Goal: Transaction & Acquisition: Book appointment/travel/reservation

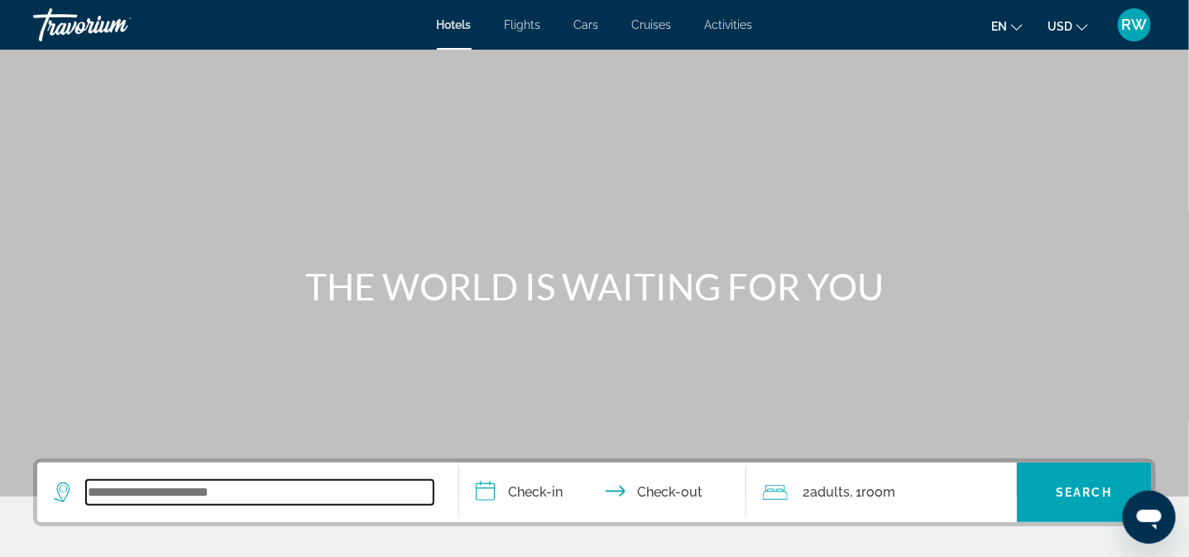
click at [249, 499] on input "Search widget" at bounding box center [260, 492] width 348 height 25
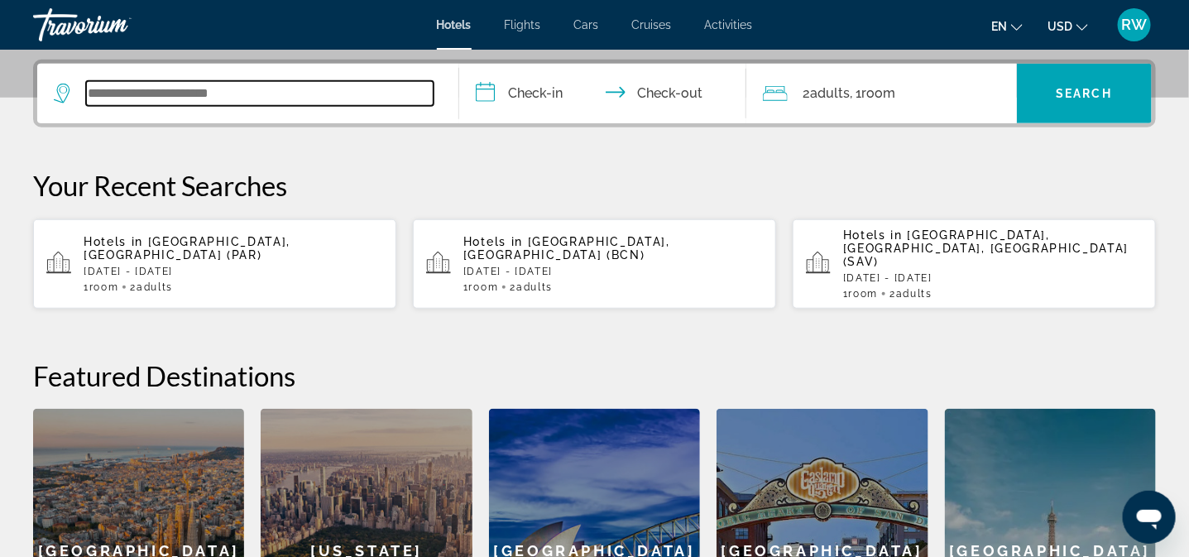
scroll to position [404, 0]
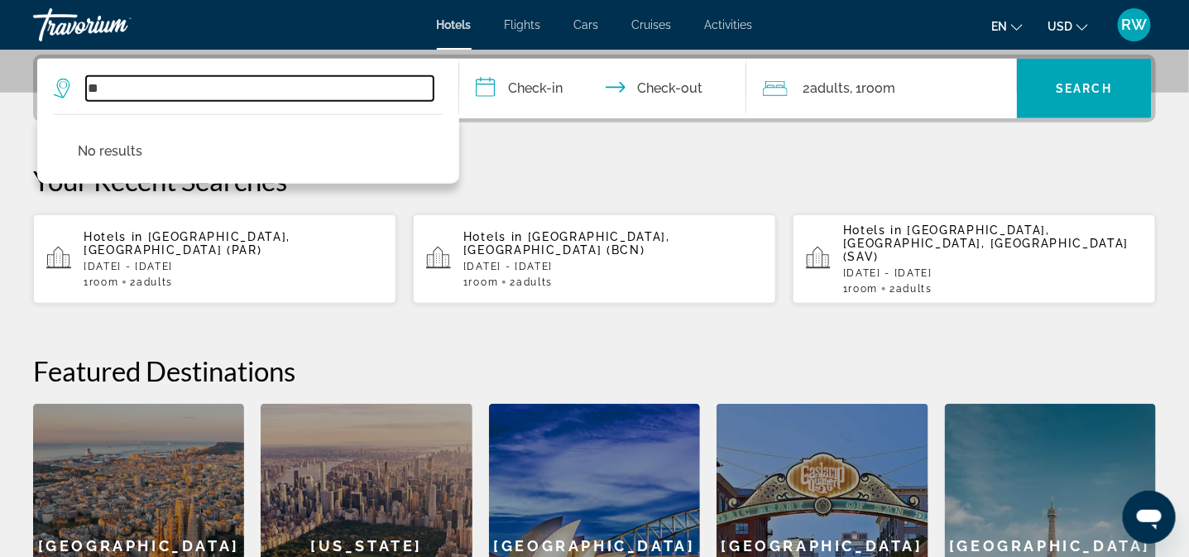
type input "*"
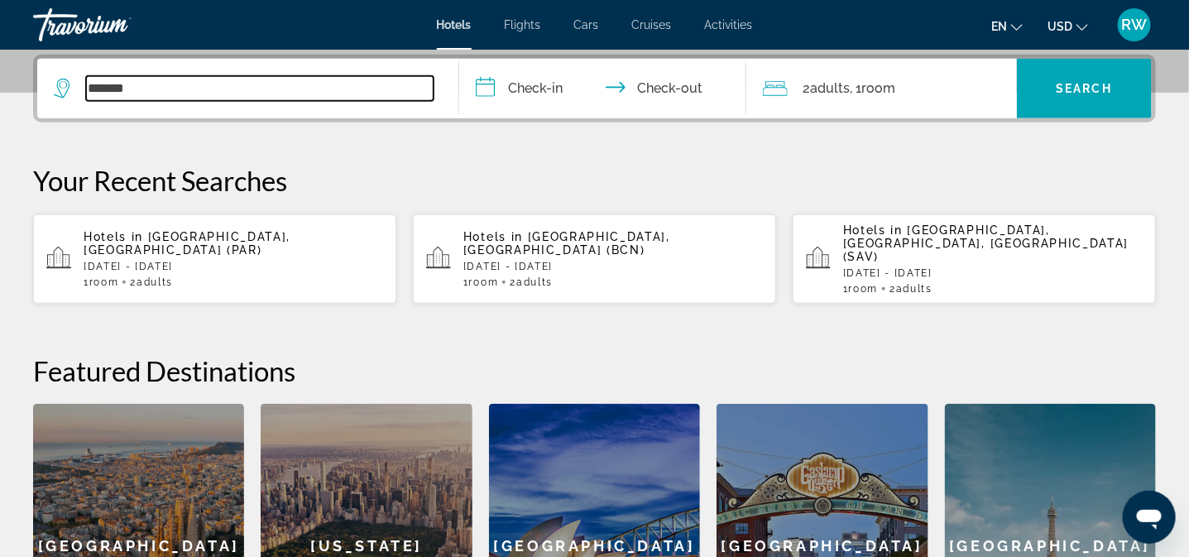
type input "*******"
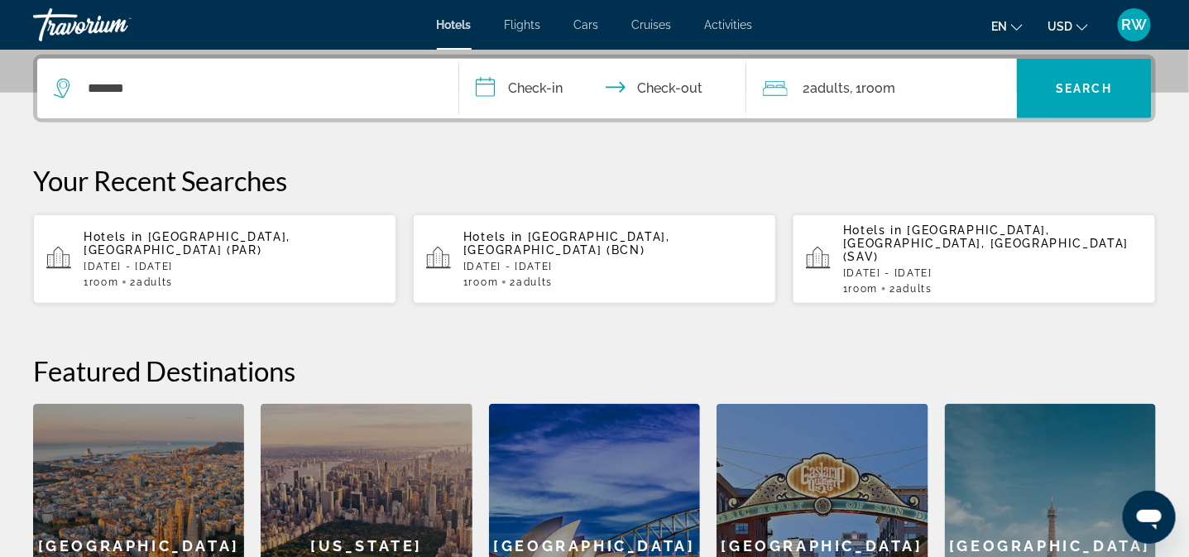
click at [508, 82] on input "**********" at bounding box center [606, 91] width 294 height 65
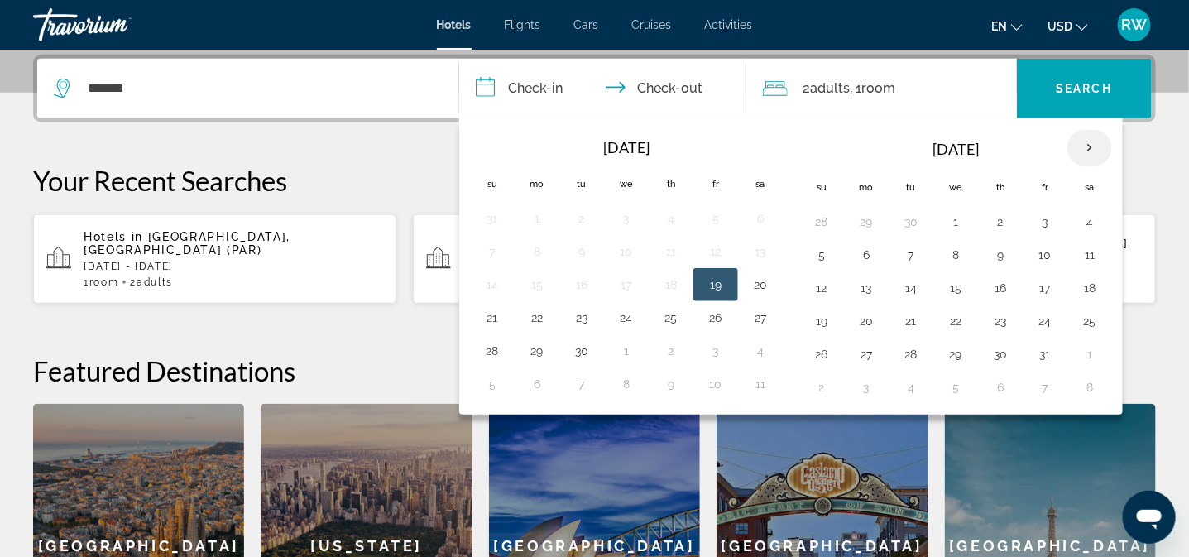
click at [1093, 142] on th "Next month" at bounding box center [1089, 148] width 45 height 36
click at [1039, 319] on button "21" at bounding box center [1045, 320] width 26 height 23
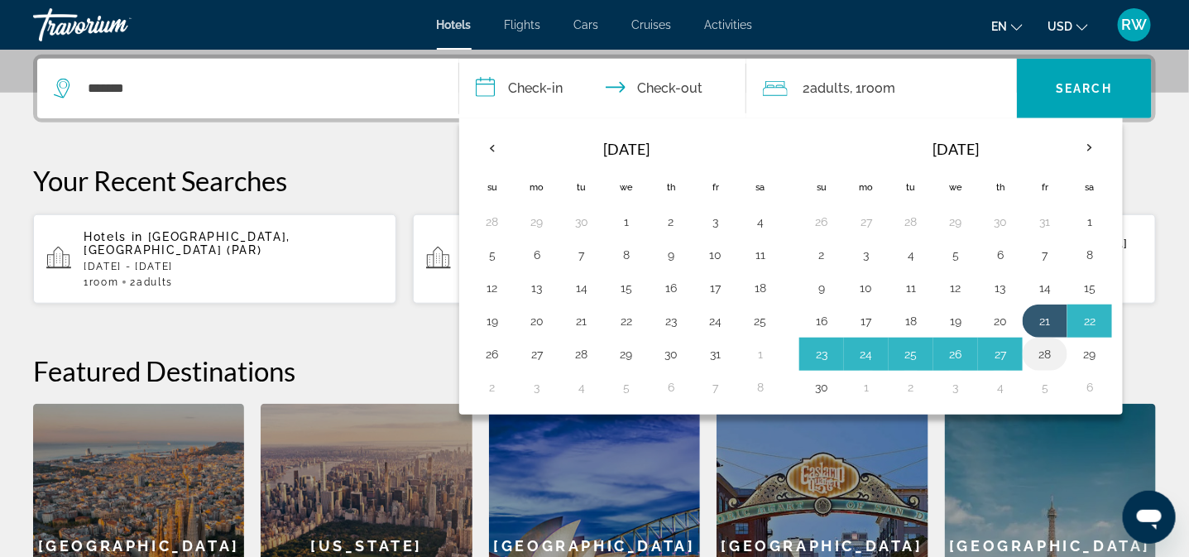
click at [1052, 349] on button "28" at bounding box center [1045, 354] width 26 height 23
type input "**********"
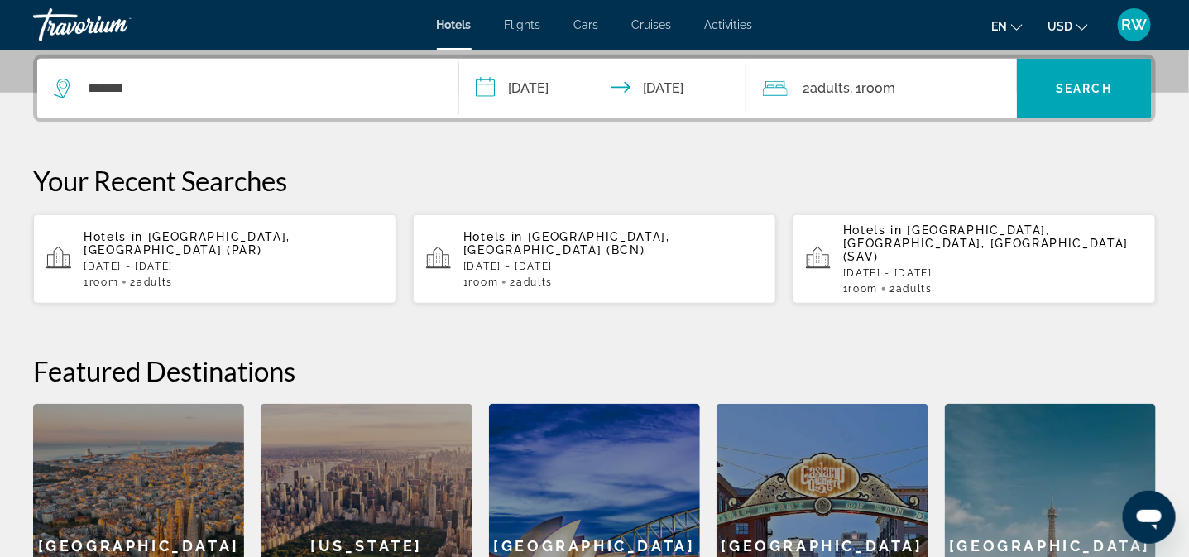
click at [826, 80] on span "Adults" at bounding box center [830, 88] width 40 height 16
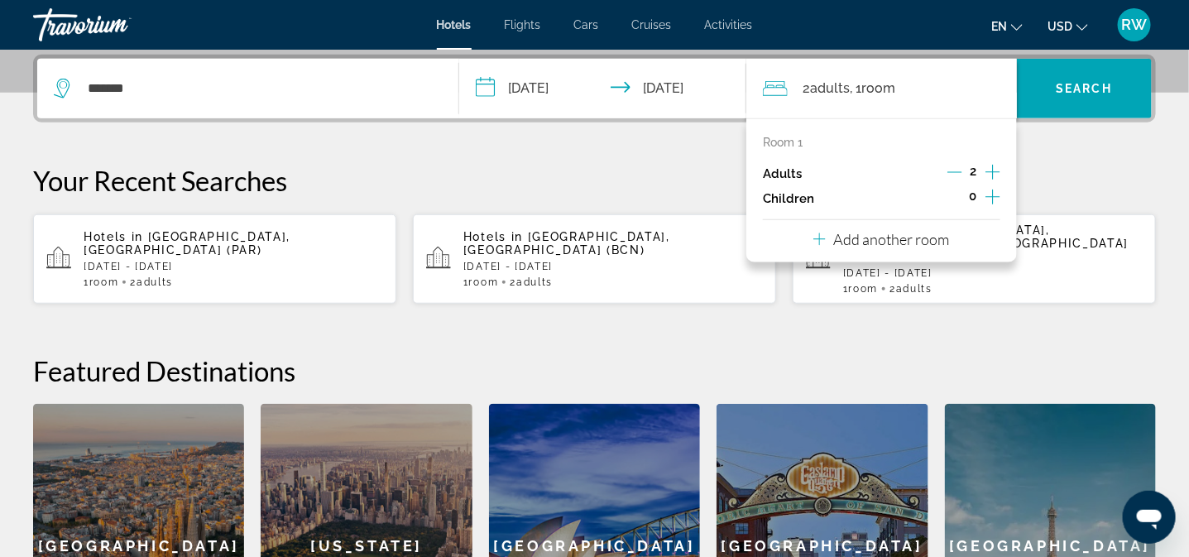
click at [989, 167] on icon "Increment adults" at bounding box center [992, 172] width 15 height 20
click at [1080, 90] on span "Search" at bounding box center [1085, 88] width 56 height 13
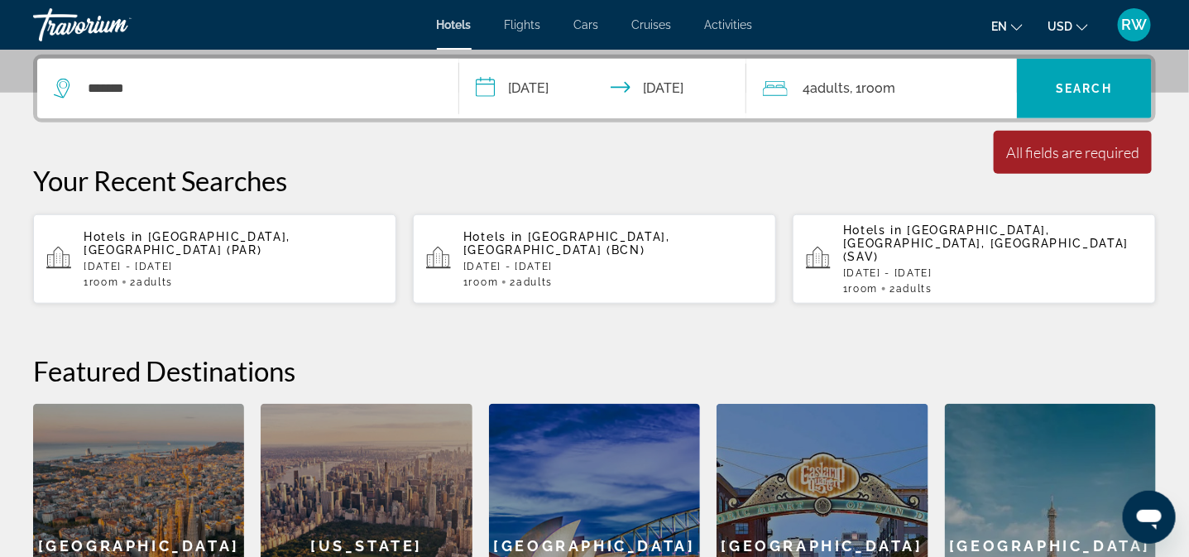
click at [861, 85] on span ", 1 Room rooms" at bounding box center [873, 88] width 46 height 23
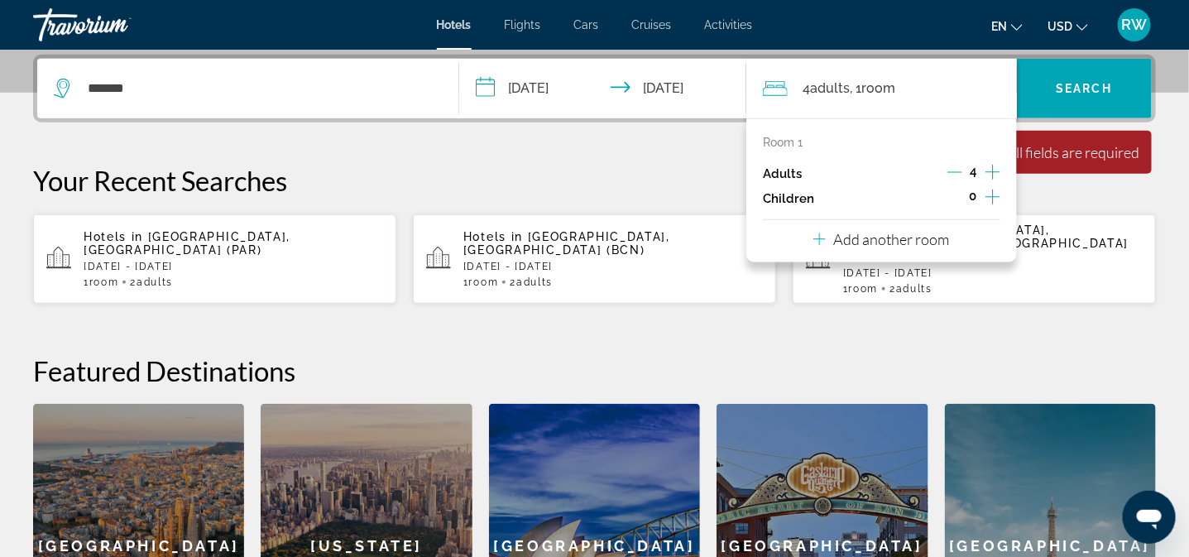
click at [952, 165] on icon "Decrement adults" at bounding box center [954, 172] width 15 height 15
click at [987, 193] on icon "Increment children" at bounding box center [992, 197] width 15 height 20
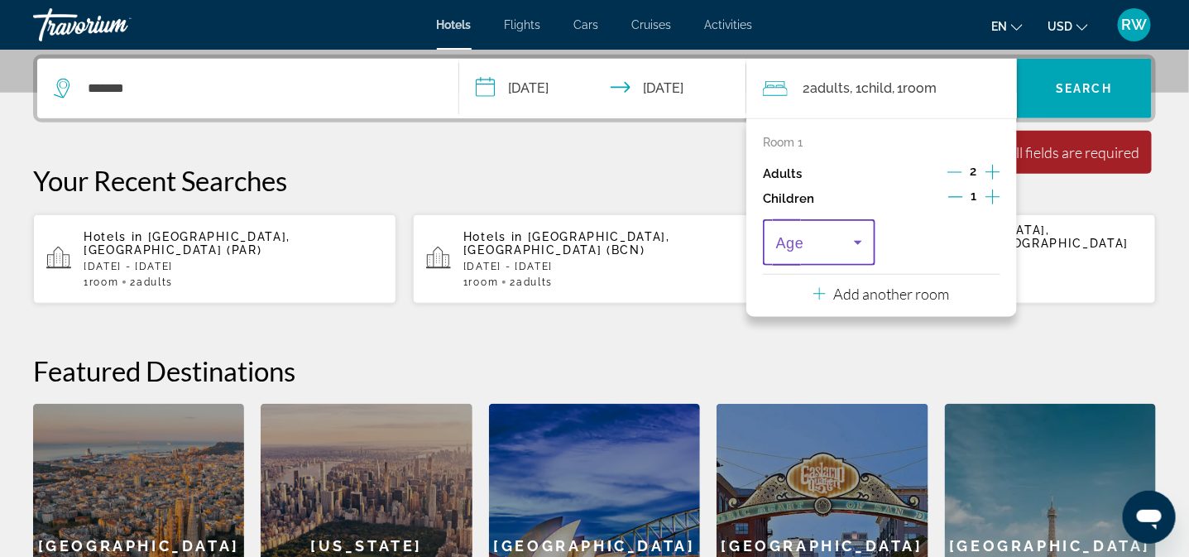
click at [854, 239] on icon "Travelers: 2 adults, 1 child" at bounding box center [858, 243] width 20 height 20
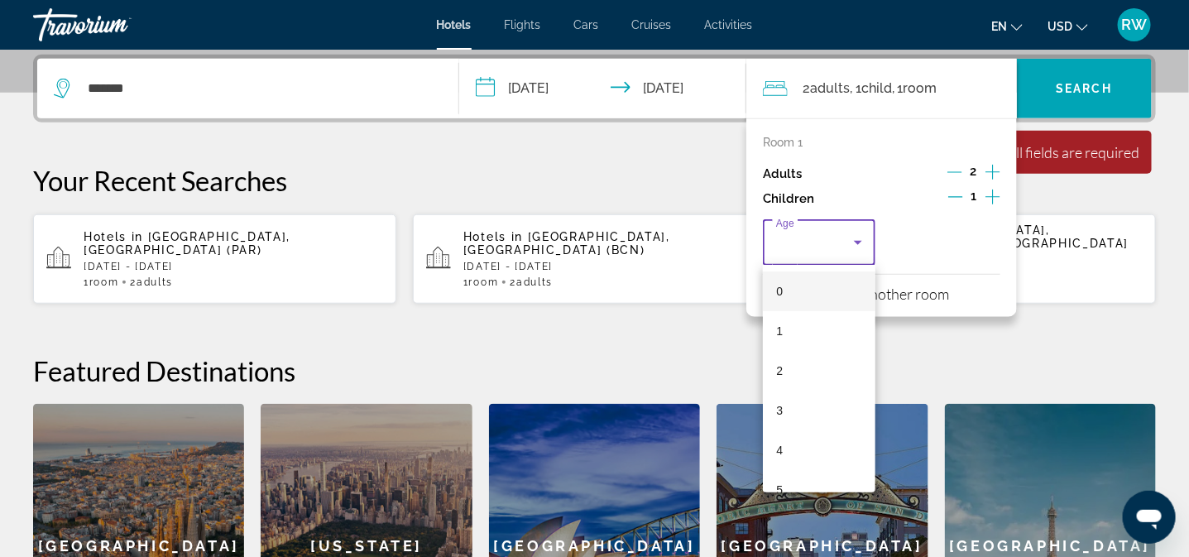
scroll to position [198, 0]
click at [831, 434] on mat-option "9" at bounding box center [819, 451] width 113 height 40
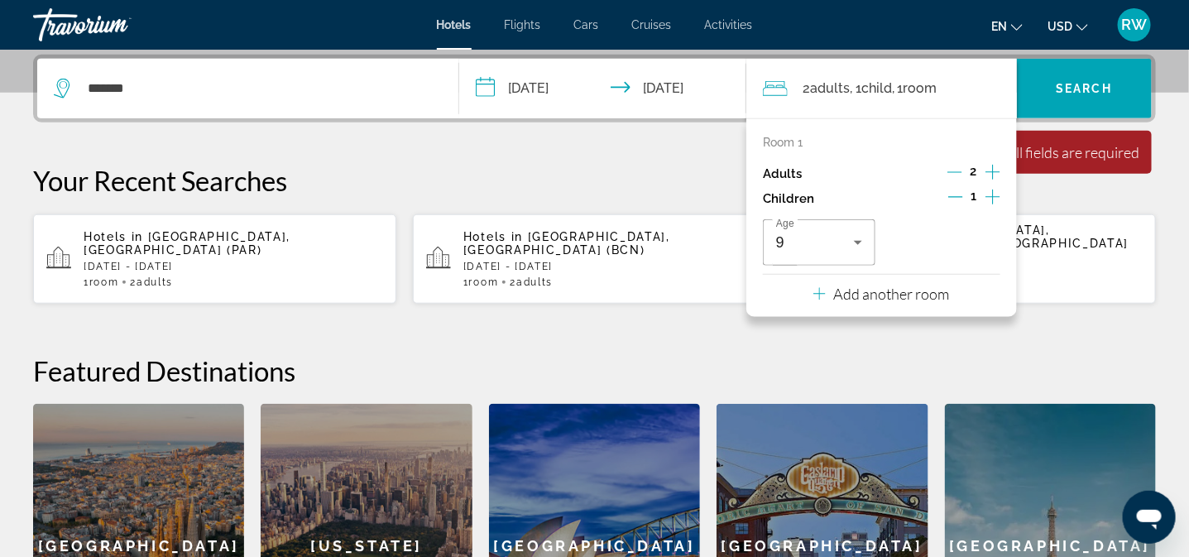
scroll to position [413, 0]
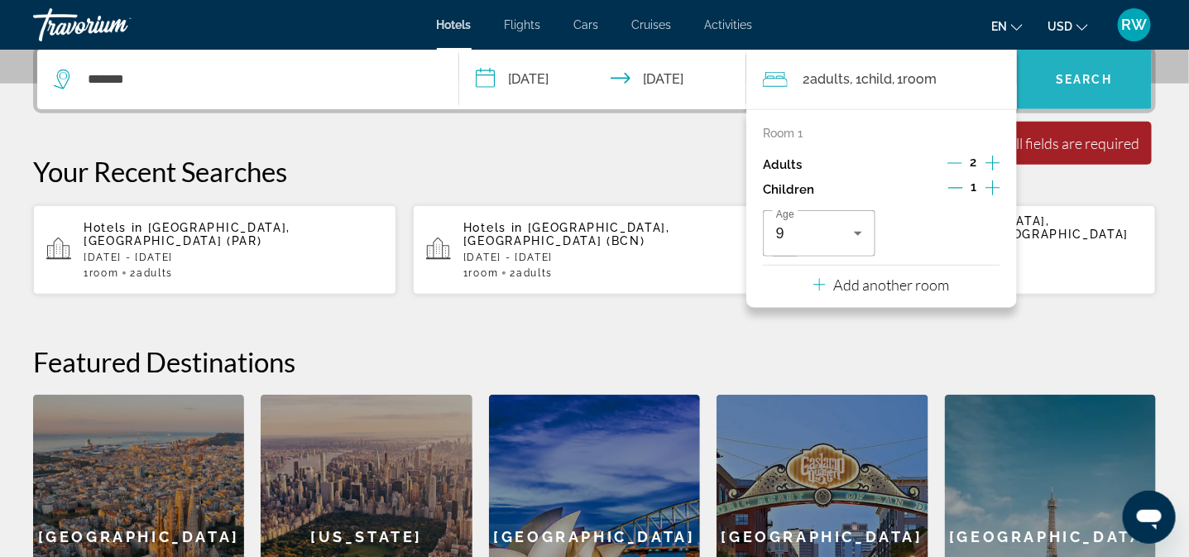
click at [1091, 65] on span "Search widget" at bounding box center [1084, 80] width 135 height 40
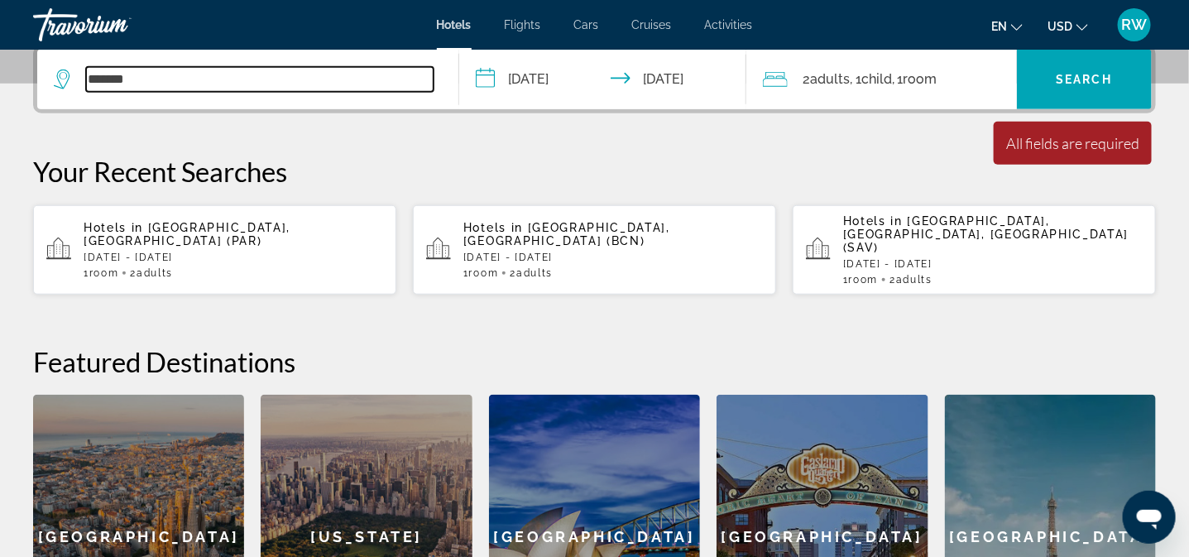
click at [391, 87] on input "*******" at bounding box center [260, 79] width 348 height 25
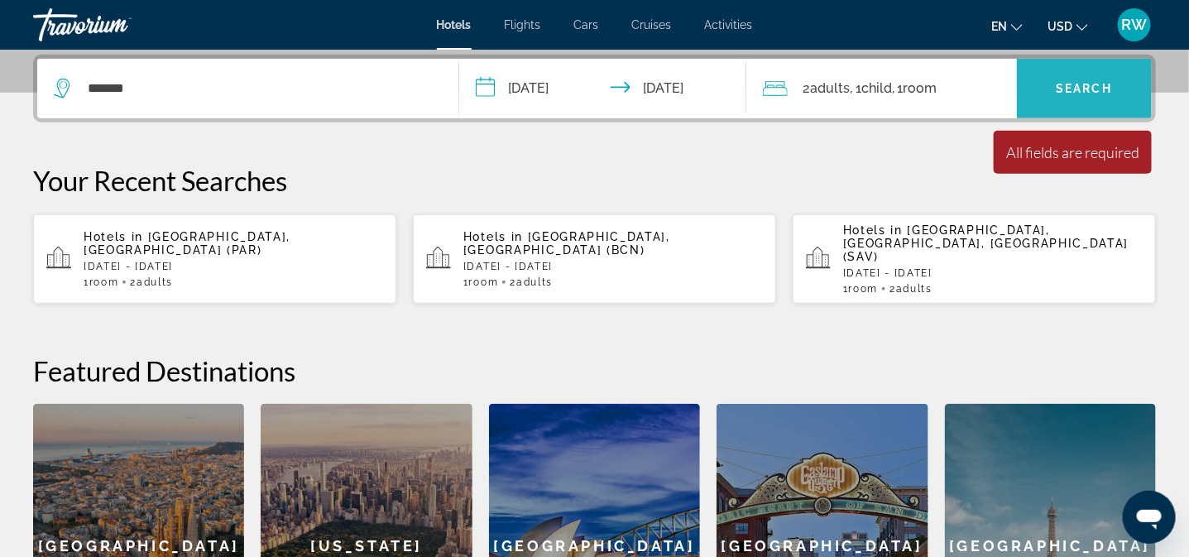
click at [1074, 78] on span "Search widget" at bounding box center [1084, 89] width 135 height 40
click at [62, 86] on icon "Search widget" at bounding box center [64, 89] width 20 height 20
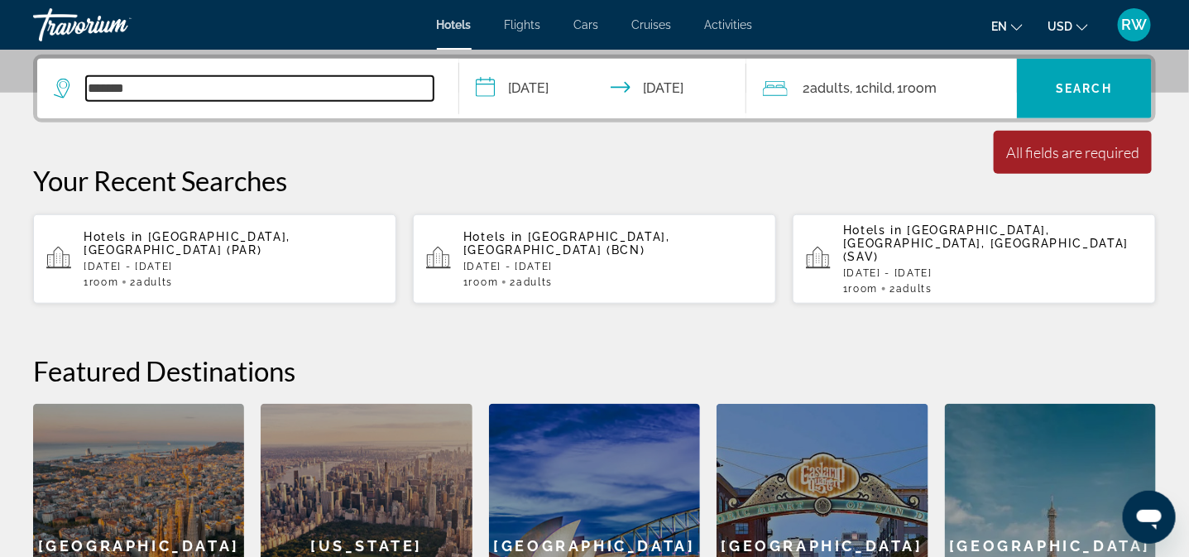
click at [141, 89] on input "*******" at bounding box center [260, 88] width 348 height 25
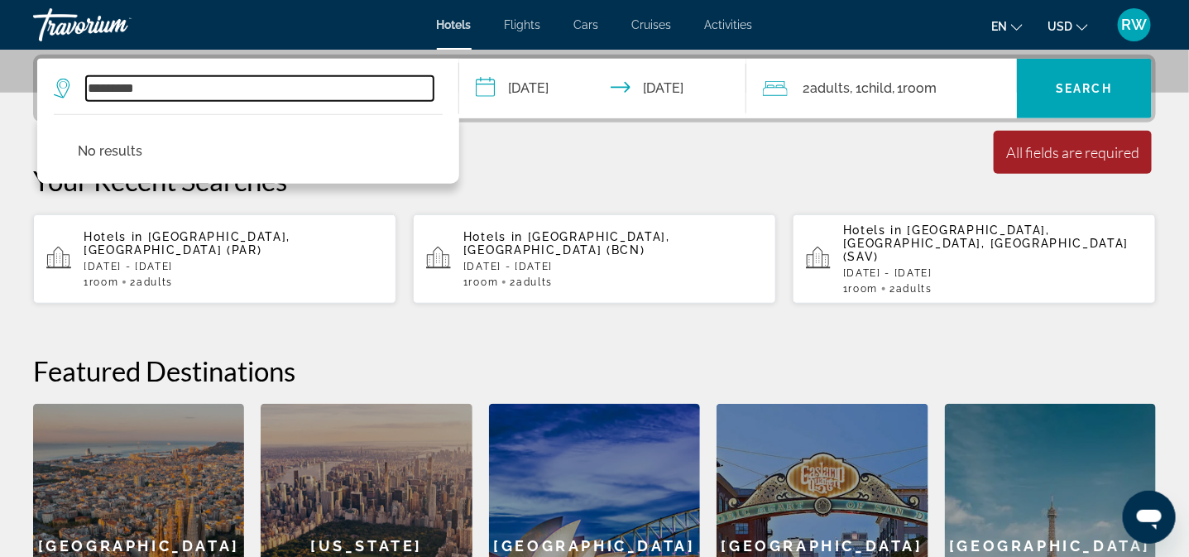
type input "**********"
click at [139, 89] on input "**********" at bounding box center [260, 88] width 348 height 25
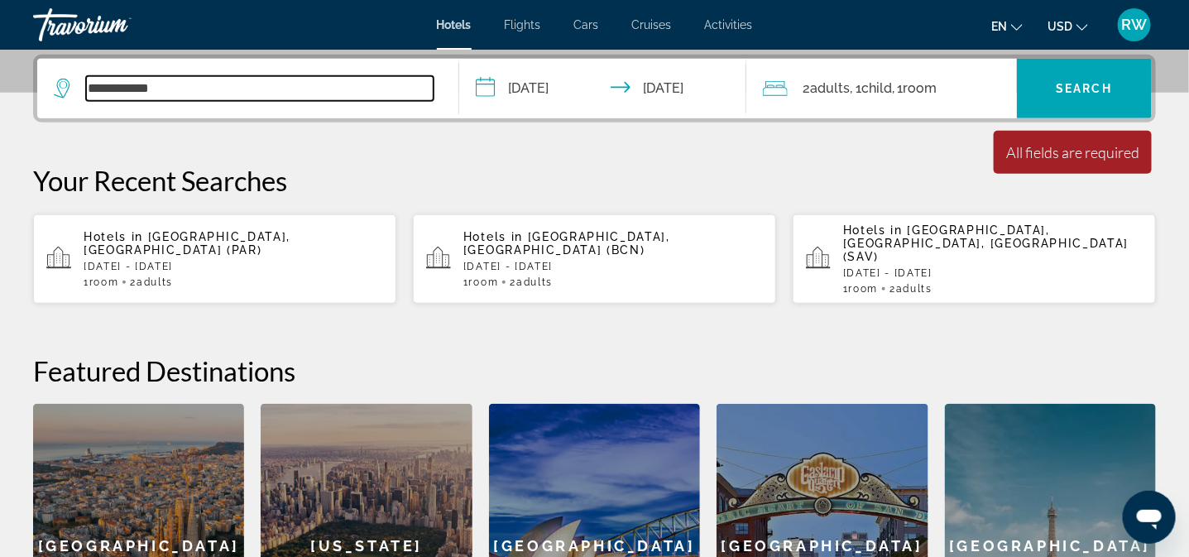
click at [91, 82] on input "**********" at bounding box center [260, 88] width 348 height 25
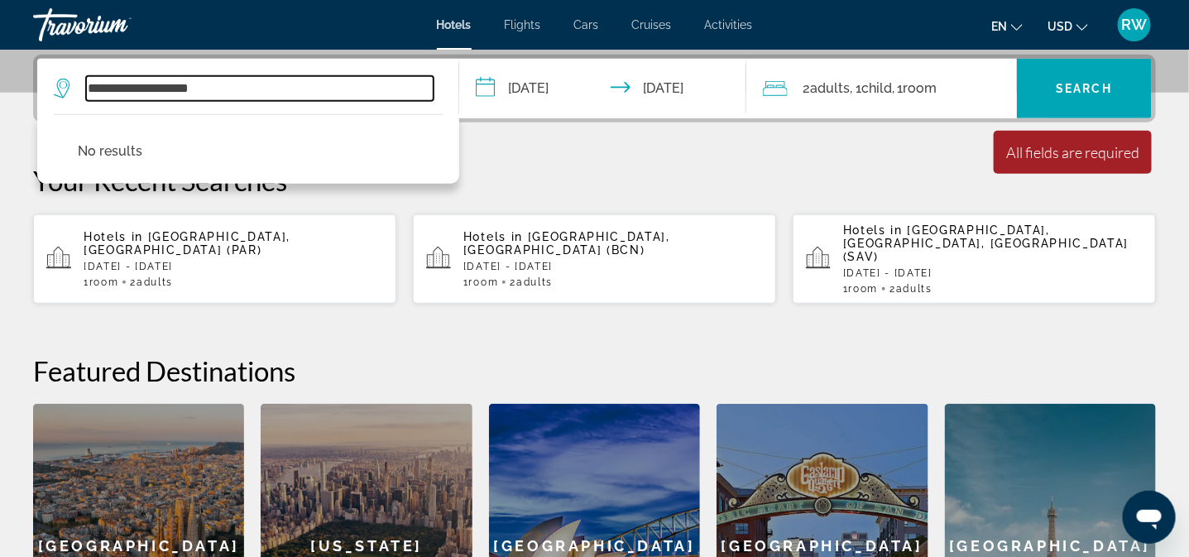
click at [89, 84] on input "**********" at bounding box center [260, 88] width 348 height 25
click at [233, 86] on input "**********" at bounding box center [260, 88] width 348 height 25
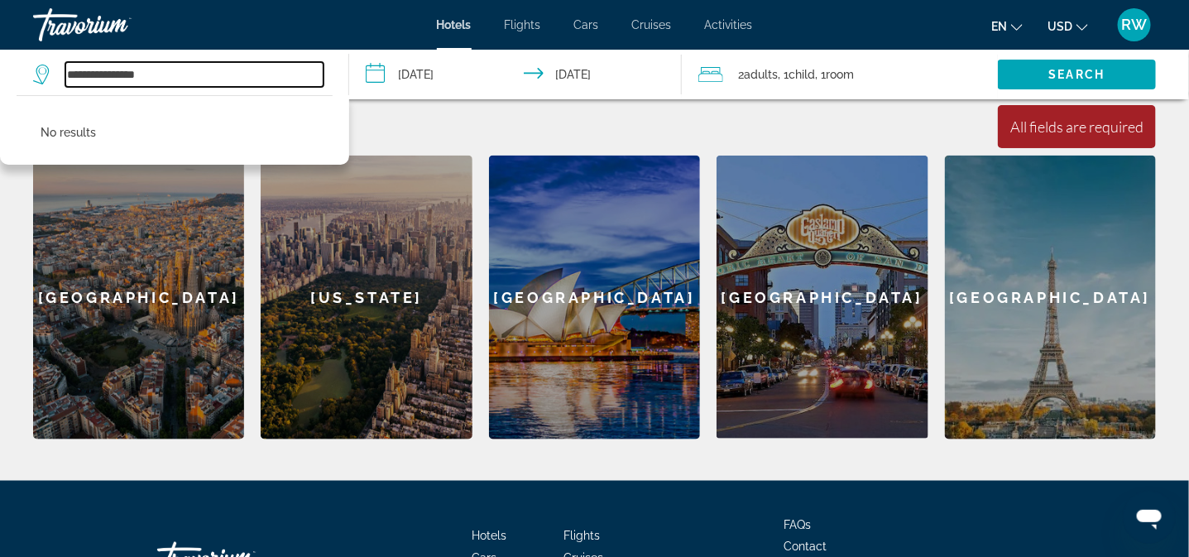
scroll to position [165, 0]
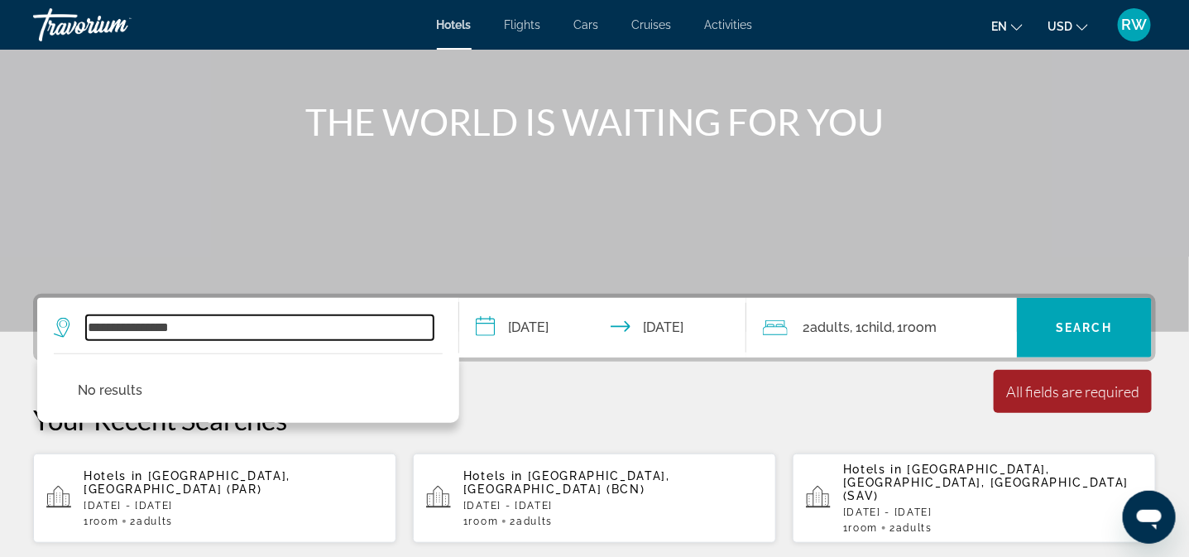
type input "**********"
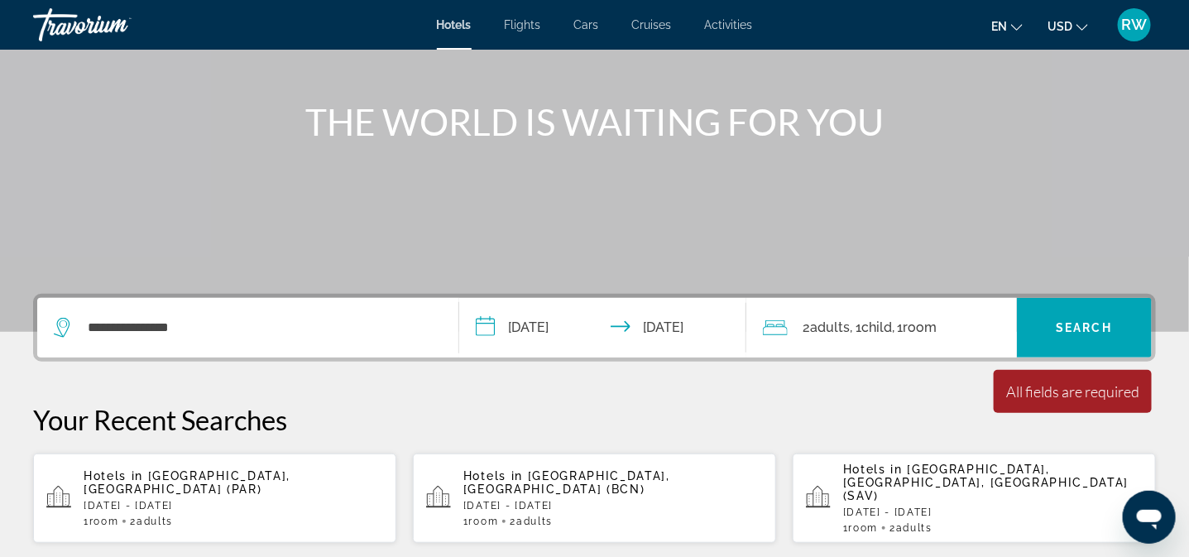
click at [985, 506] on p "[DATE] - [DATE]" at bounding box center [993, 512] width 300 height 12
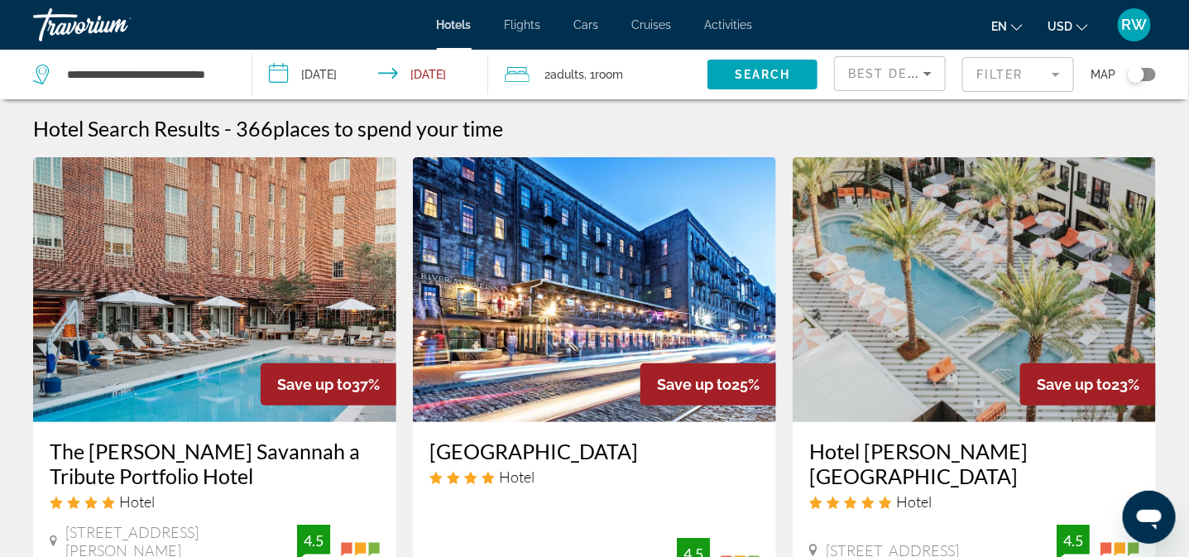
click at [280, 67] on input "**********" at bounding box center [373, 77] width 242 height 55
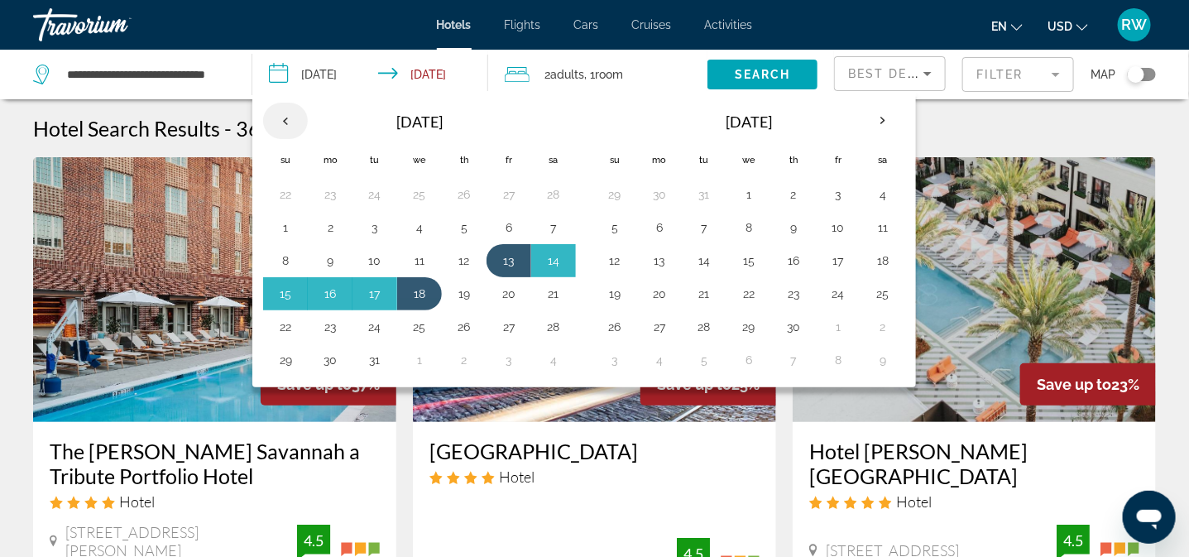
click at [283, 109] on th "Previous month" at bounding box center [285, 121] width 45 height 36
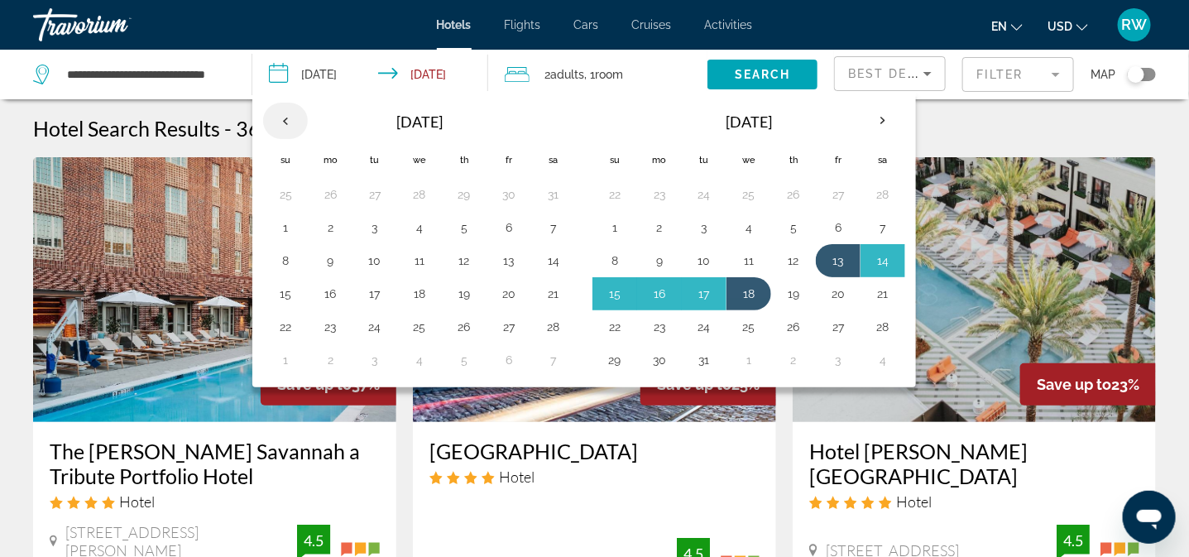
click at [283, 109] on th "Previous month" at bounding box center [285, 121] width 45 height 36
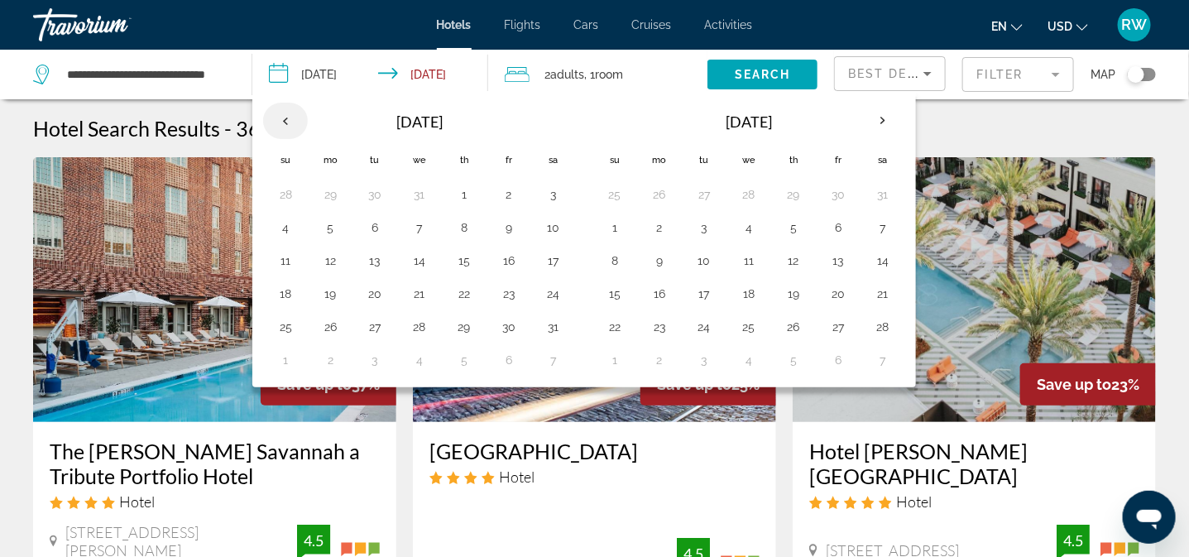
click at [283, 109] on th "Previous month" at bounding box center [285, 121] width 45 height 36
click at [507, 287] on button "21" at bounding box center [509, 293] width 26 height 23
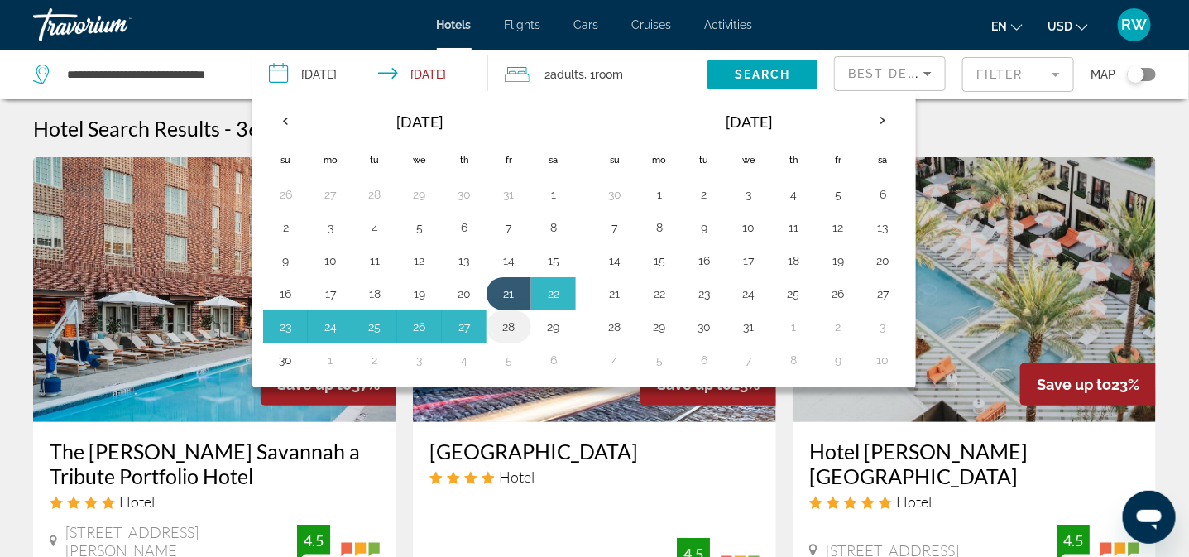
click at [520, 322] on button "28" at bounding box center [509, 326] width 26 height 23
type input "**********"
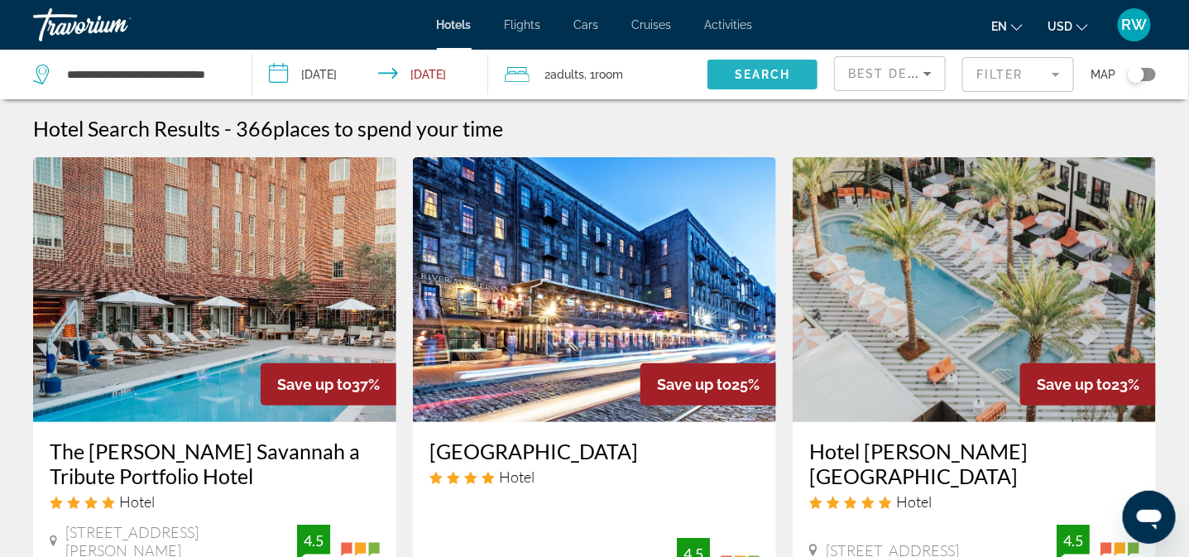
click at [764, 68] on span "Search" at bounding box center [763, 74] width 56 height 13
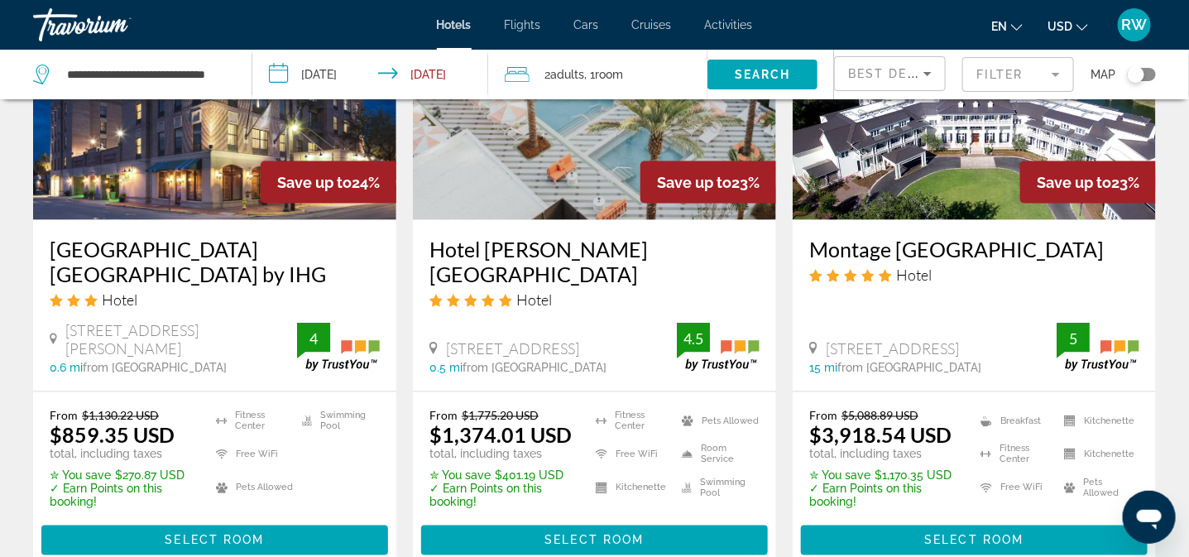
scroll to position [869, 0]
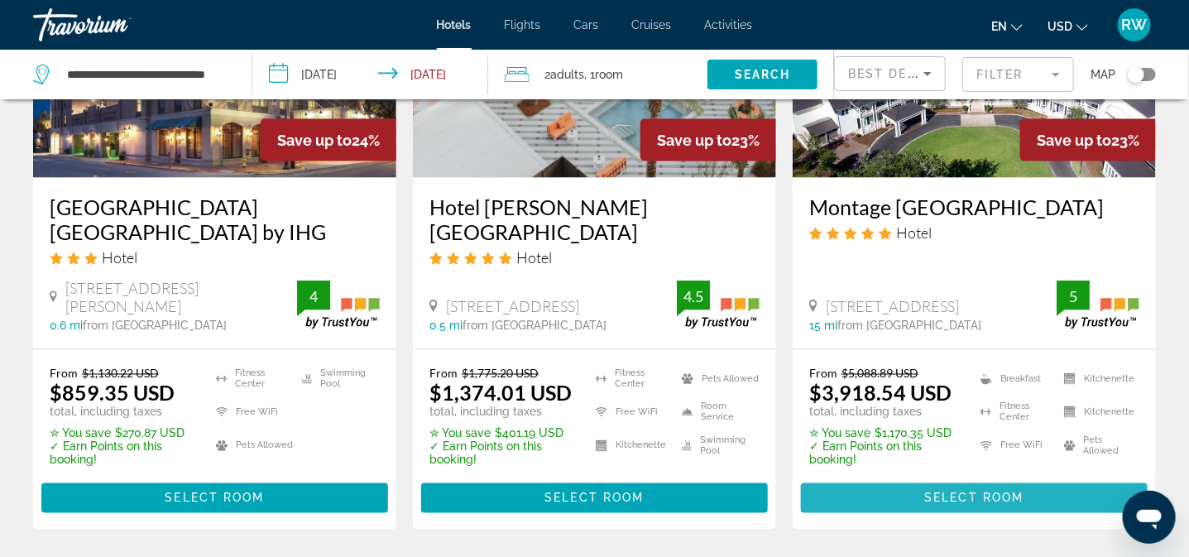
click at [1036, 504] on span "Main content" at bounding box center [974, 498] width 347 height 40
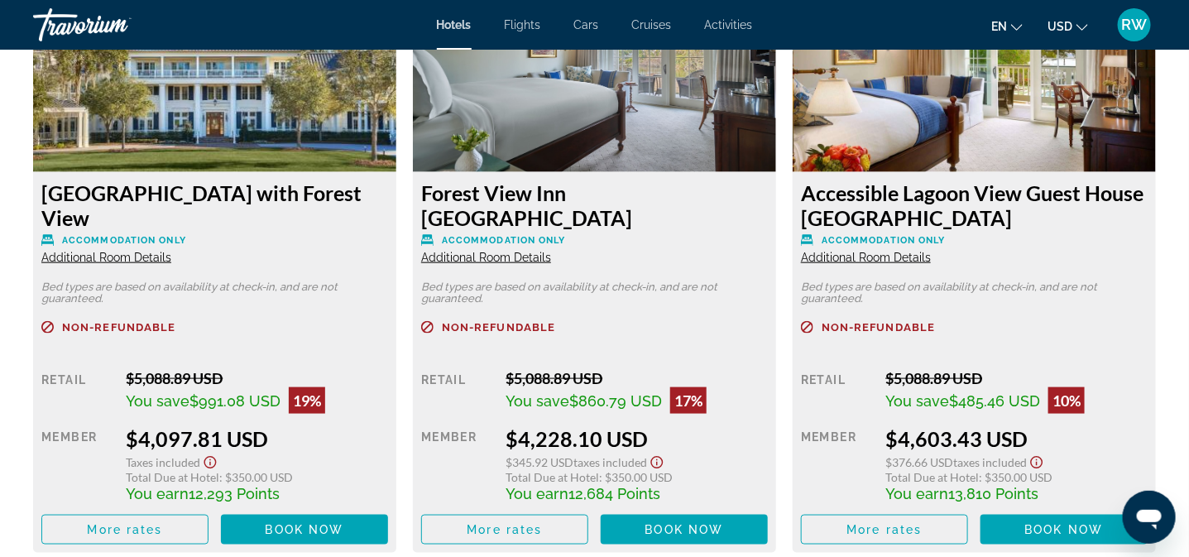
scroll to position [3444, 0]
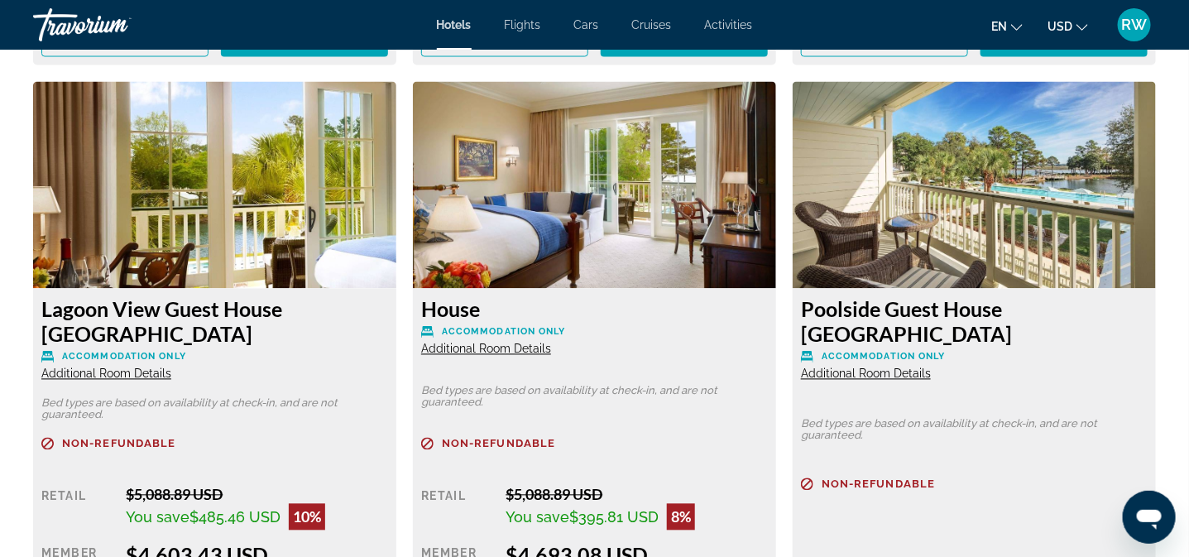
click at [642, 25] on span "Cruises" at bounding box center [652, 24] width 40 height 13
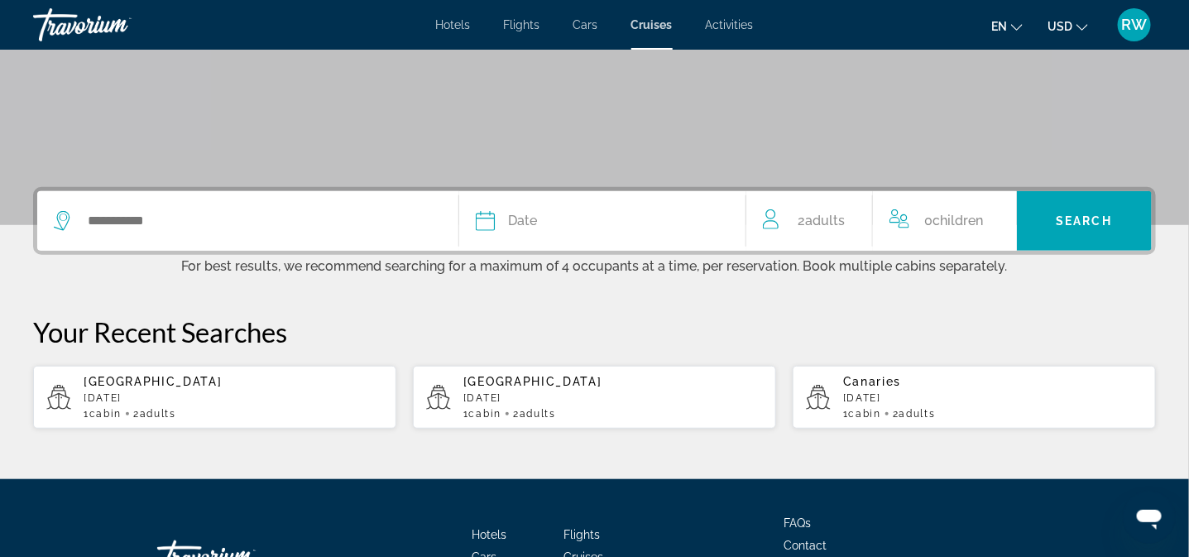
scroll to position [290, 0]
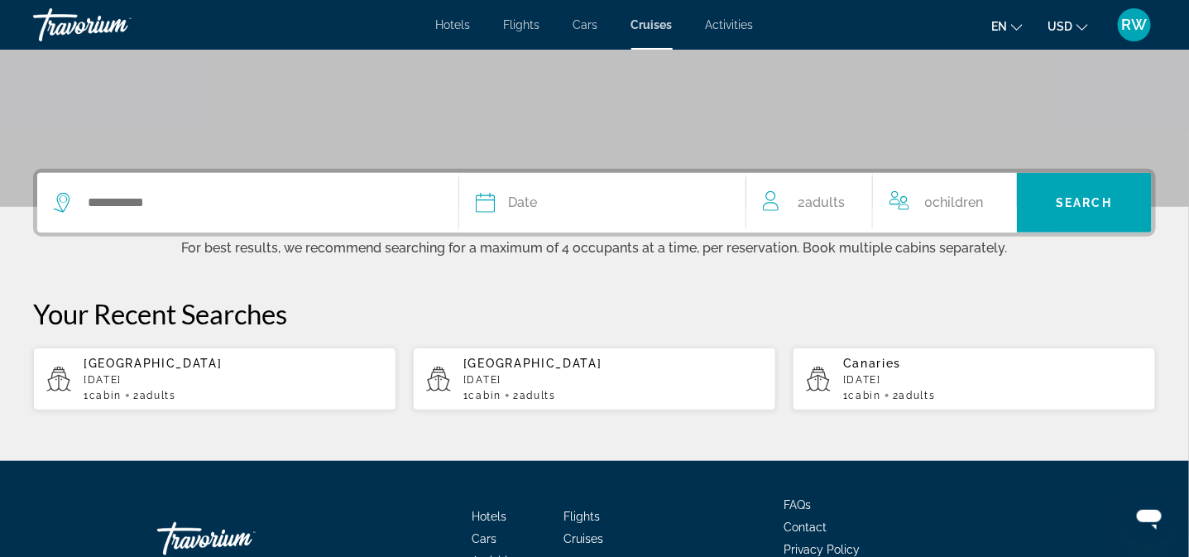
click at [802, 198] on span "2 Adult Adults" at bounding box center [821, 202] width 47 height 23
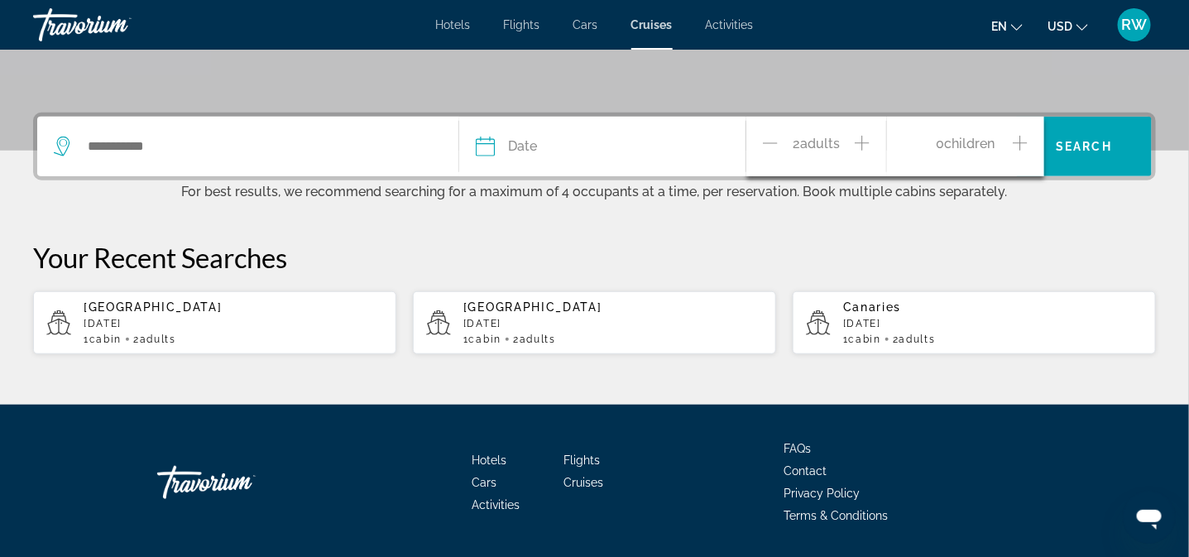
scroll to position [396, 0]
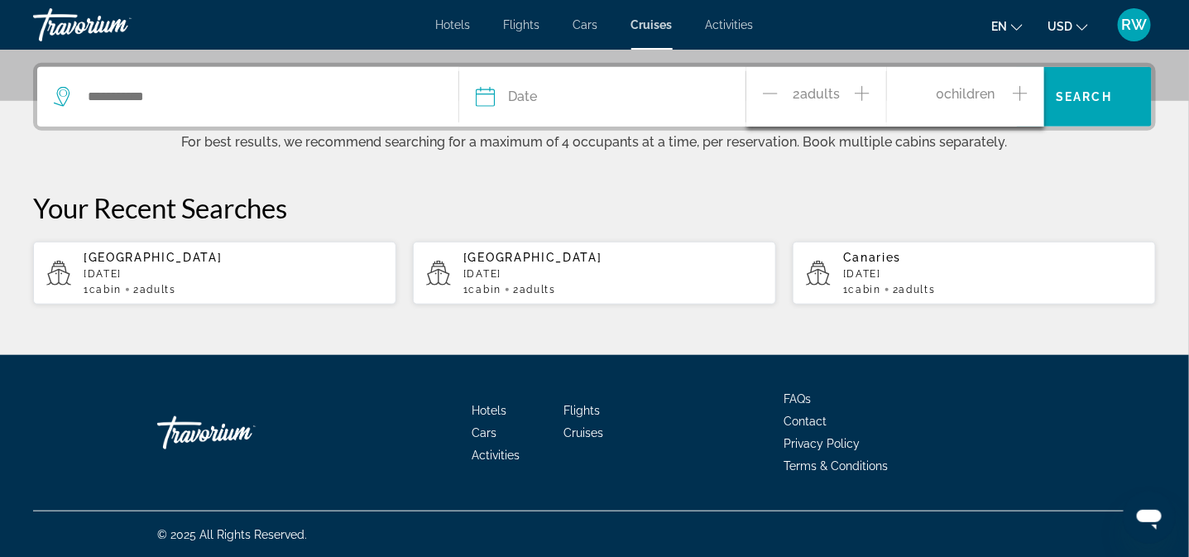
click at [865, 90] on icon "Increment adults" at bounding box center [862, 94] width 15 height 20
click at [862, 89] on icon "Increment adults" at bounding box center [862, 93] width 15 height 15
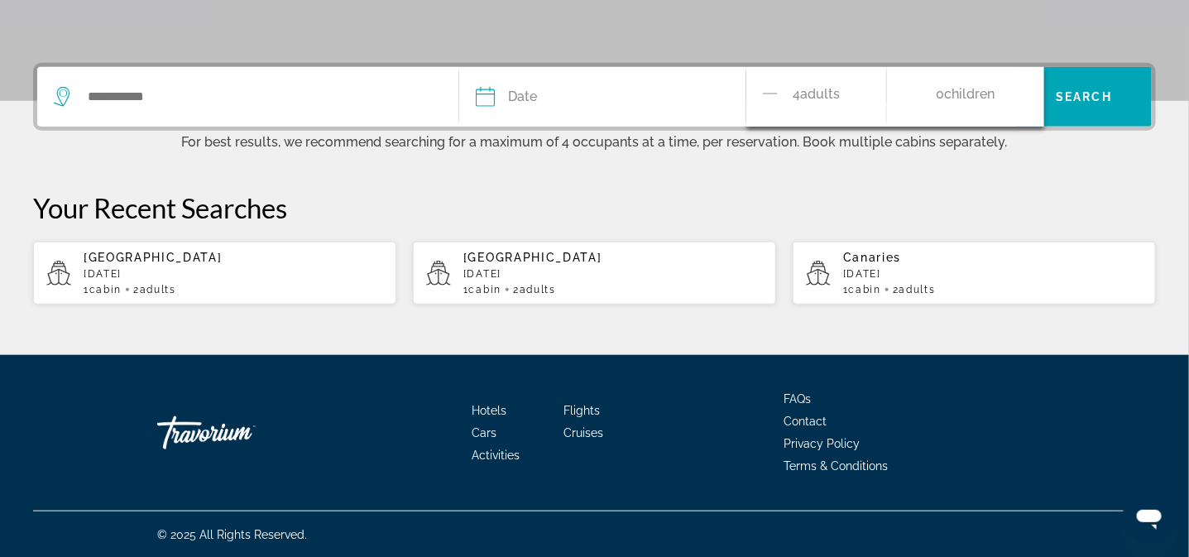
scroll to position [0, 0]
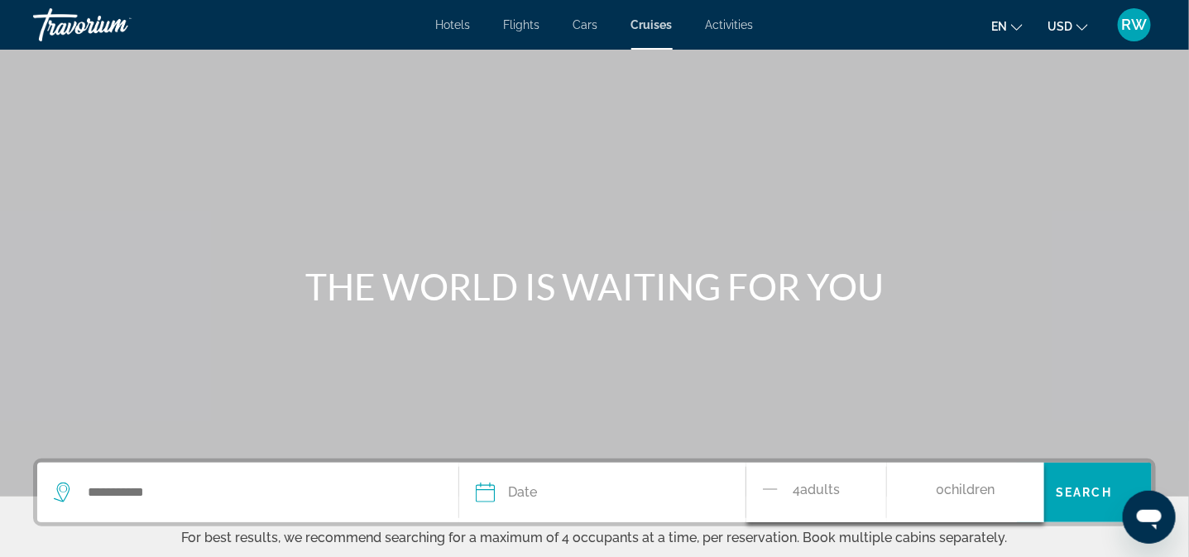
click at [391, 506] on div "Search widget" at bounding box center [248, 493] width 388 height 60
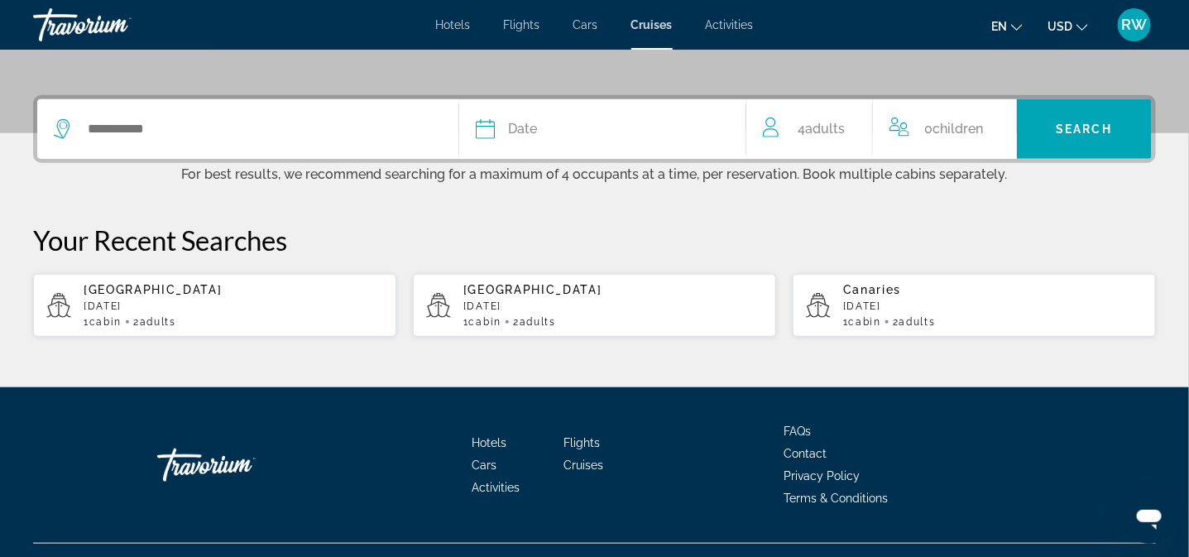
scroll to position [396, 0]
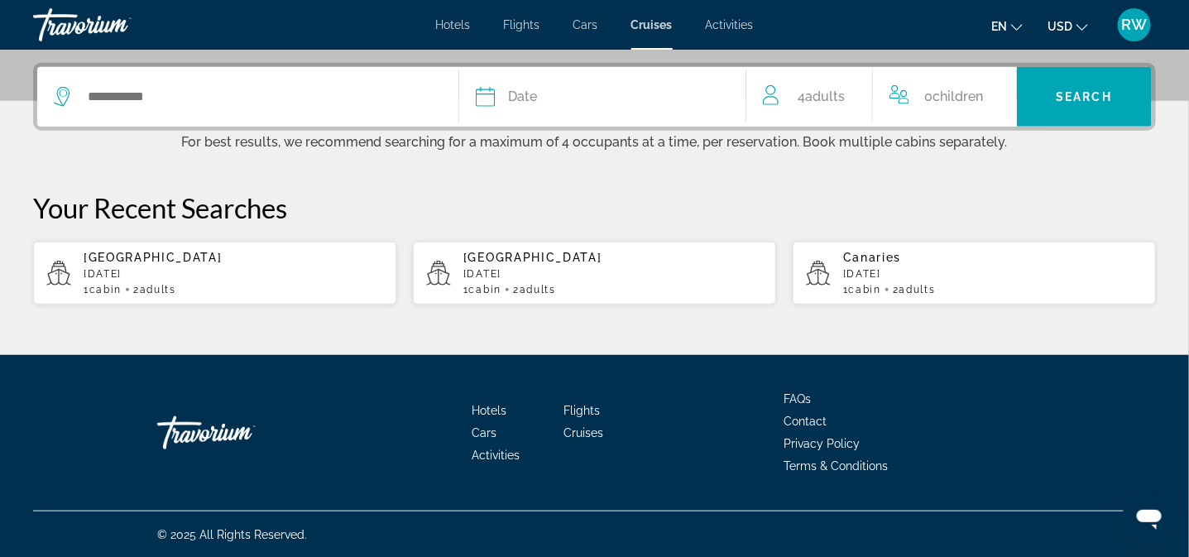
click at [835, 265] on app-cruises-recent-search "Canaries [DATE] 1 cabin 2 Adult Adults" at bounding box center [974, 273] width 363 height 63
type input "********"
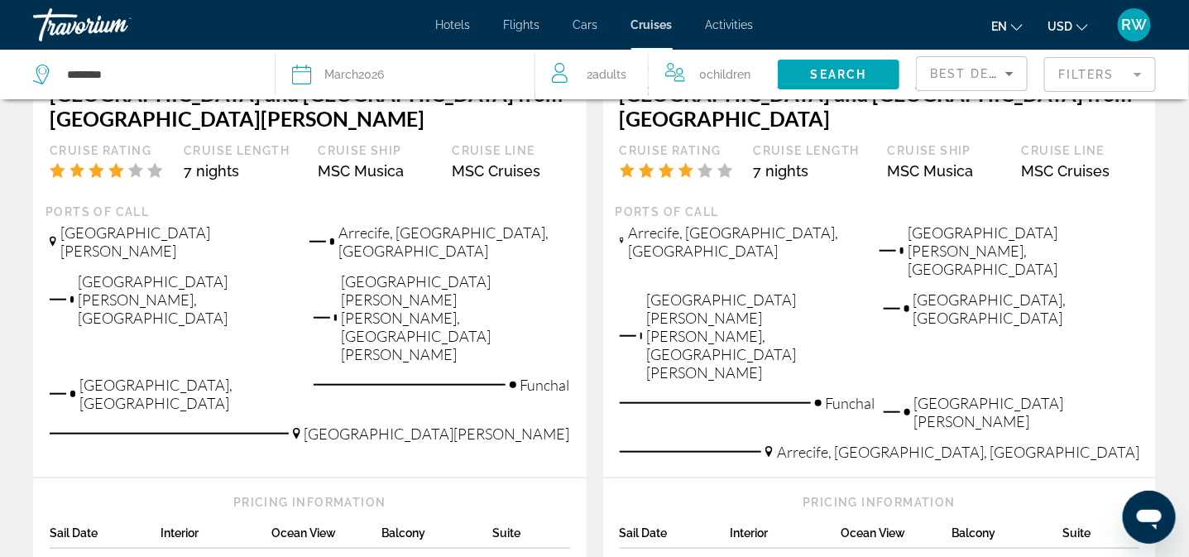
scroll to position [413, 0]
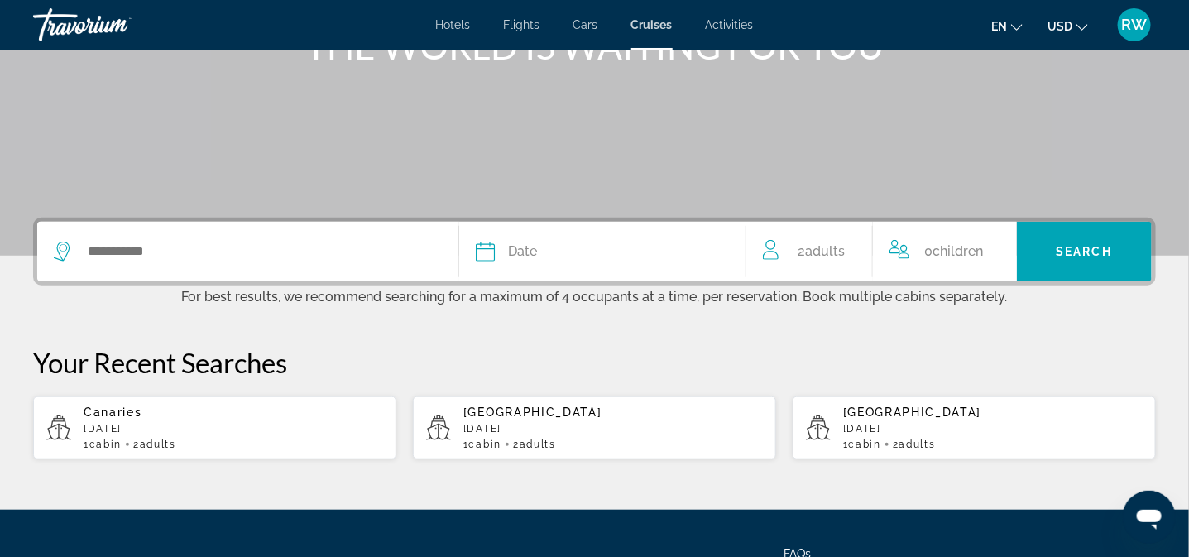
scroll to position [248, 0]
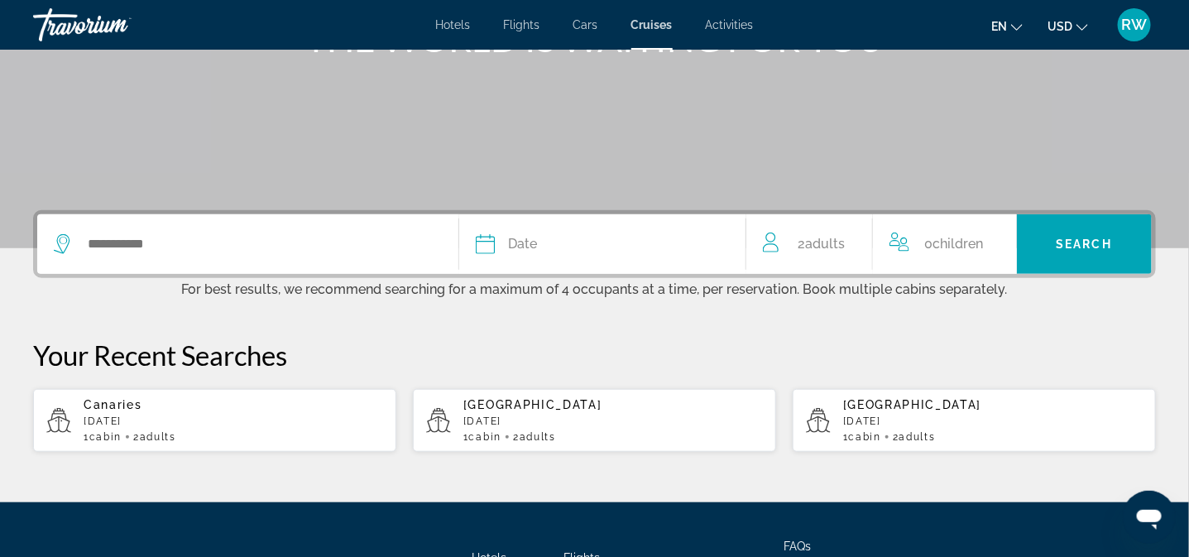
click at [827, 416] on icon "Main content" at bounding box center [818, 420] width 25 height 25
type input "*******"
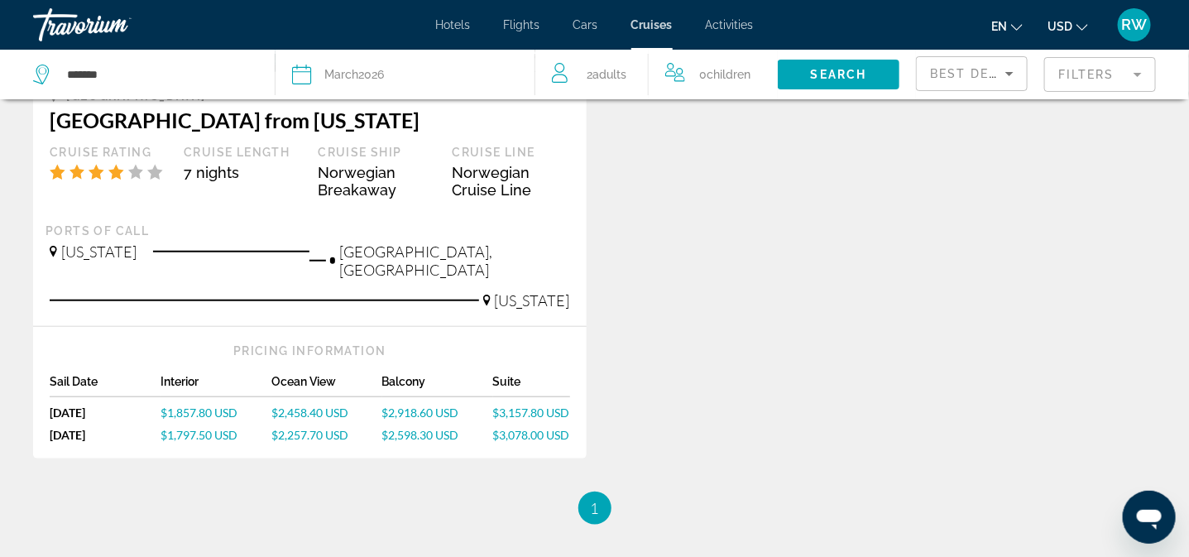
scroll to position [372, 0]
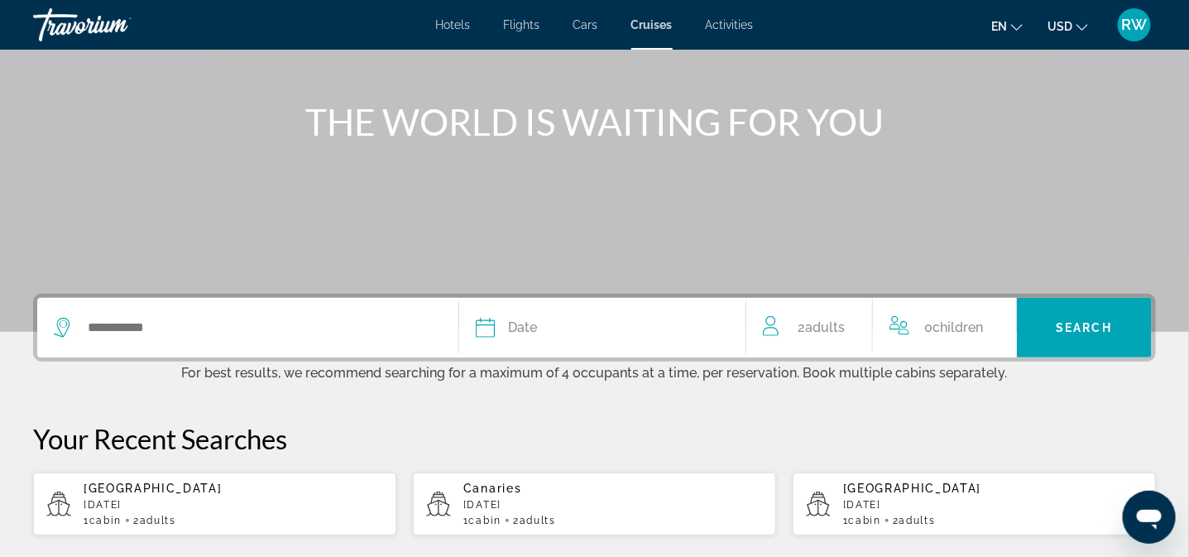
scroll to position [206, 0]
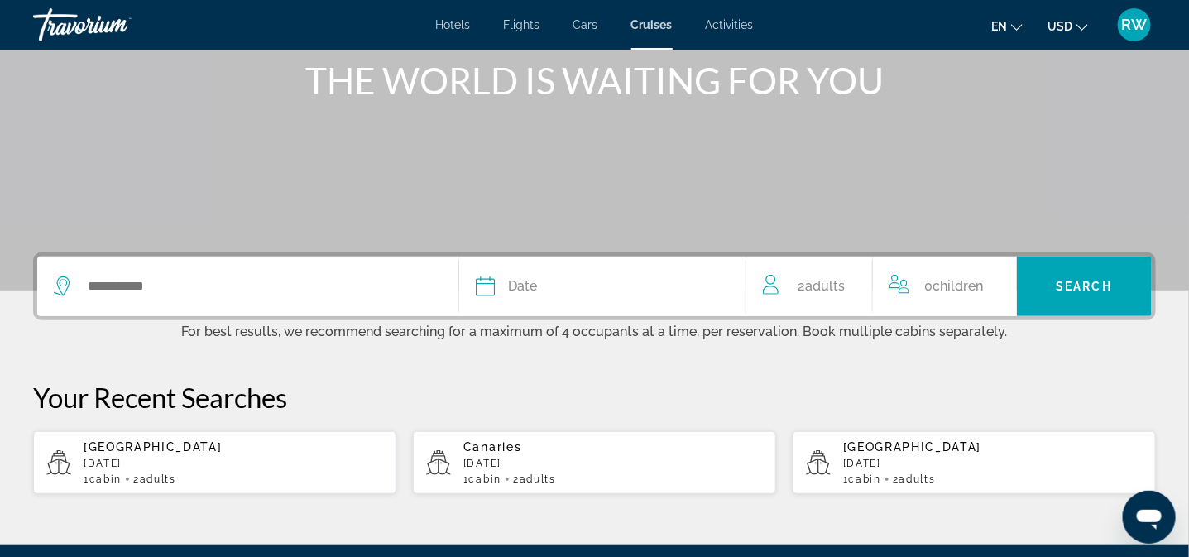
click at [542, 286] on div "Date" at bounding box center [602, 286] width 253 height 23
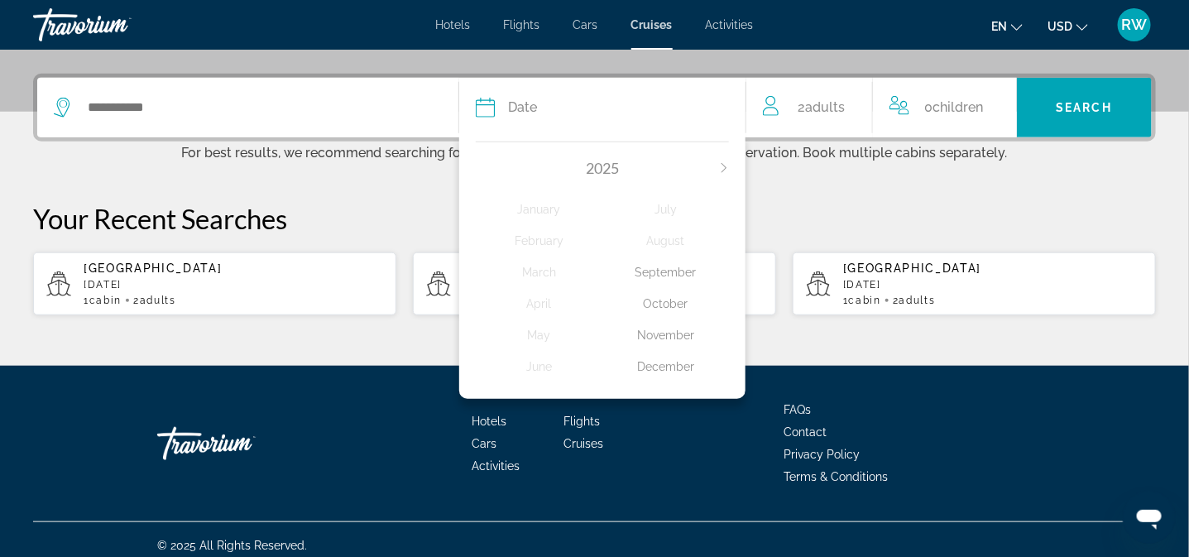
scroll to position [396, 0]
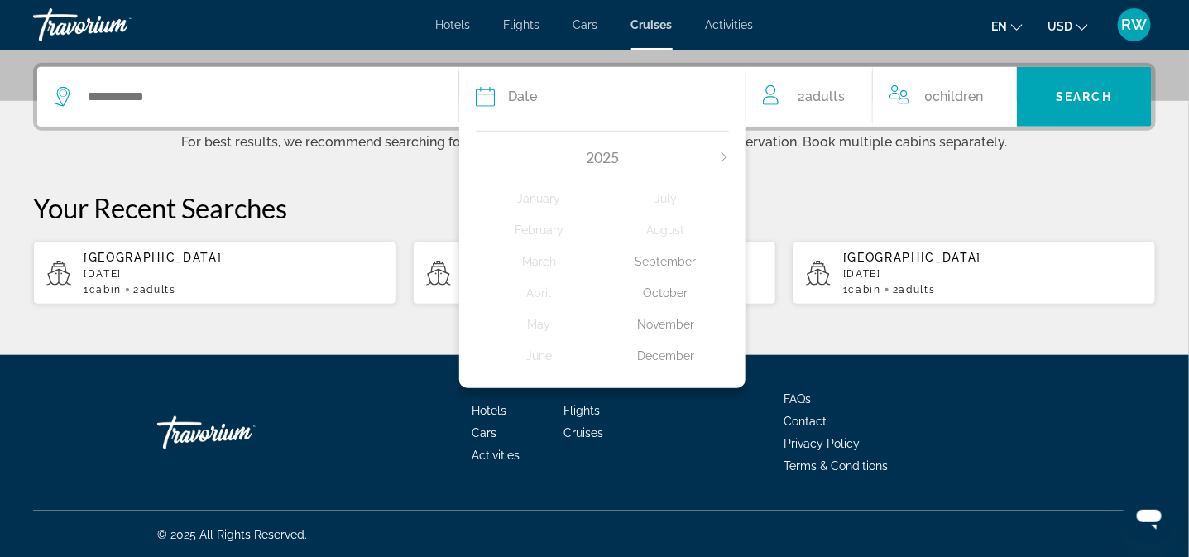
click at [646, 318] on div "November" at bounding box center [665, 324] width 127 height 30
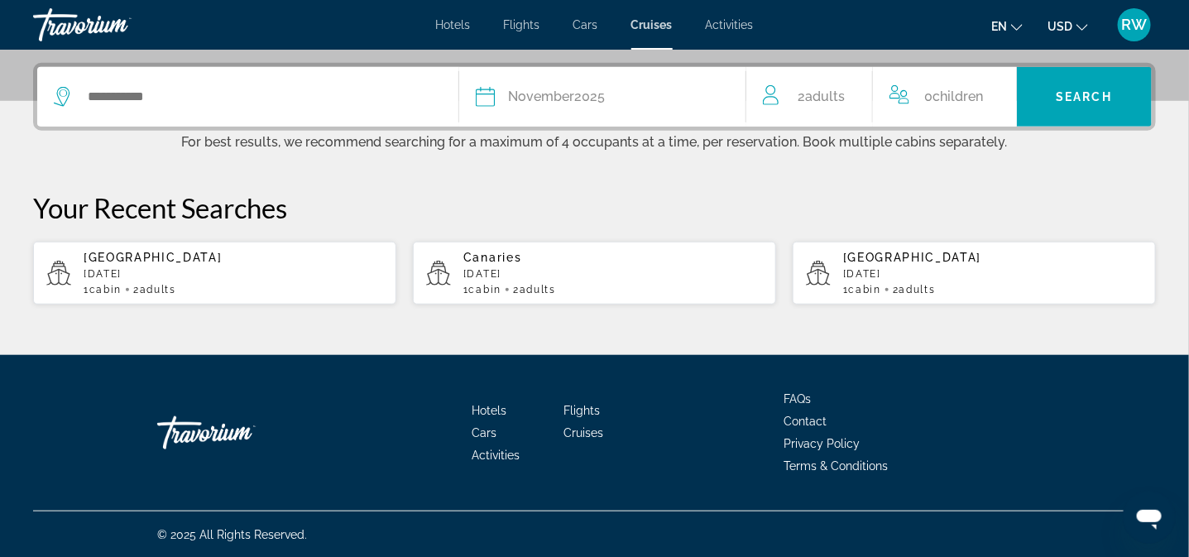
click at [858, 137] on p "For best results, we recommend searching for a maximum of 4 occupants at a time…" at bounding box center [594, 140] width 1123 height 19
click at [820, 92] on span "Adults" at bounding box center [825, 97] width 40 height 16
click at [857, 89] on icon "Increment adults" at bounding box center [862, 94] width 15 height 20
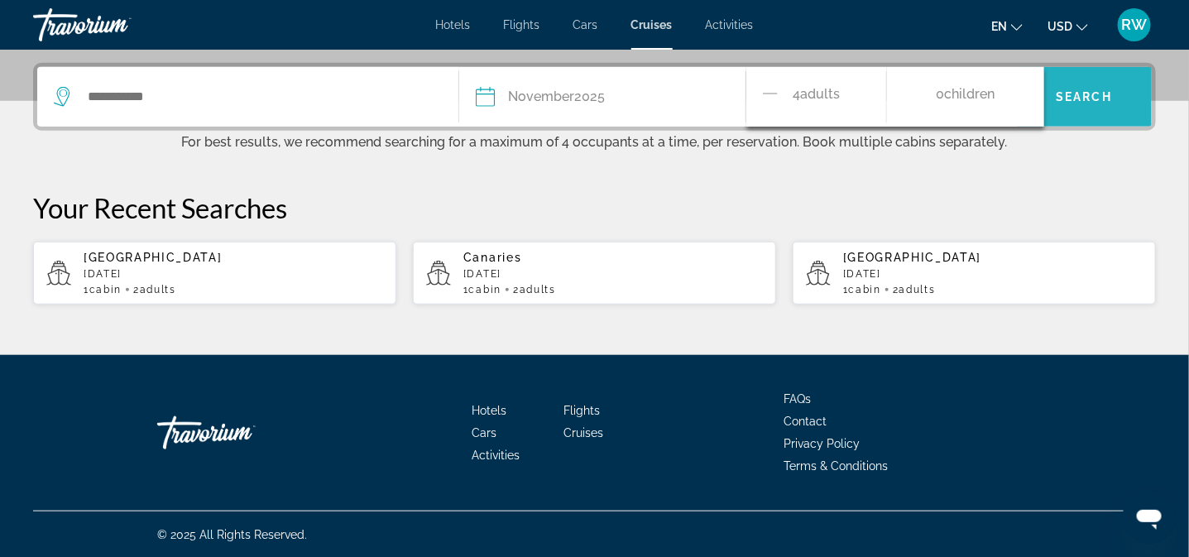
click at [1081, 92] on span "Search" at bounding box center [1085, 96] width 56 height 13
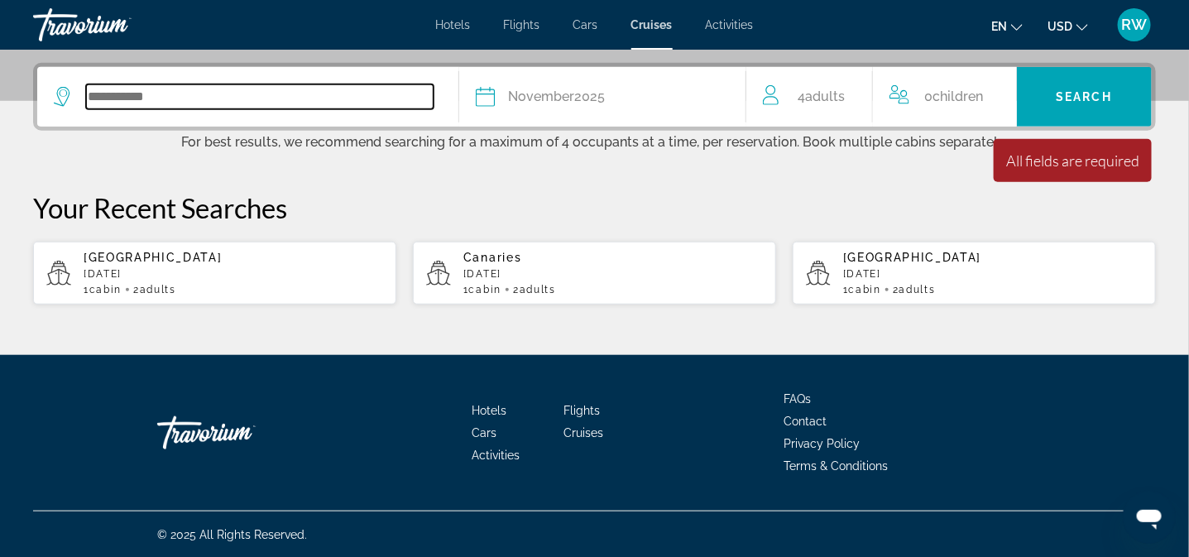
click at [116, 89] on input "Search widget" at bounding box center [260, 96] width 348 height 25
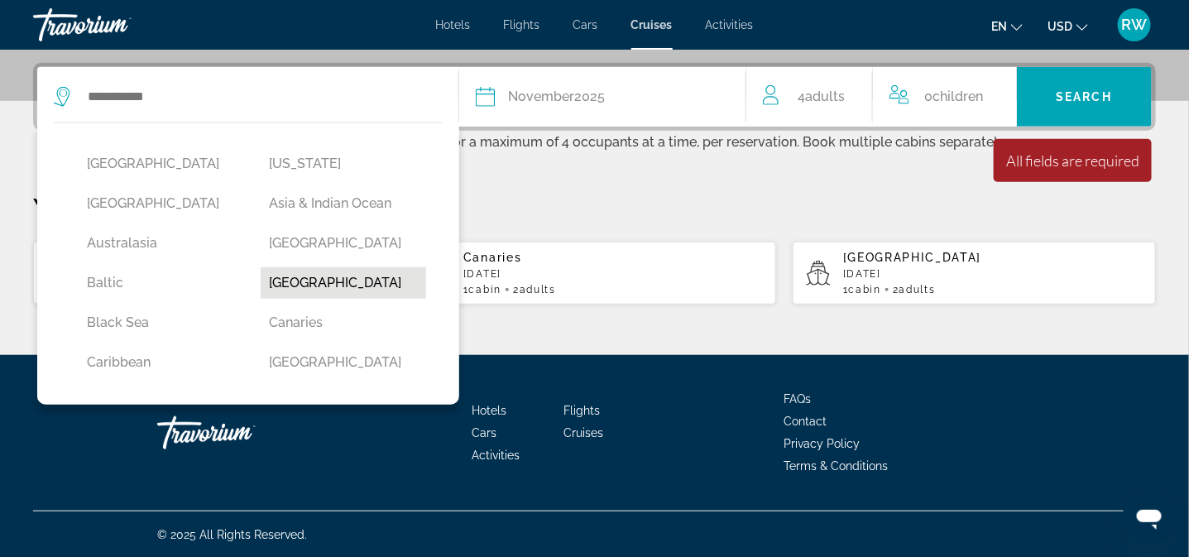
click at [281, 276] on button "[GEOGRAPHIC_DATA]" at bounding box center [343, 282] width 165 height 31
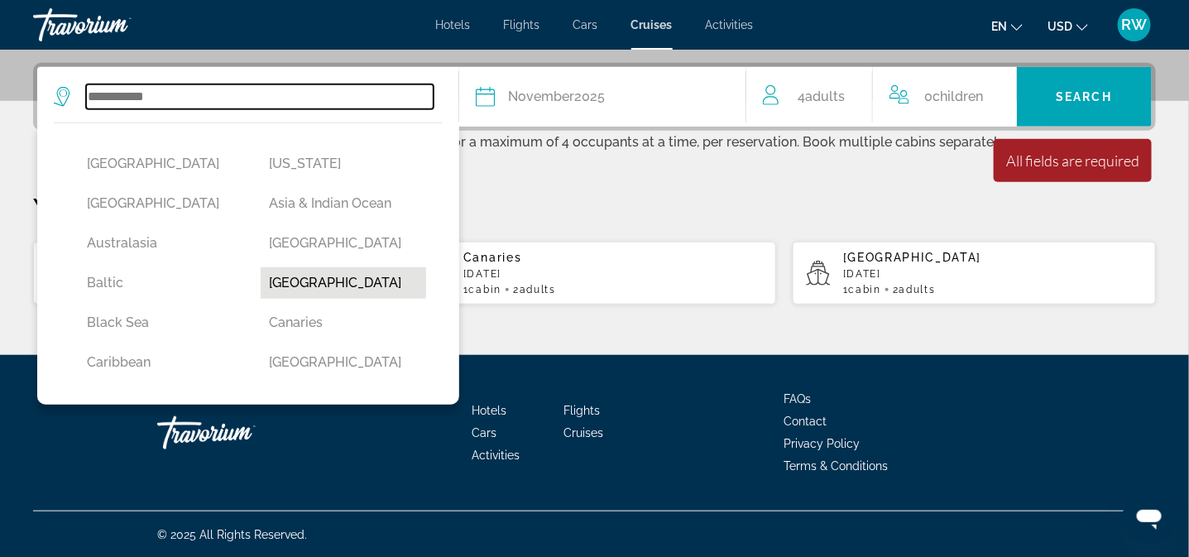
type input "*******"
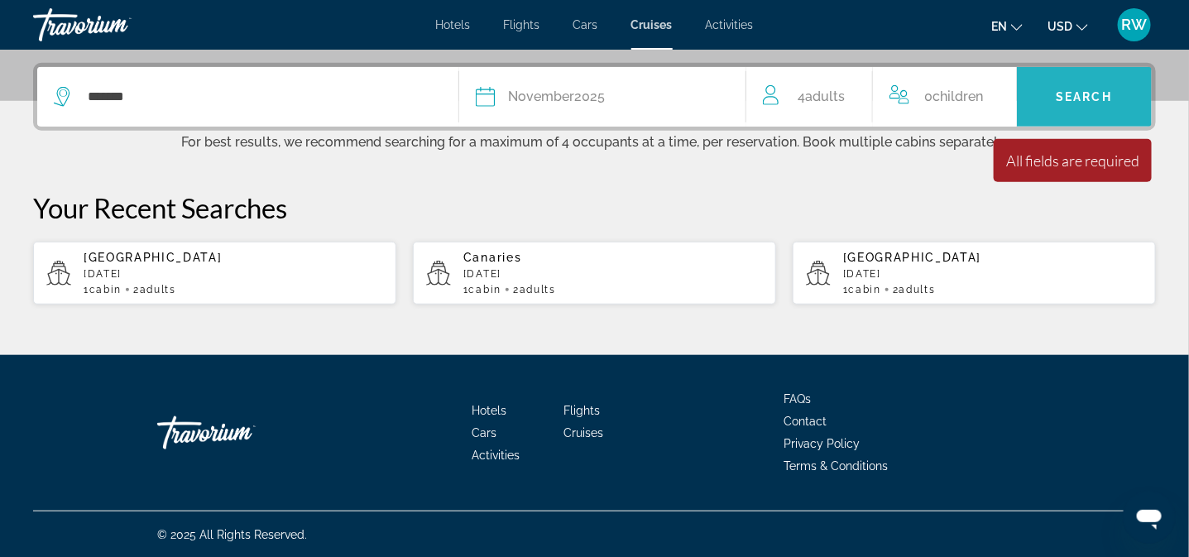
click at [1063, 87] on span "Search widget" at bounding box center [1084, 97] width 135 height 40
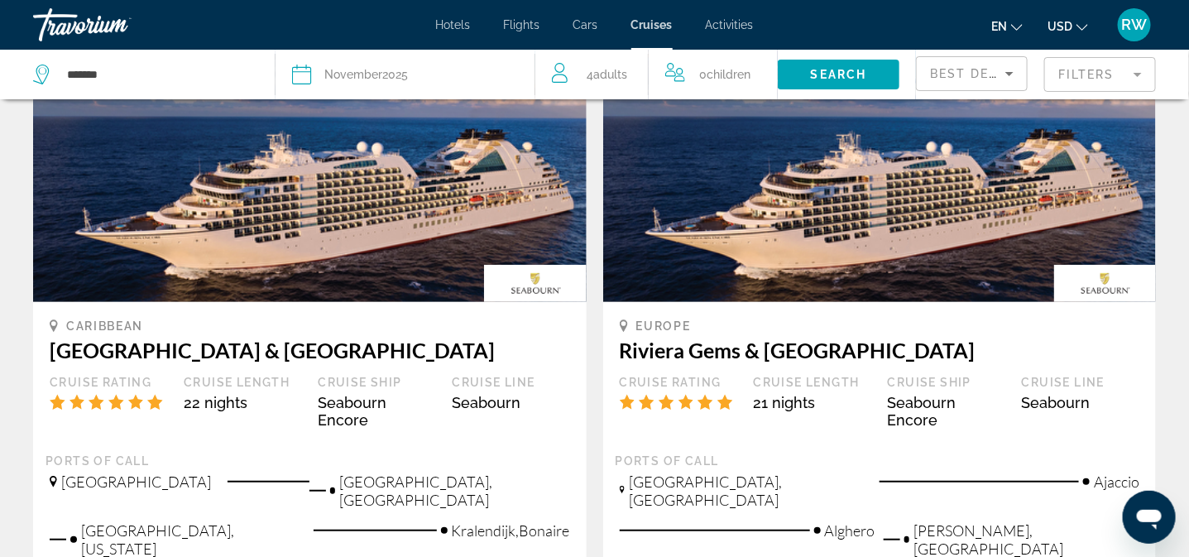
scroll to position [165, 0]
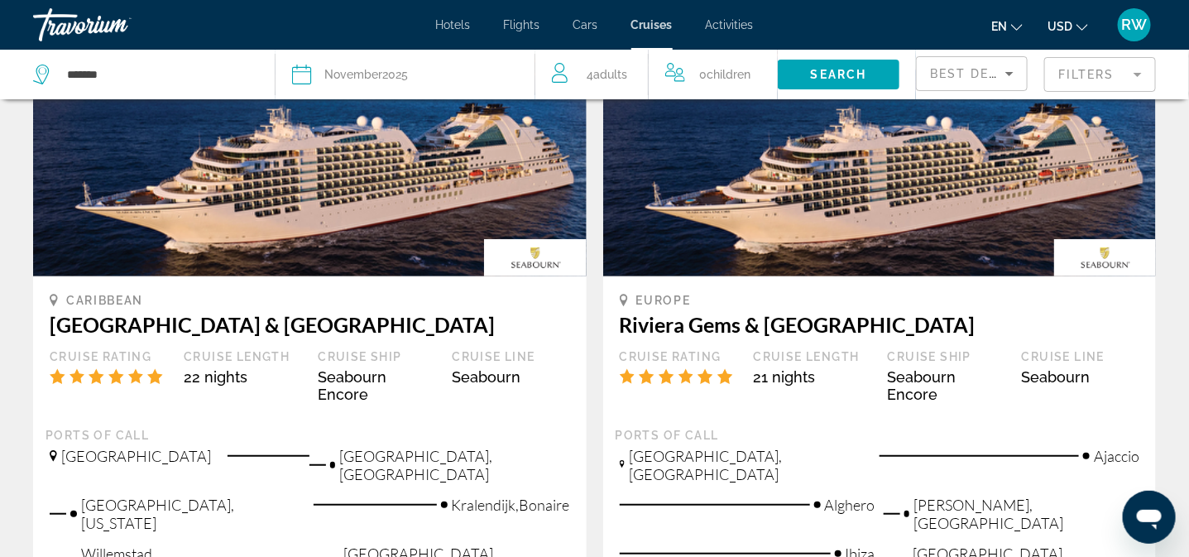
click at [397, 216] on img "Main content" at bounding box center [310, 144] width 554 height 265
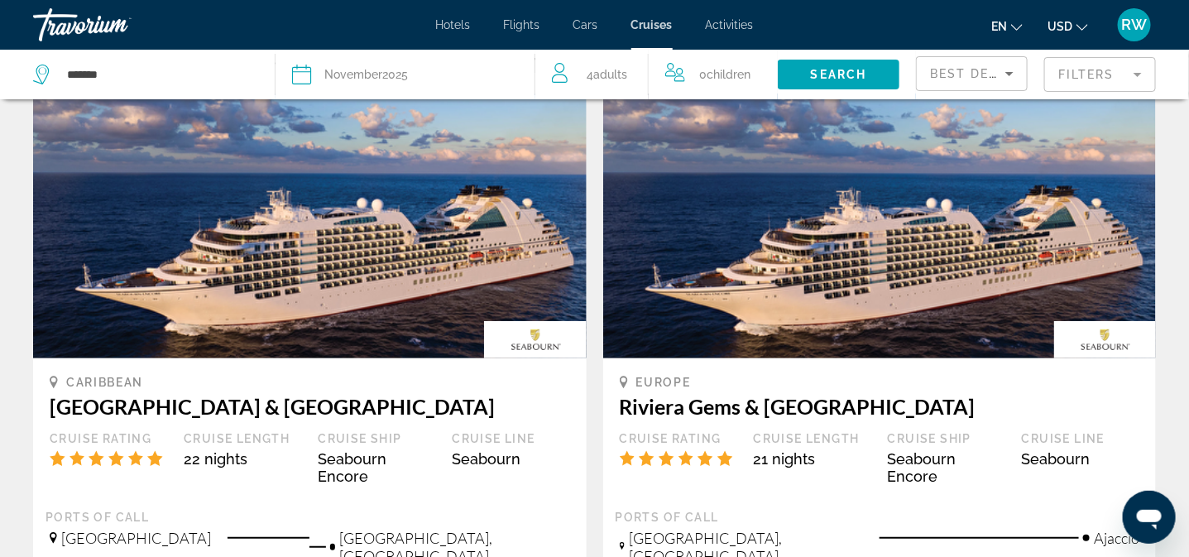
scroll to position [123, 0]
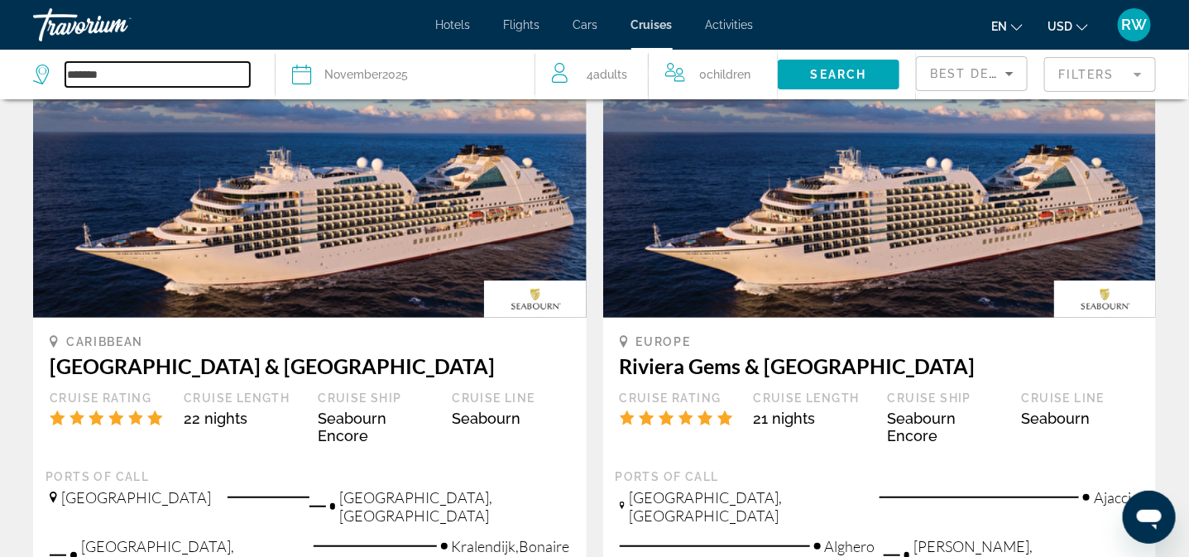
click at [180, 77] on input "*******" at bounding box center [157, 74] width 185 height 25
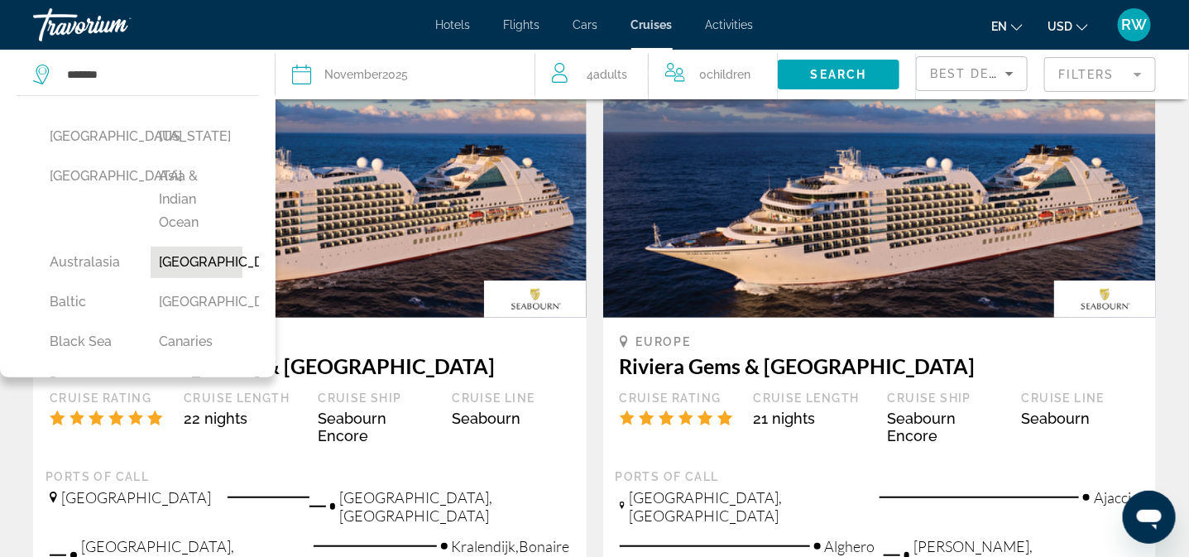
click at [178, 256] on button "[GEOGRAPHIC_DATA]" at bounding box center [197, 262] width 93 height 31
type input "*******"
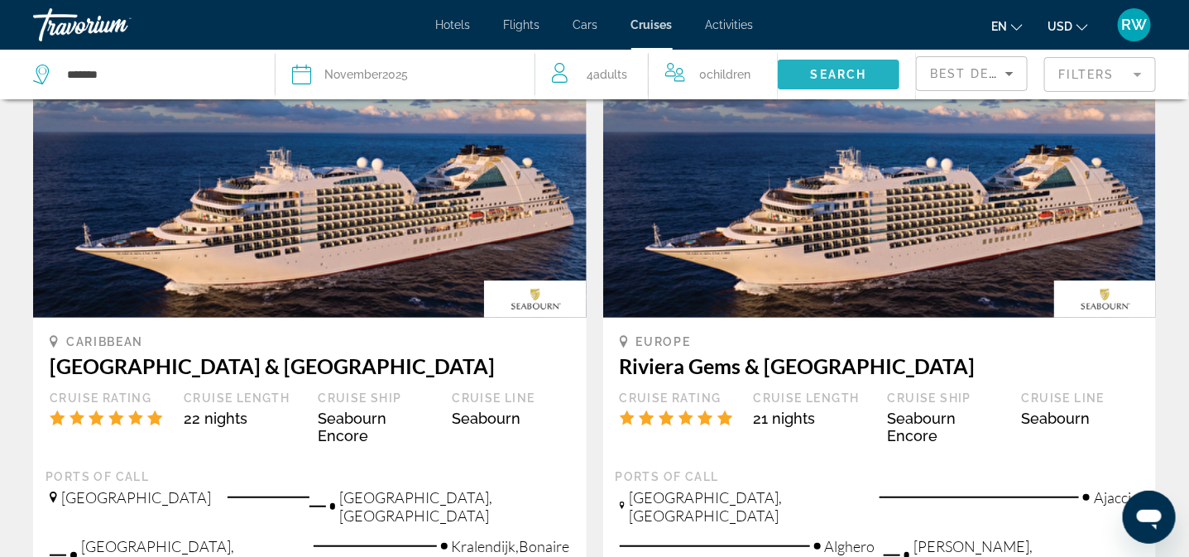
click at [808, 66] on span "Search widget" at bounding box center [839, 75] width 122 height 40
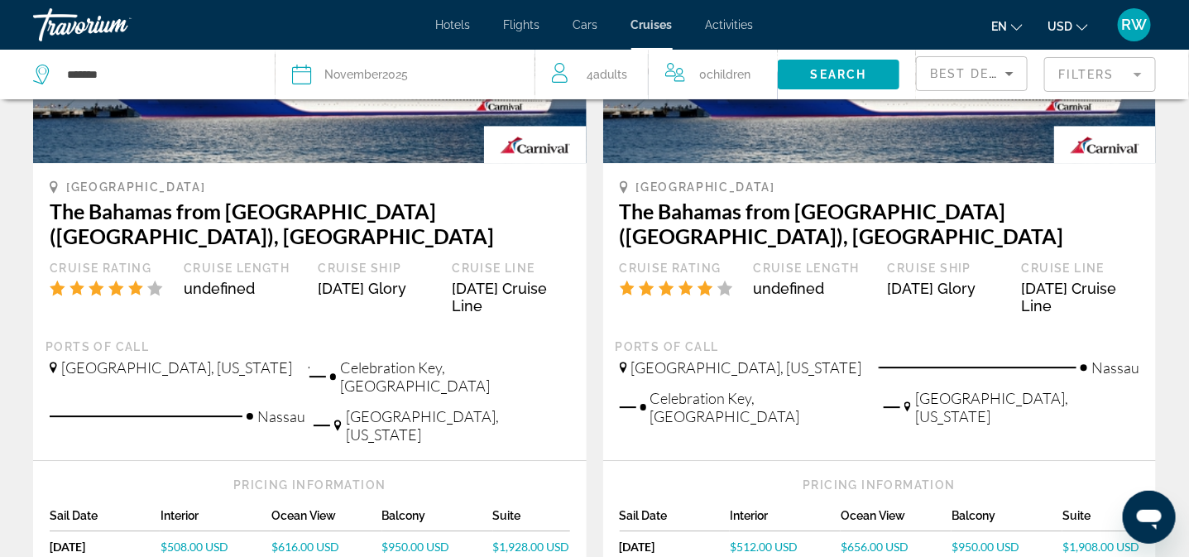
scroll to position [1737, 0]
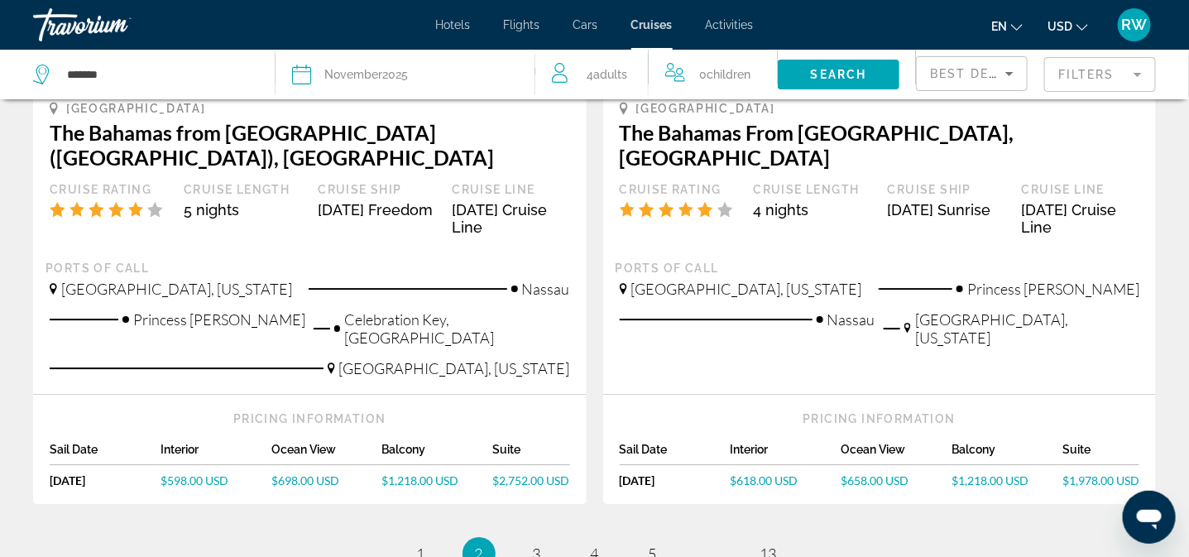
scroll to position [1971, 0]
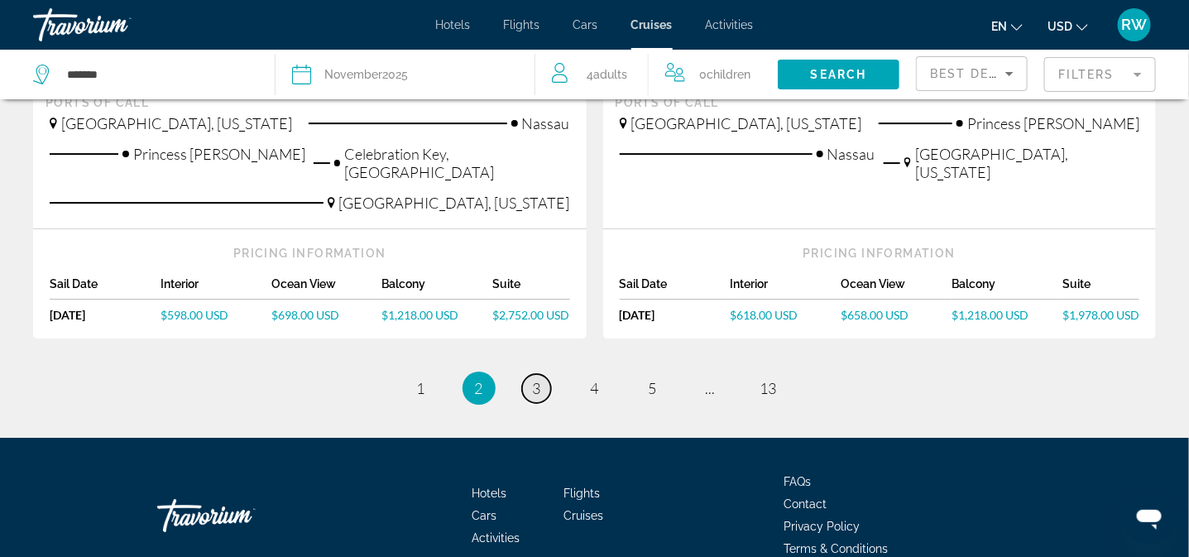
click at [535, 379] on span "3" at bounding box center [537, 388] width 8 height 18
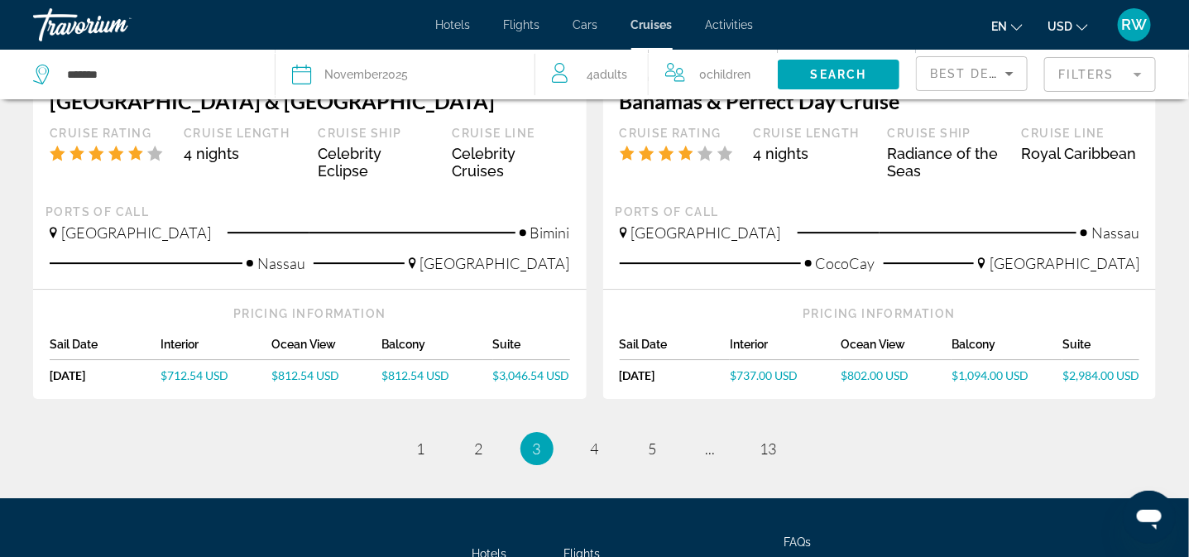
scroll to position [1847, 0]
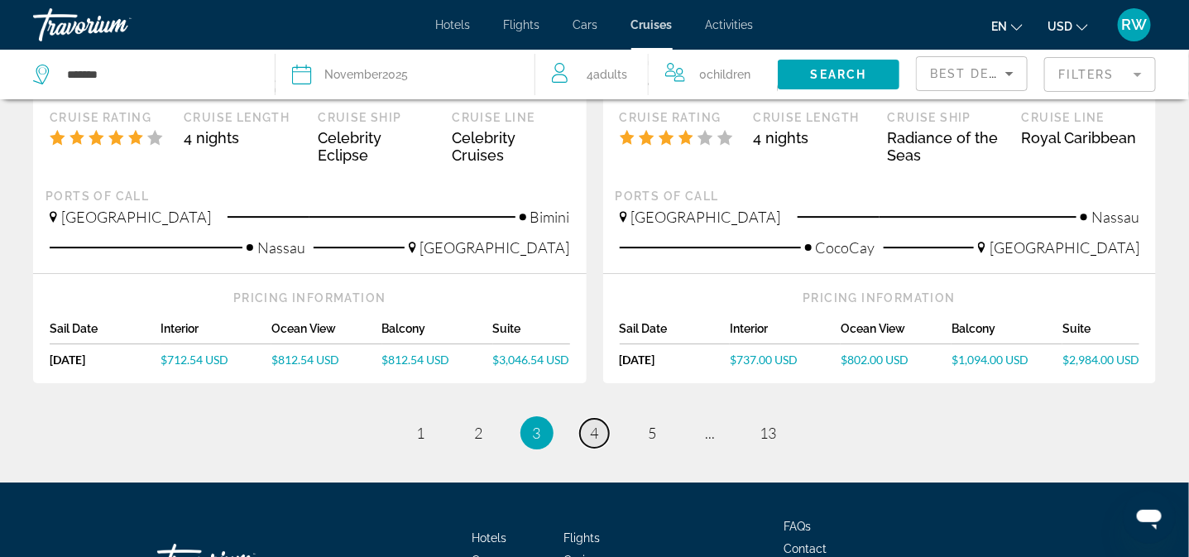
click at [596, 424] on span "4" at bounding box center [595, 433] width 8 height 18
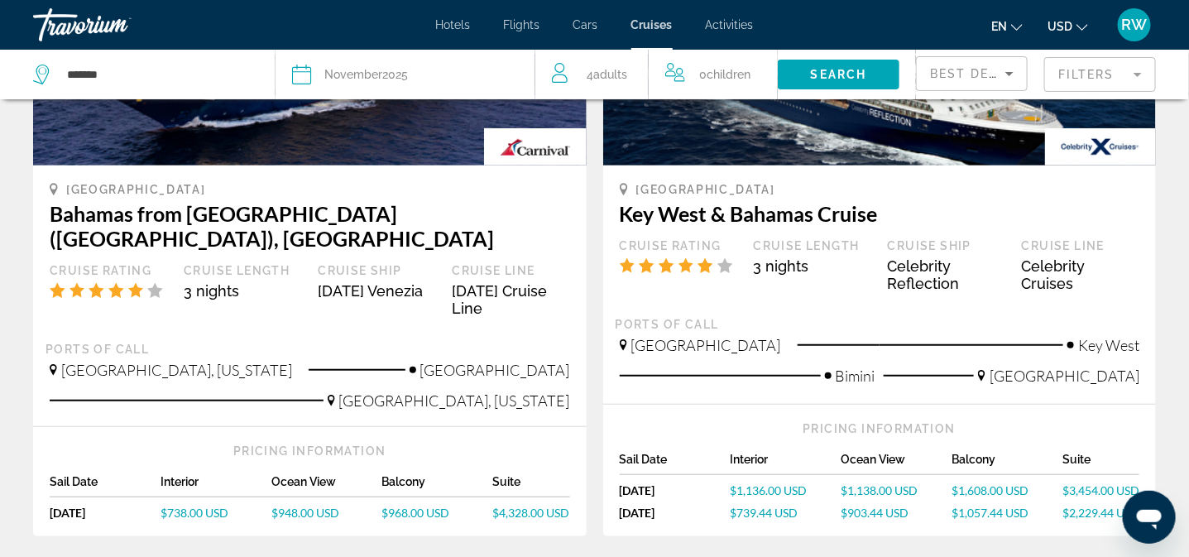
scroll to position [330, 0]
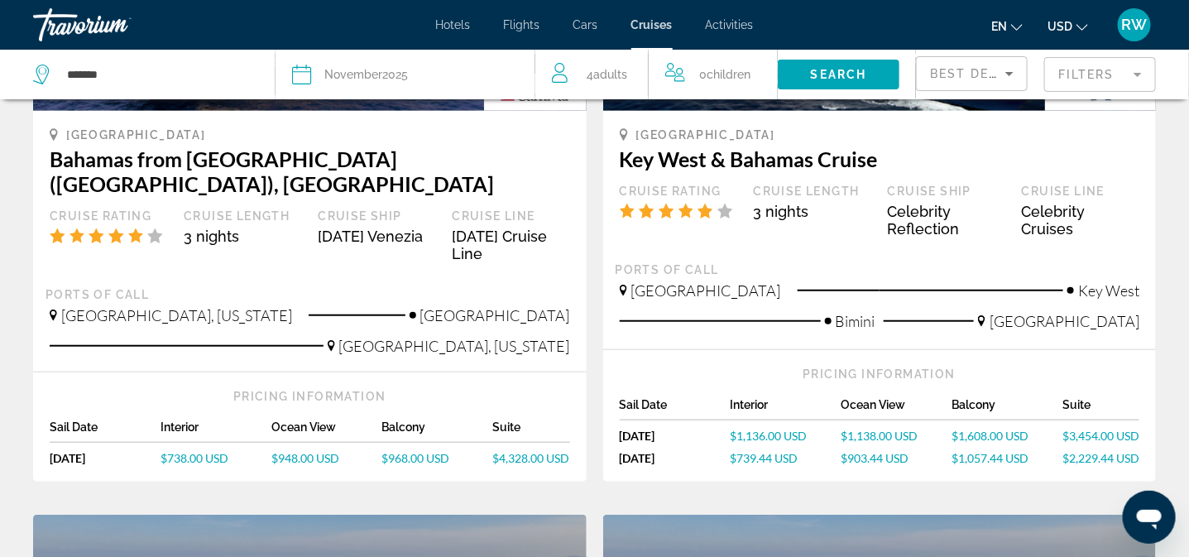
click at [750, 432] on span "$1,136.00 USD" at bounding box center [768, 436] width 77 height 14
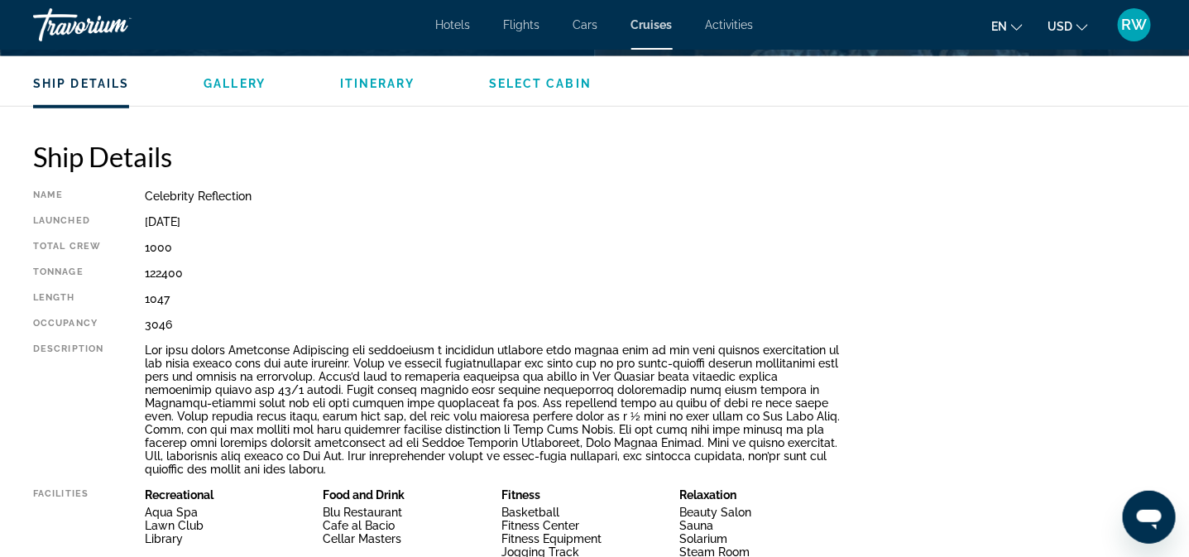
scroll to position [496, 0]
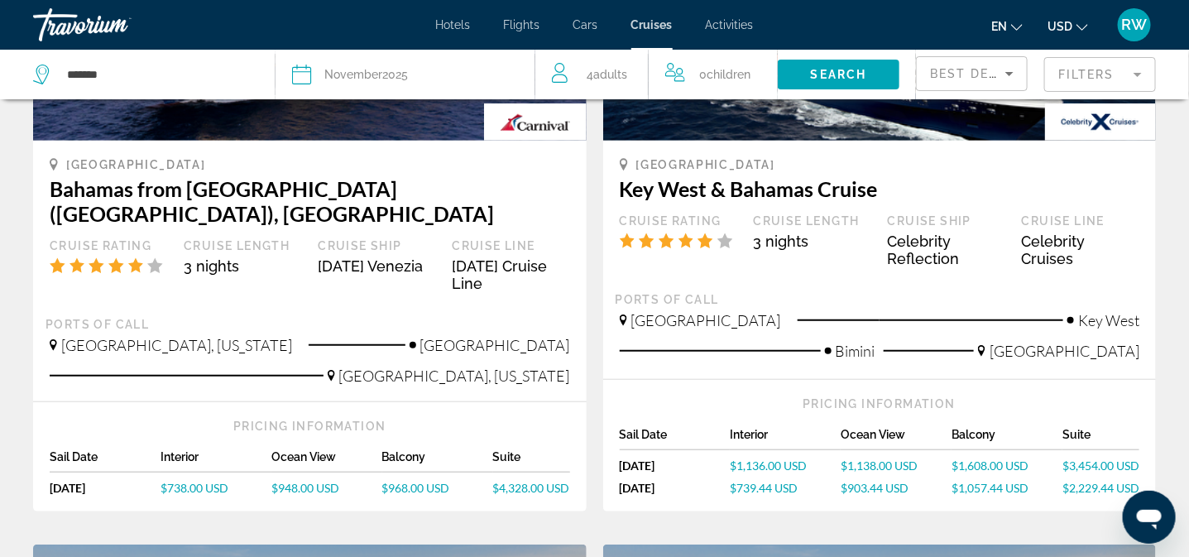
scroll to position [330, 0]
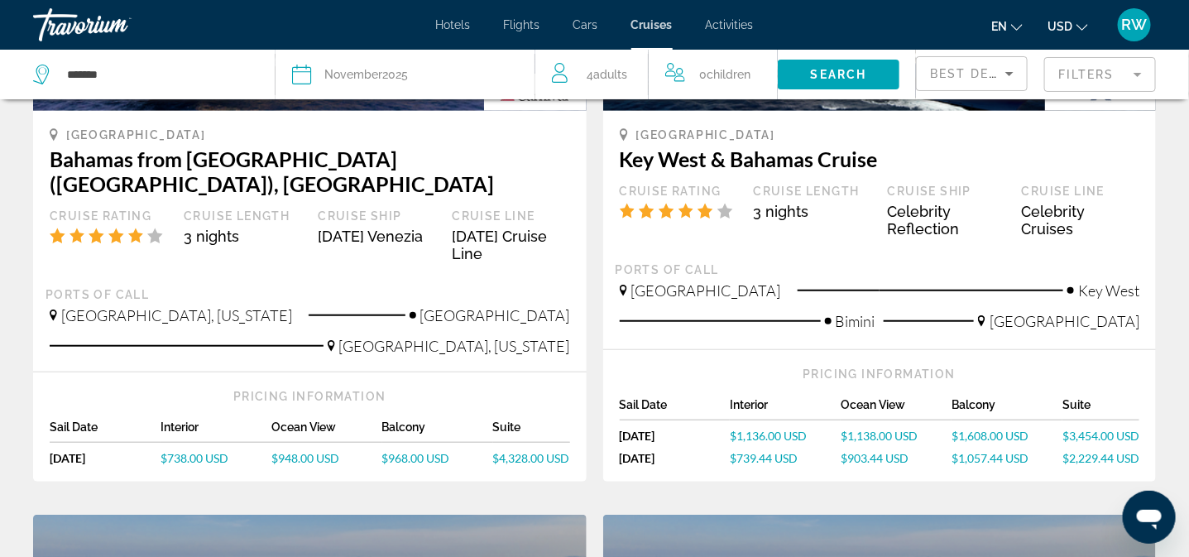
click at [749, 453] on span "$739.44 USD" at bounding box center [764, 458] width 68 height 14
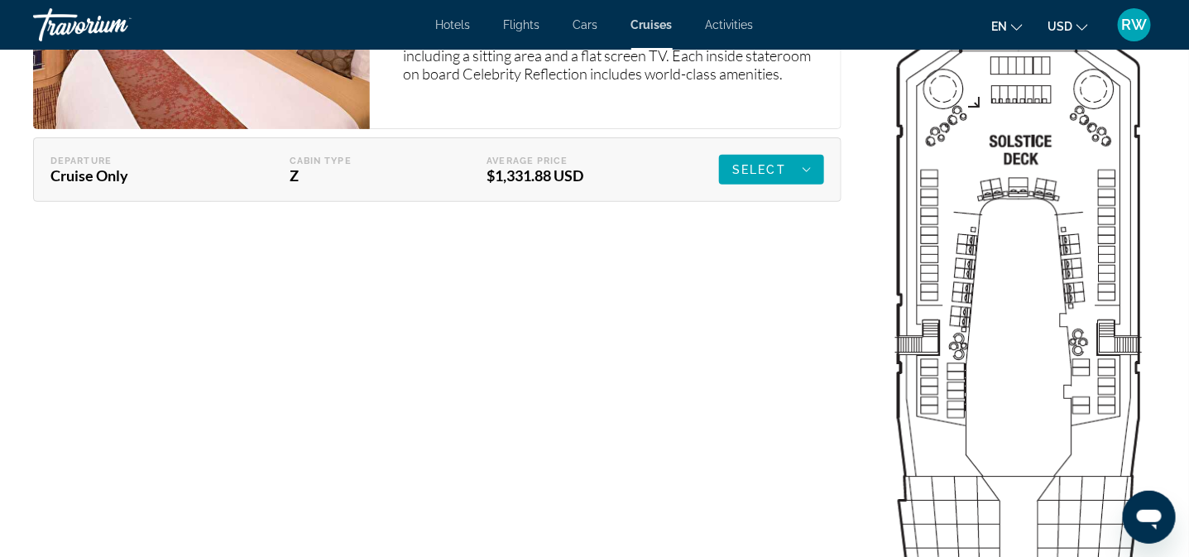
scroll to position [2041, 0]
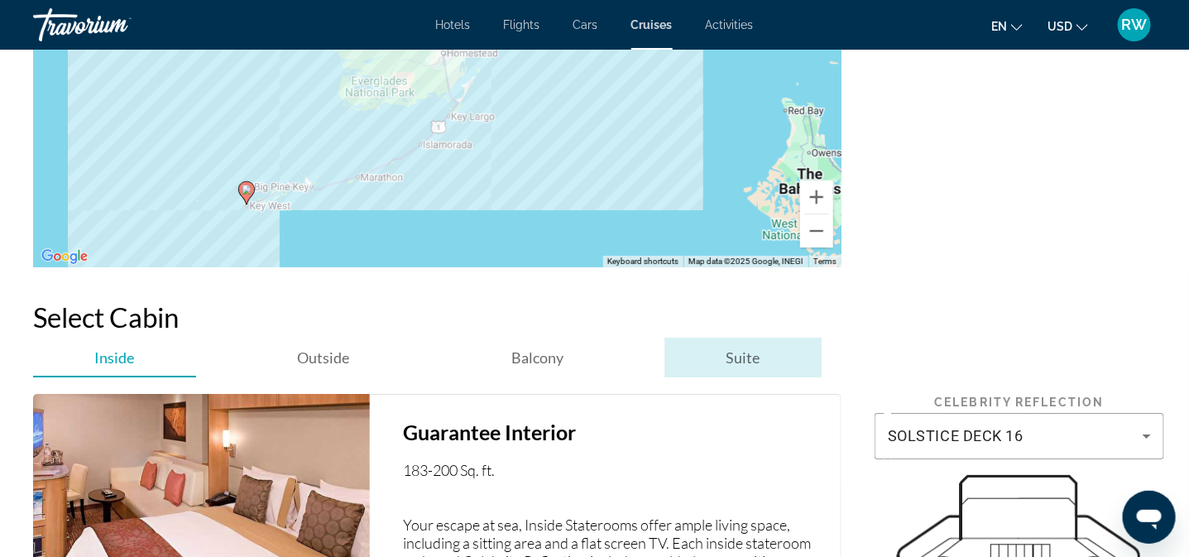
click at [745, 357] on span "Suite" at bounding box center [743, 357] width 34 height 18
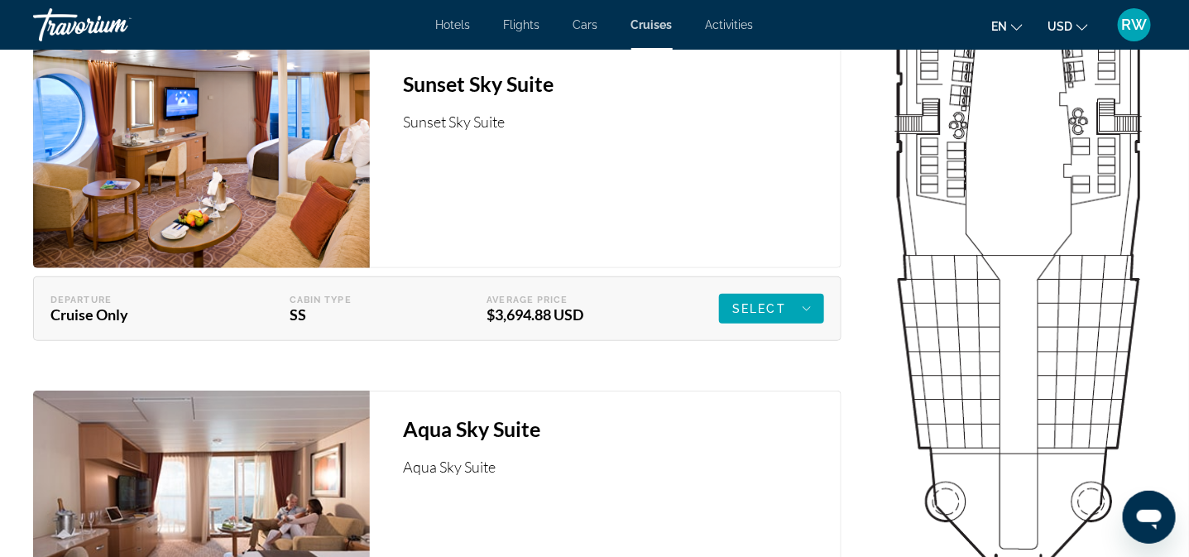
scroll to position [2731, 0]
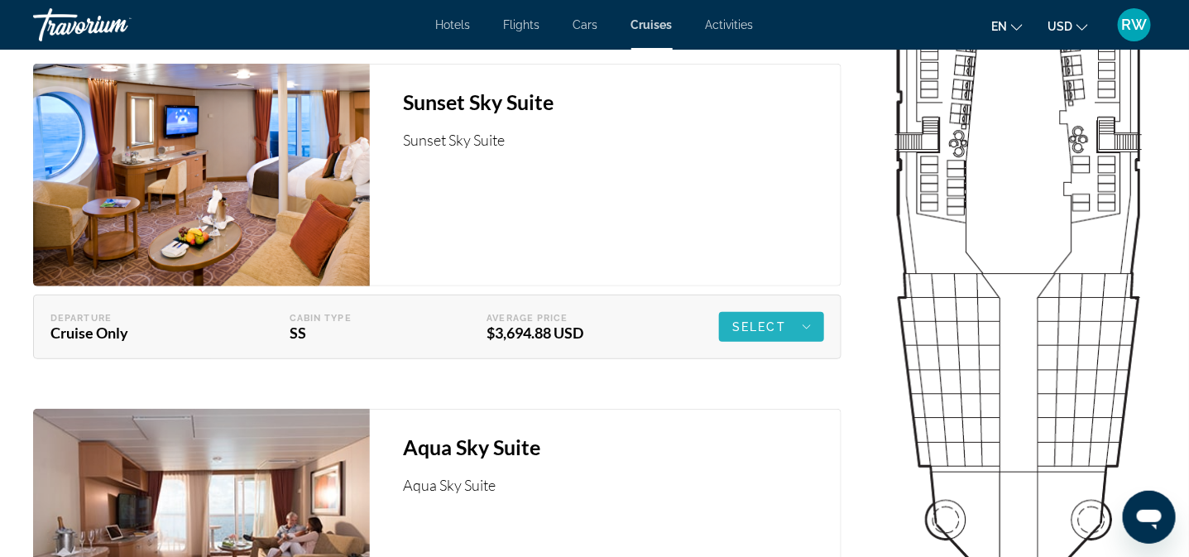
click at [757, 326] on span "Select" at bounding box center [759, 326] width 54 height 13
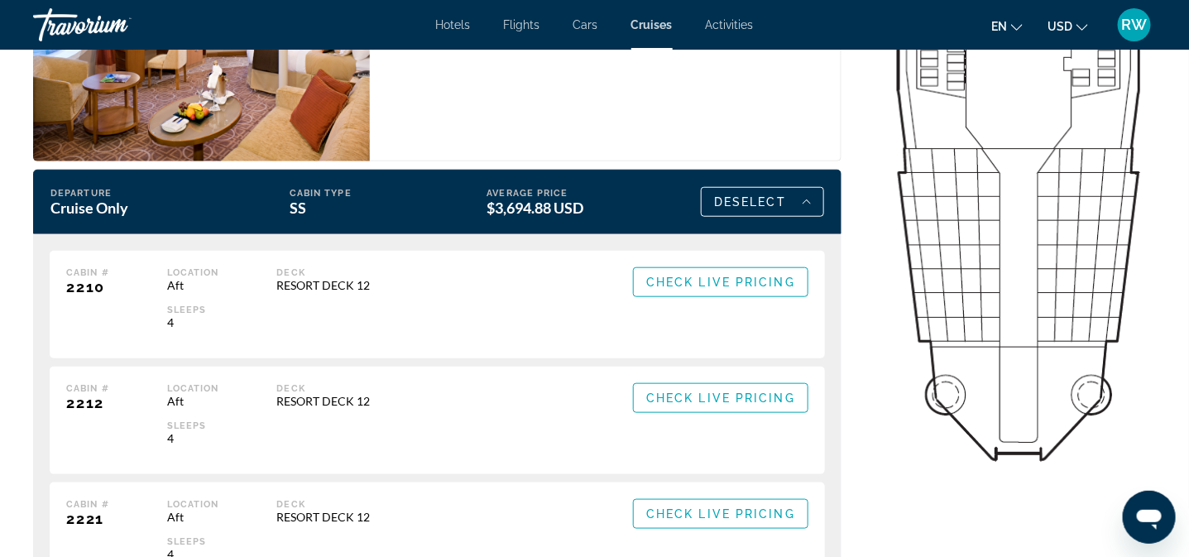
scroll to position [2865, 0]
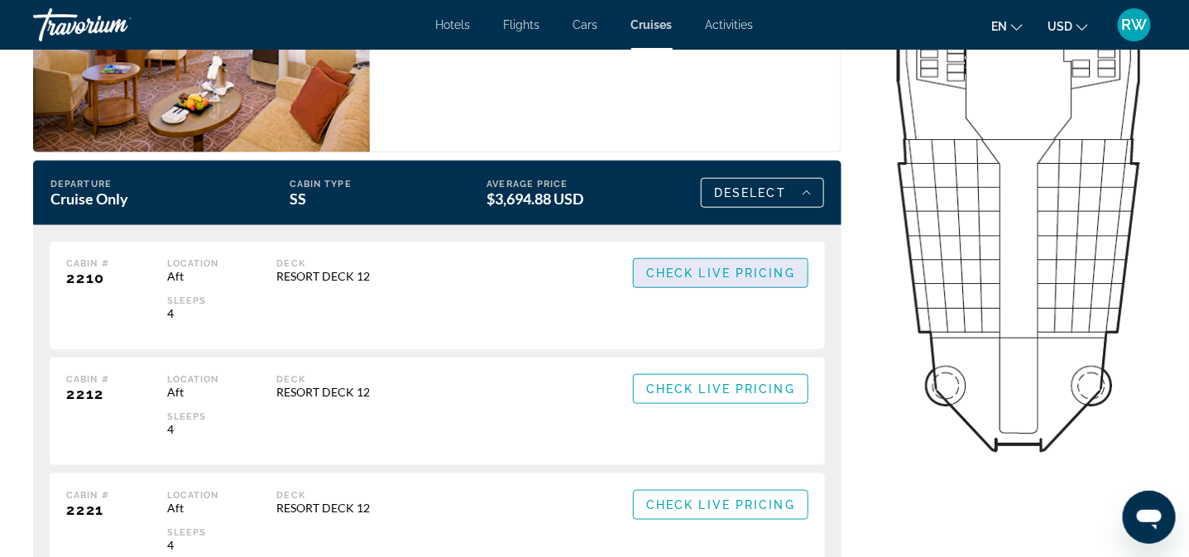
click at [720, 276] on span "Check Live Pricing" at bounding box center [720, 272] width 149 height 13
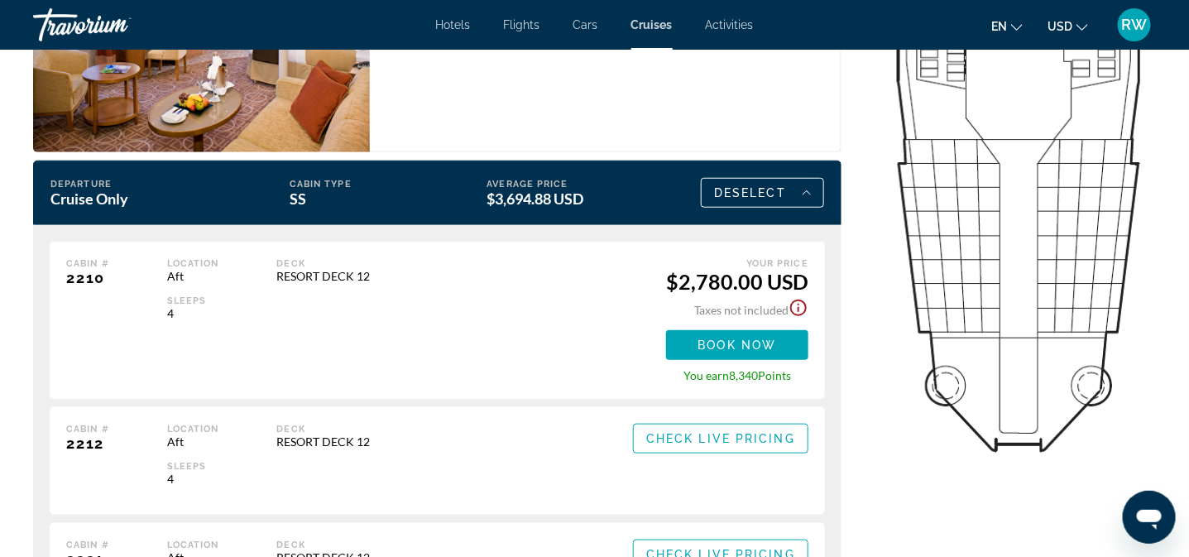
scroll to position [2907, 0]
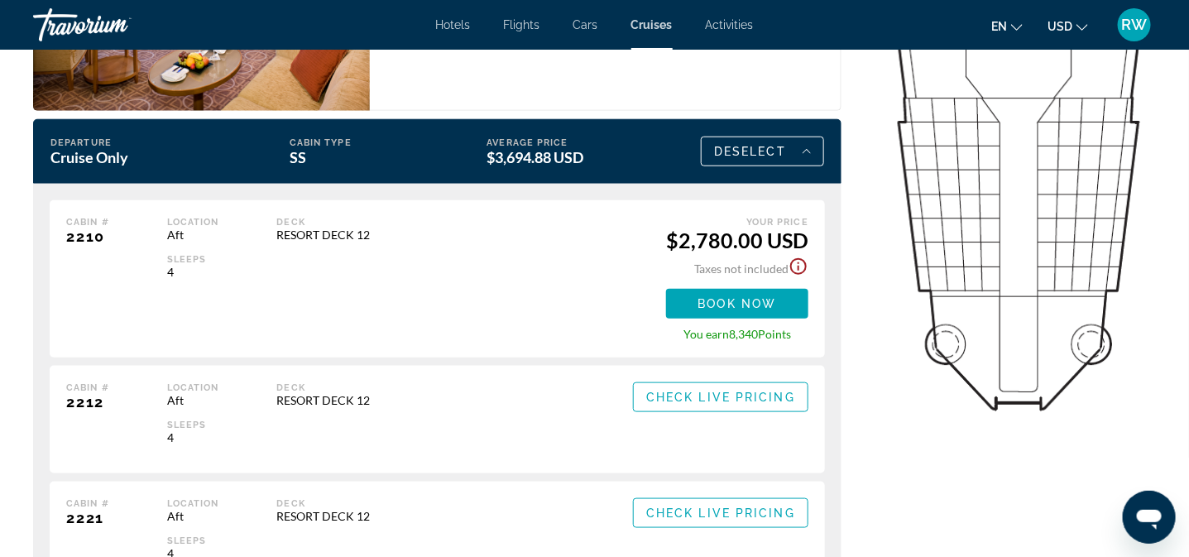
click at [754, 370] on div "Cabin # 2212 Location Aft Sleeps 4 Deck RESORT DECK 12 Check Live Pricing Retai…" at bounding box center [437, 420] width 775 height 108
click at [747, 304] on span "Book now" at bounding box center [737, 303] width 79 height 13
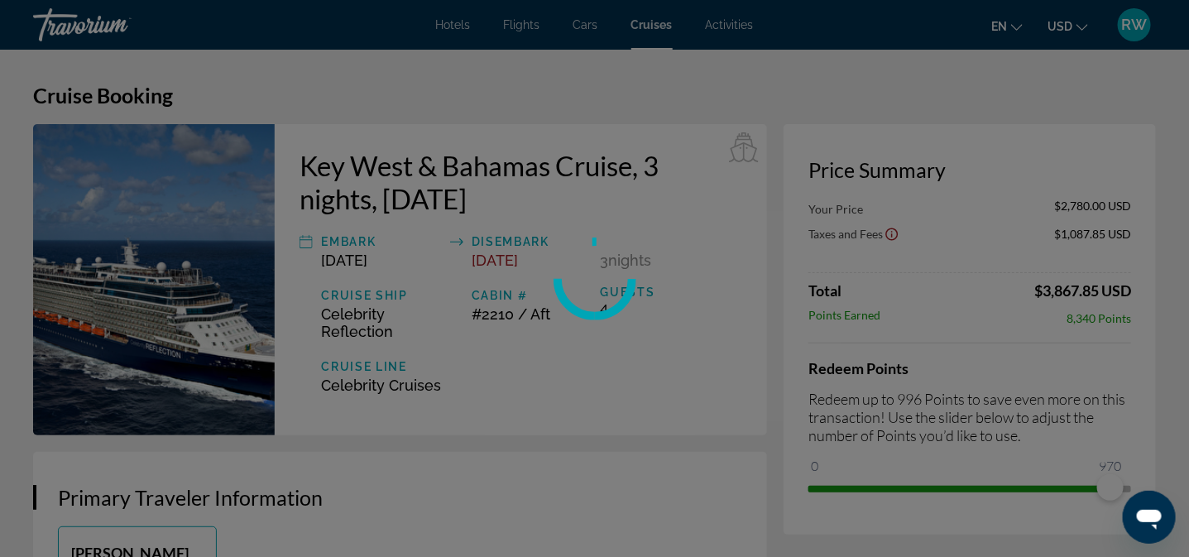
click at [1110, 464] on div "Skip to main content Hotels Flights Cars Cruises Activities Hotels Flights Cars…" at bounding box center [594, 278] width 1189 height 557
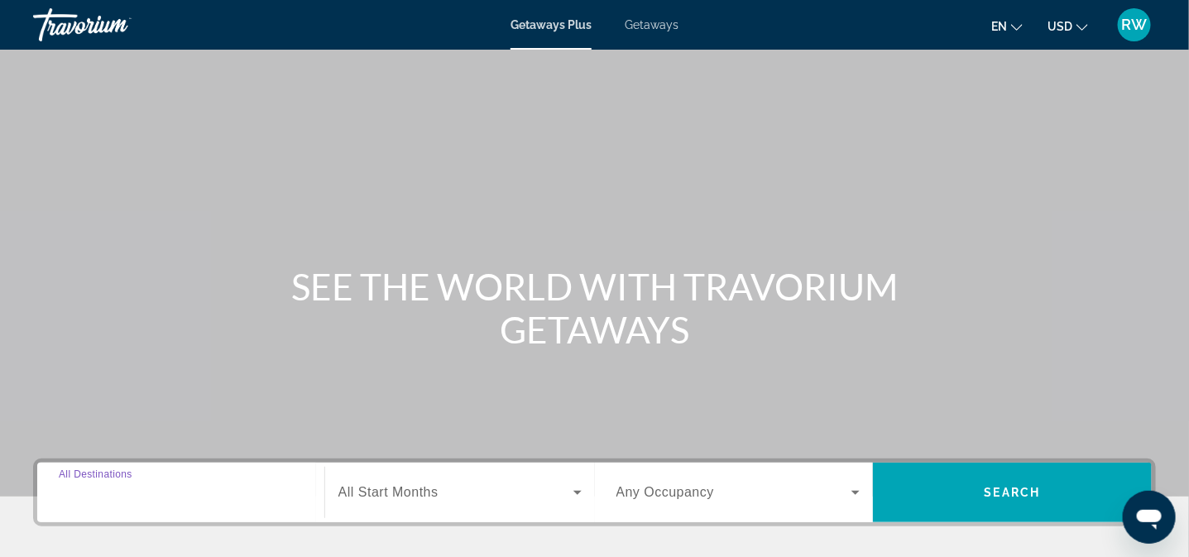
click at [165, 494] on input "Destination All Destinations" at bounding box center [181, 493] width 244 height 20
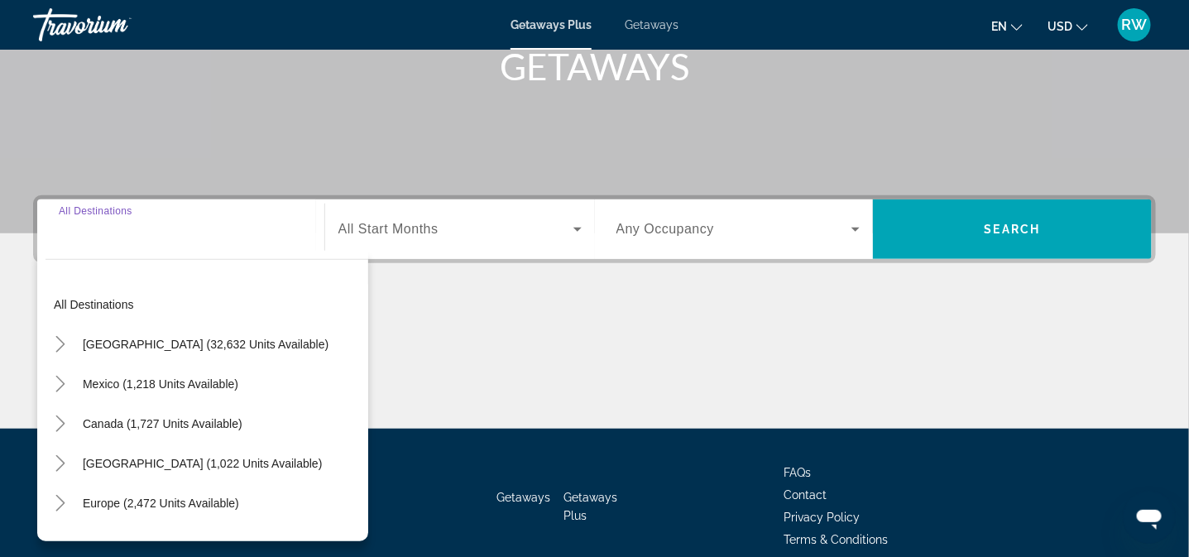
scroll to position [337, 0]
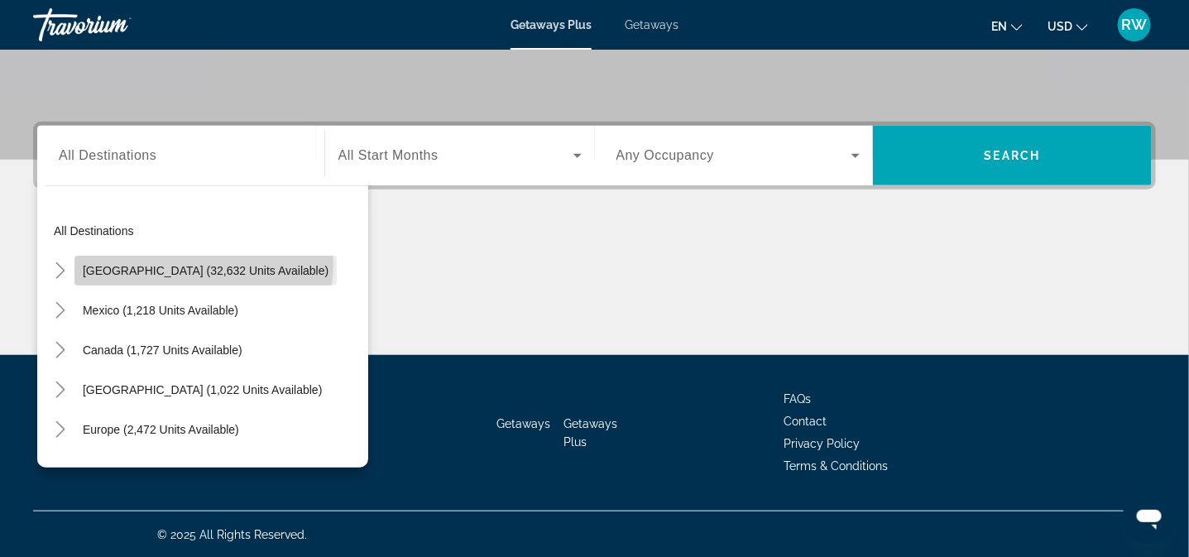
click at [203, 264] on span "United States (32,632 units available)" at bounding box center [206, 270] width 246 height 13
type input "**********"
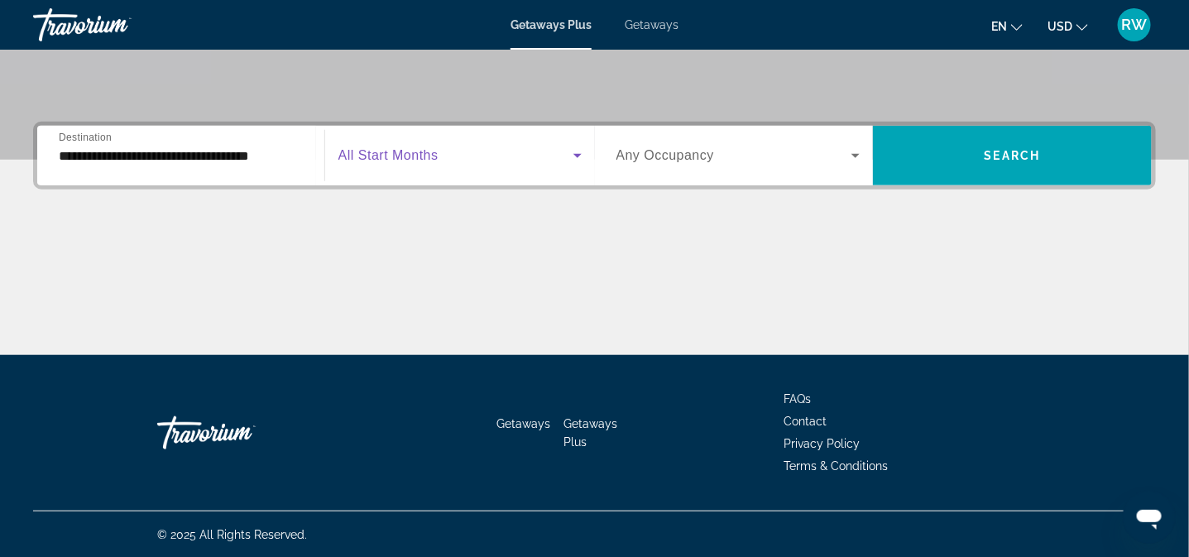
click at [575, 156] on icon "Search widget" at bounding box center [578, 156] width 20 height 20
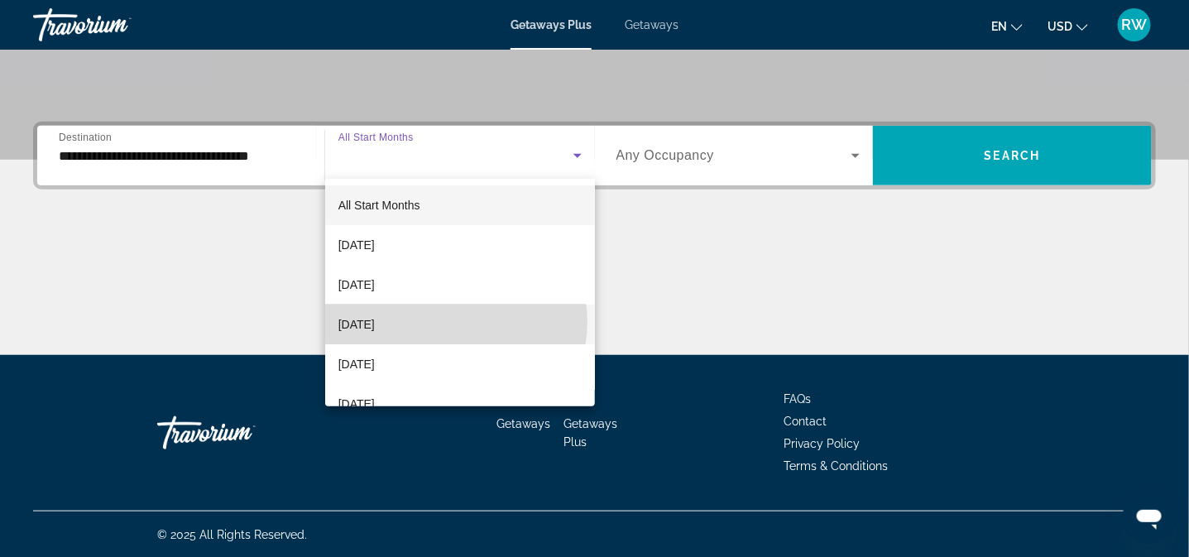
click at [455, 322] on mat-option "November 2025" at bounding box center [460, 324] width 270 height 40
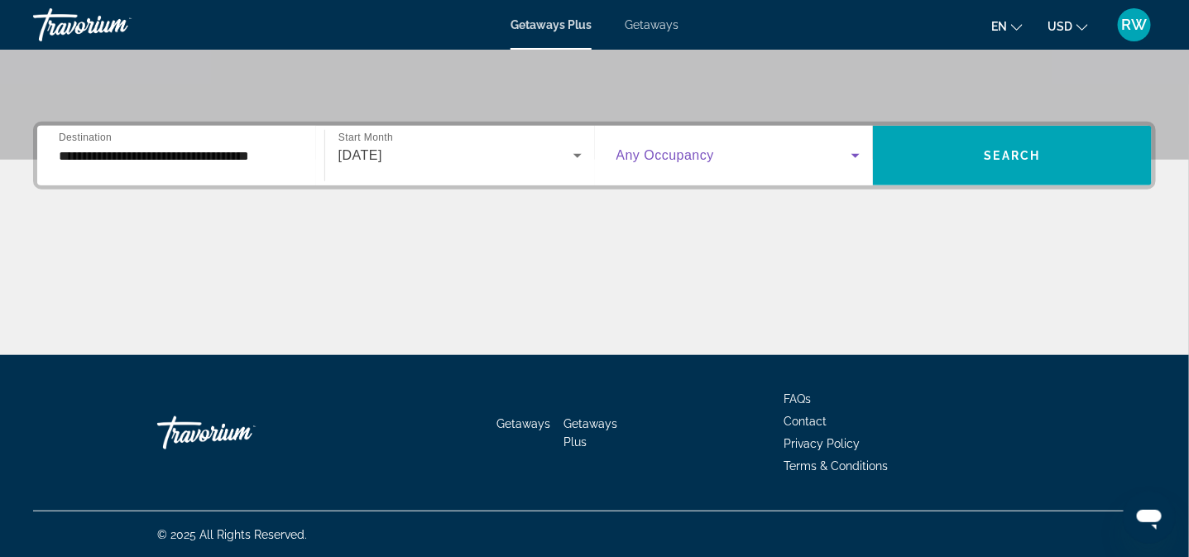
click at [856, 149] on icon "Search widget" at bounding box center [856, 156] width 20 height 20
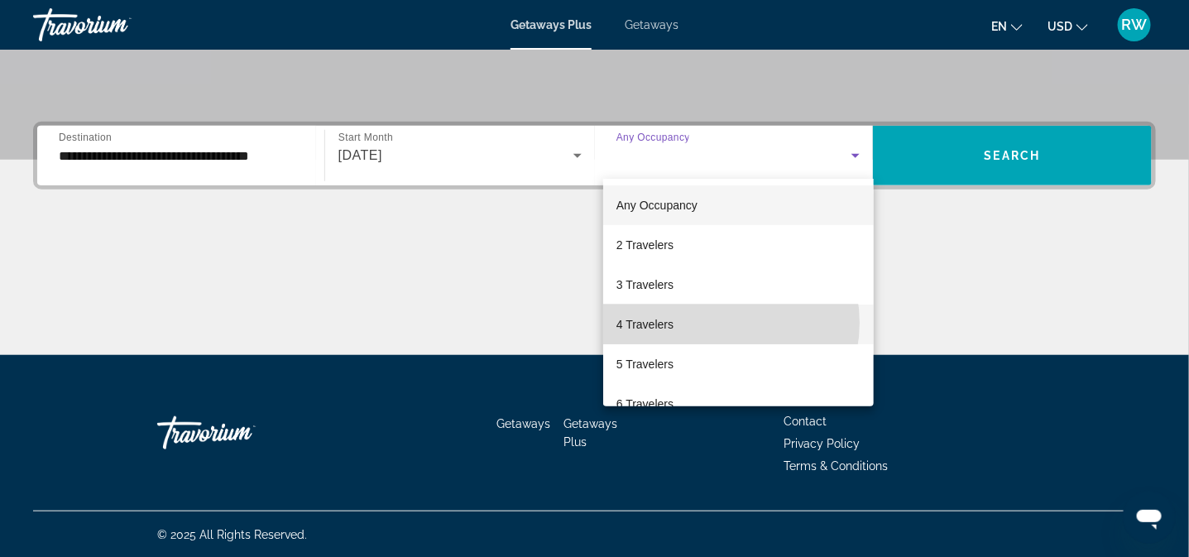
click at [719, 323] on mat-option "4 Travelers" at bounding box center [738, 324] width 271 height 40
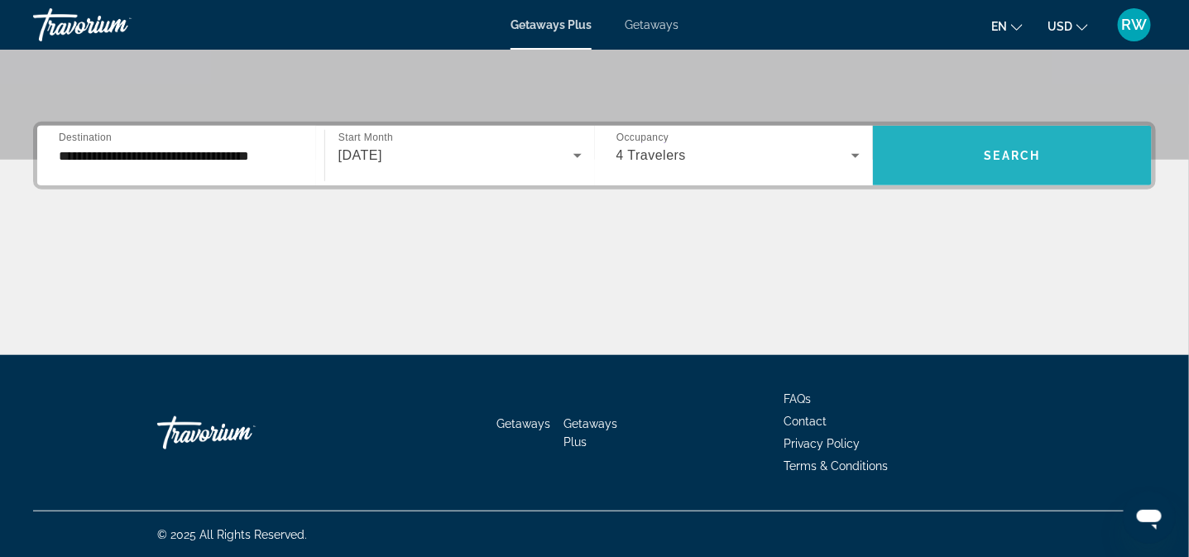
click at [1018, 157] on span "Search" at bounding box center [1013, 155] width 56 height 13
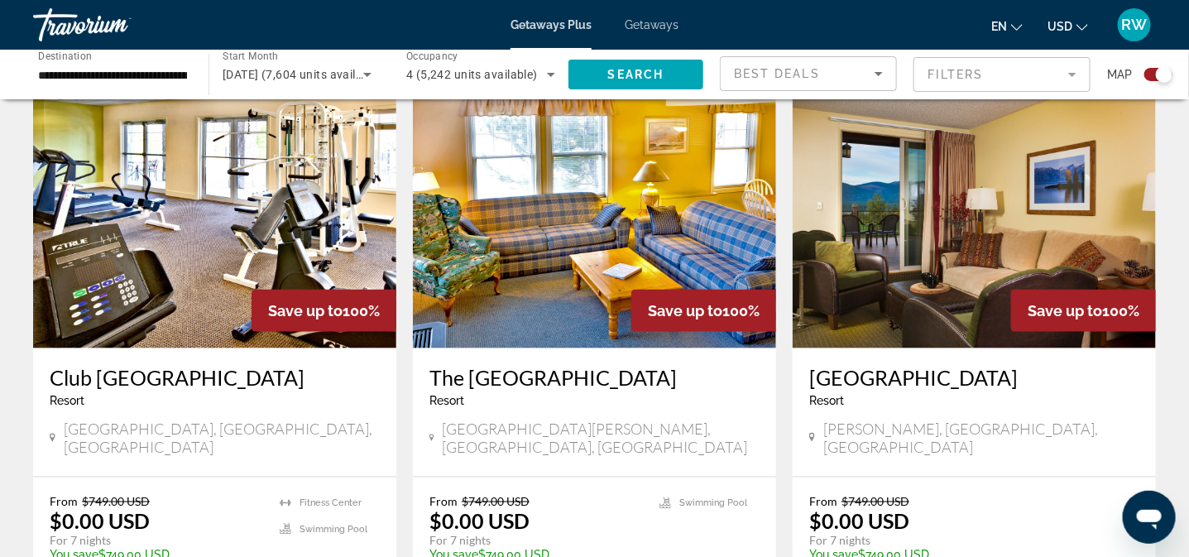
scroll to position [606, 0]
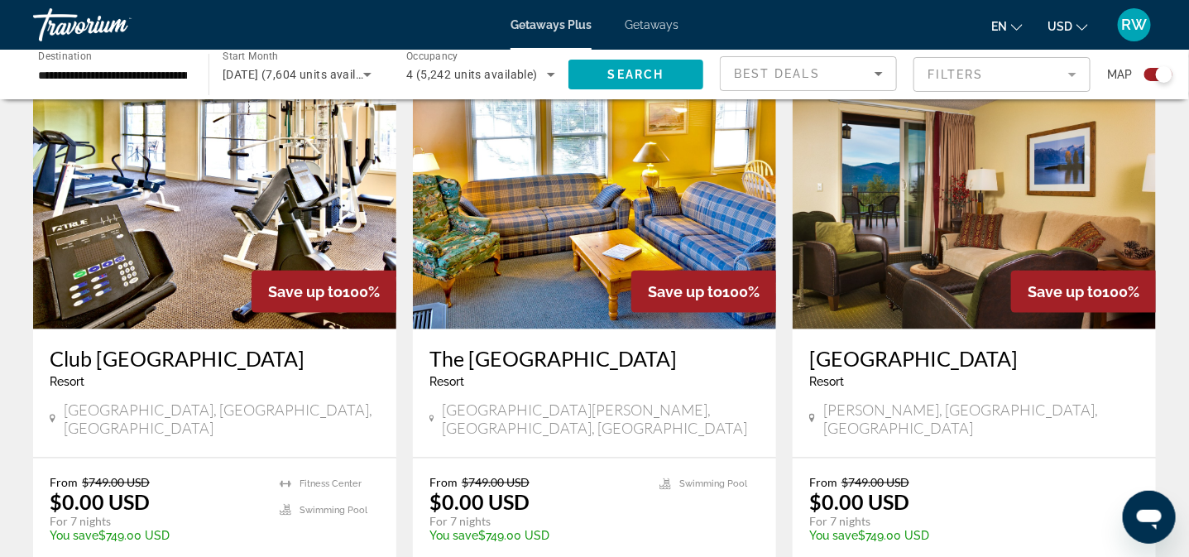
click at [60, 55] on span "Destination" at bounding box center [65, 56] width 54 height 12
click at [60, 65] on input "**********" at bounding box center [112, 75] width 149 height 20
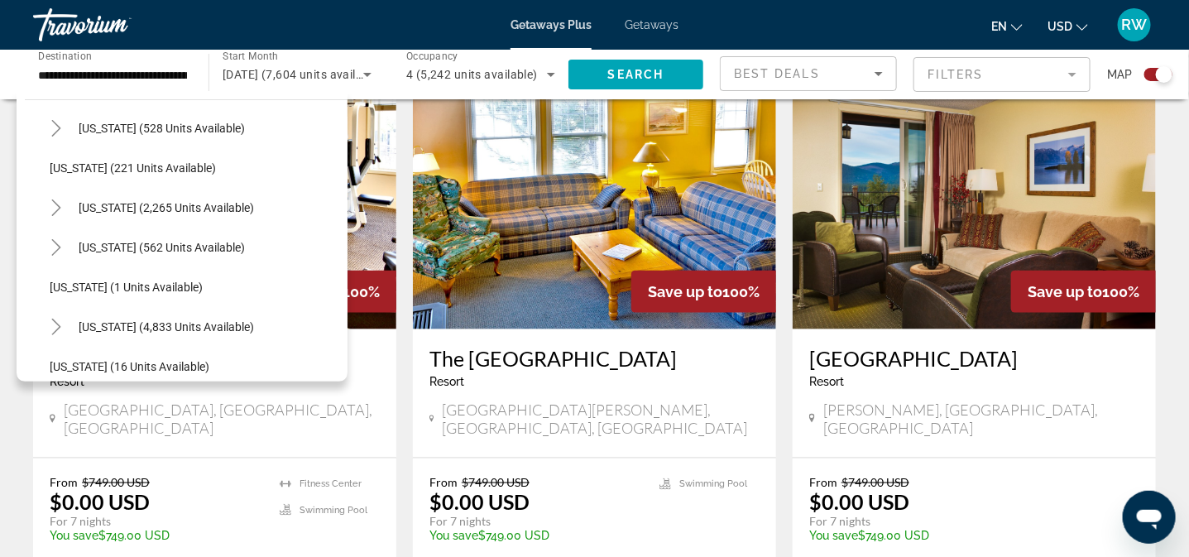
scroll to position [137, 0]
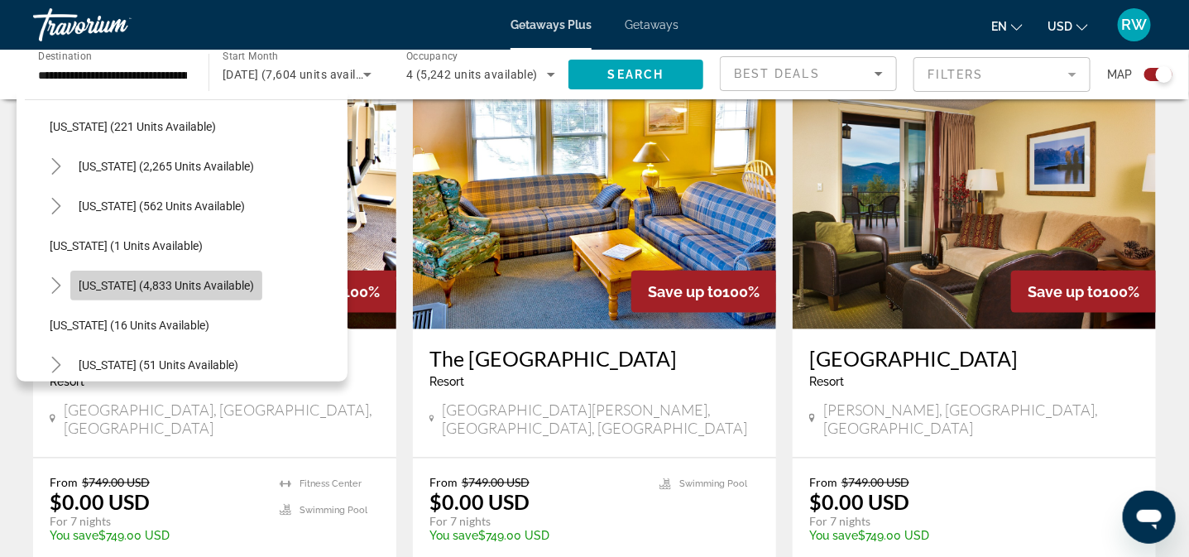
click at [217, 275] on span "Search widget" at bounding box center [166, 286] width 192 height 40
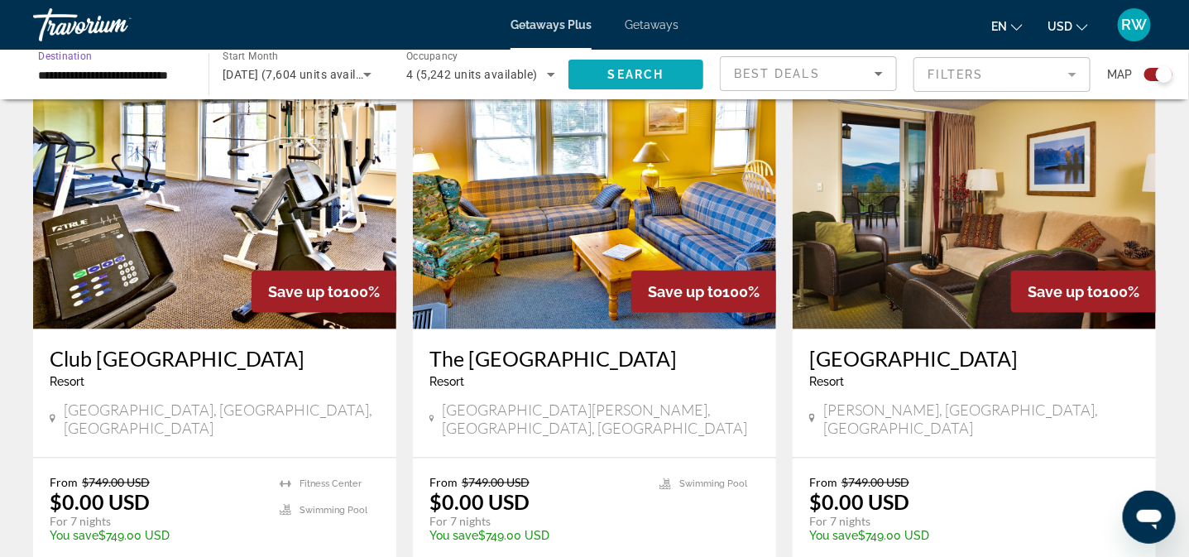
scroll to position [0, 0]
click at [610, 79] on span "Search" at bounding box center [636, 74] width 56 height 13
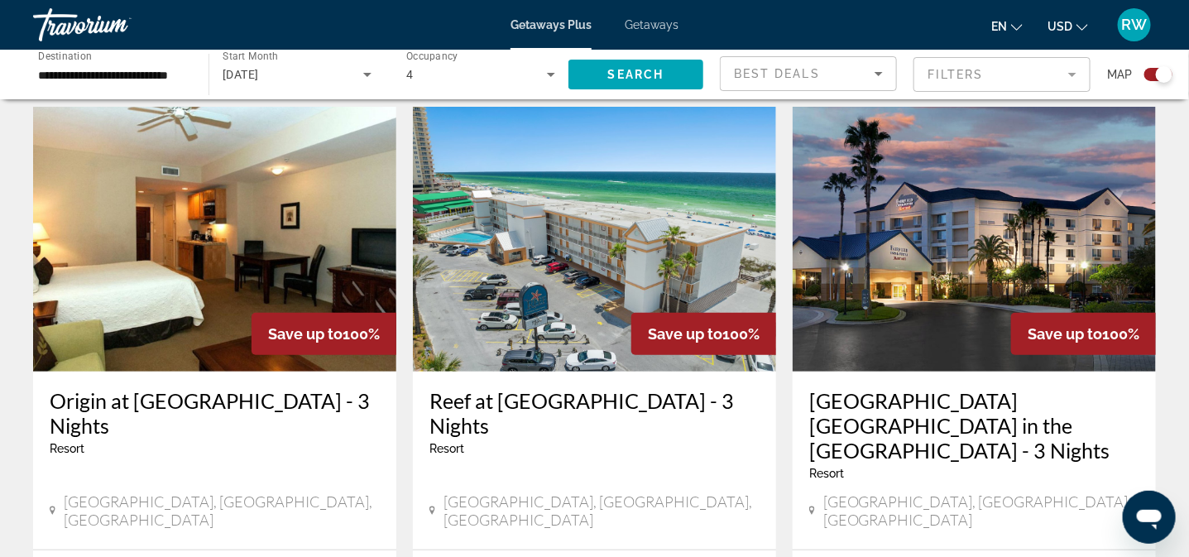
scroll to position [2731, 0]
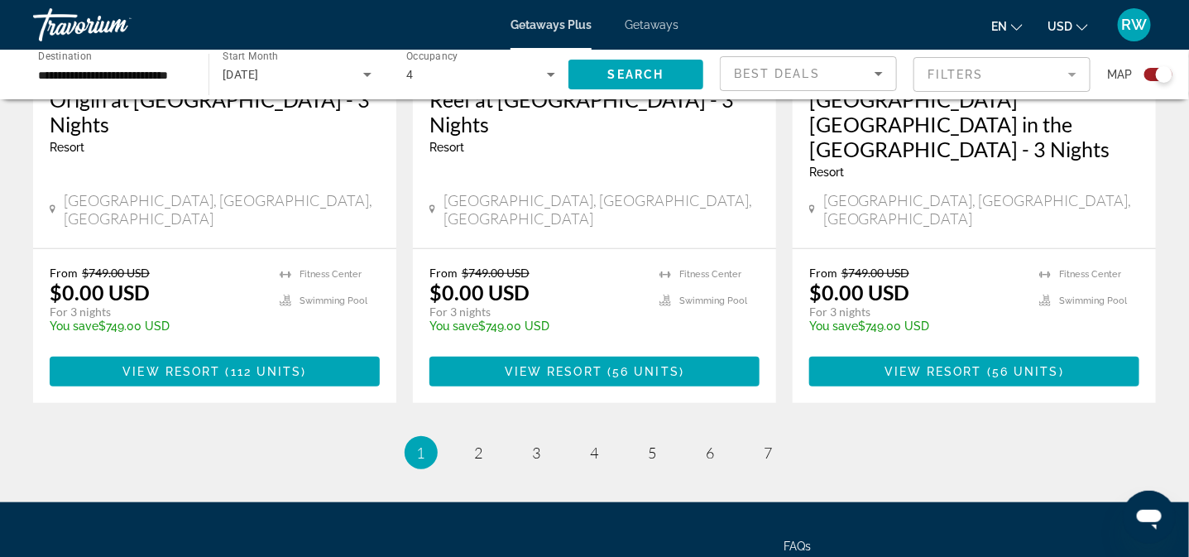
click at [465, 436] on li "page 2" at bounding box center [479, 452] width 33 height 33
click at [481, 444] on span "2" at bounding box center [479, 453] width 8 height 18
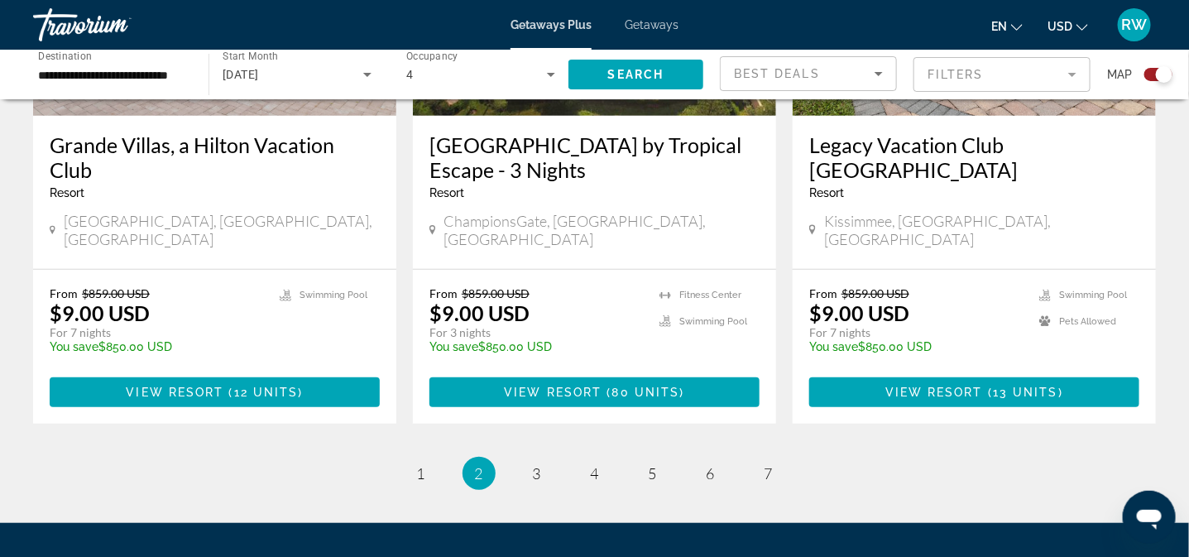
scroll to position [2615, 0]
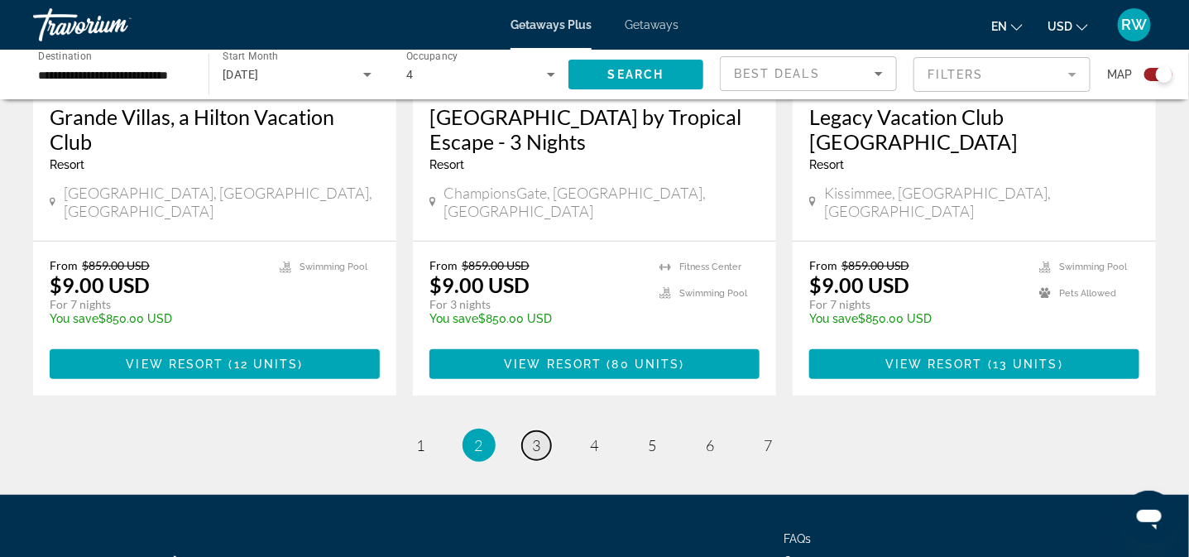
click at [538, 436] on span "3" at bounding box center [537, 445] width 8 height 18
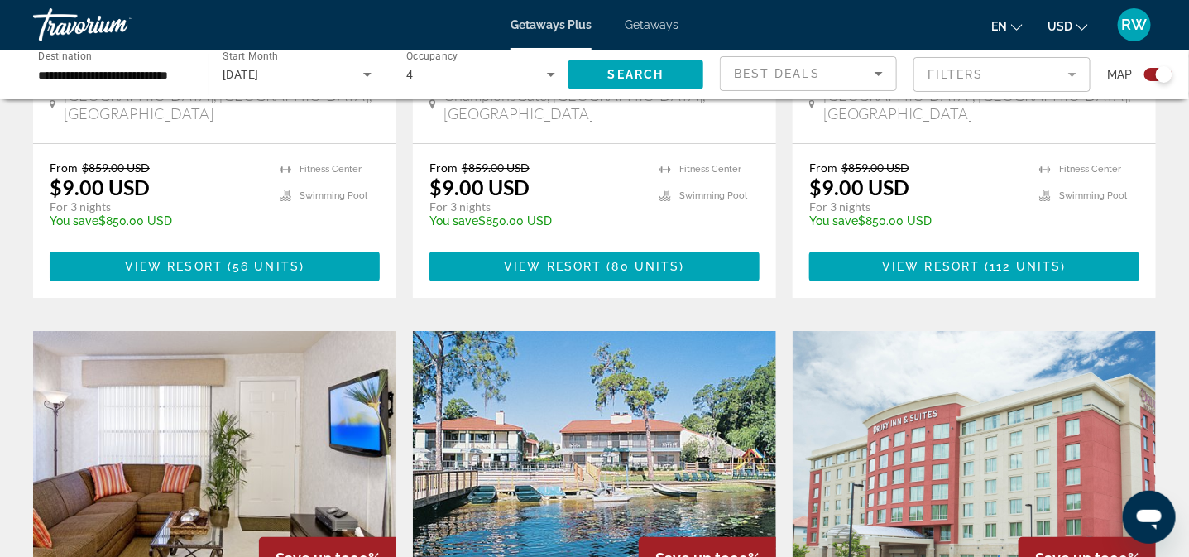
scroll to position [2644, 0]
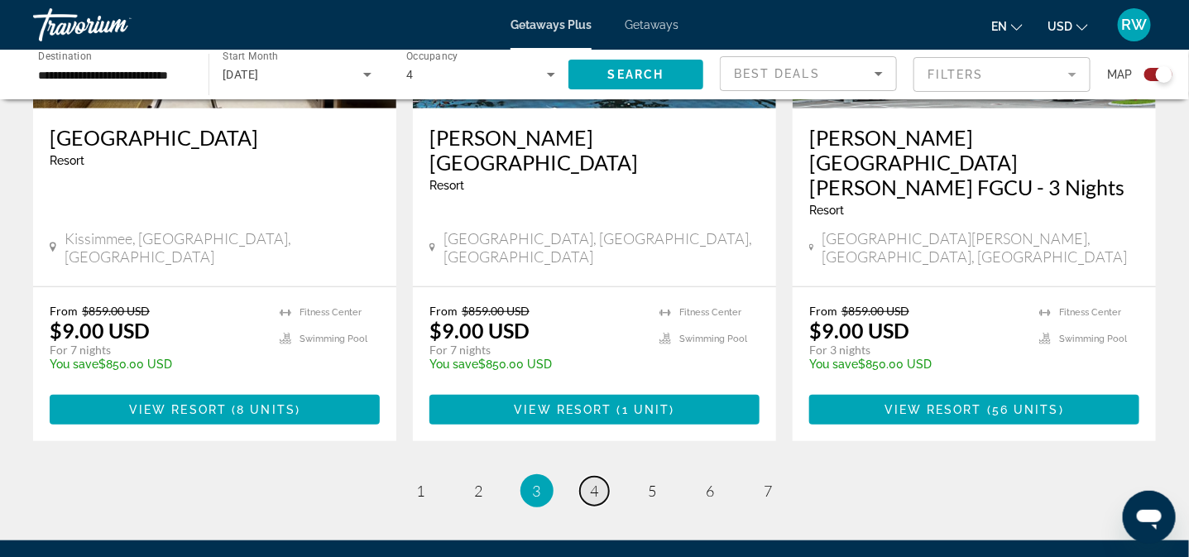
click at [601, 477] on link "page 4" at bounding box center [594, 491] width 29 height 29
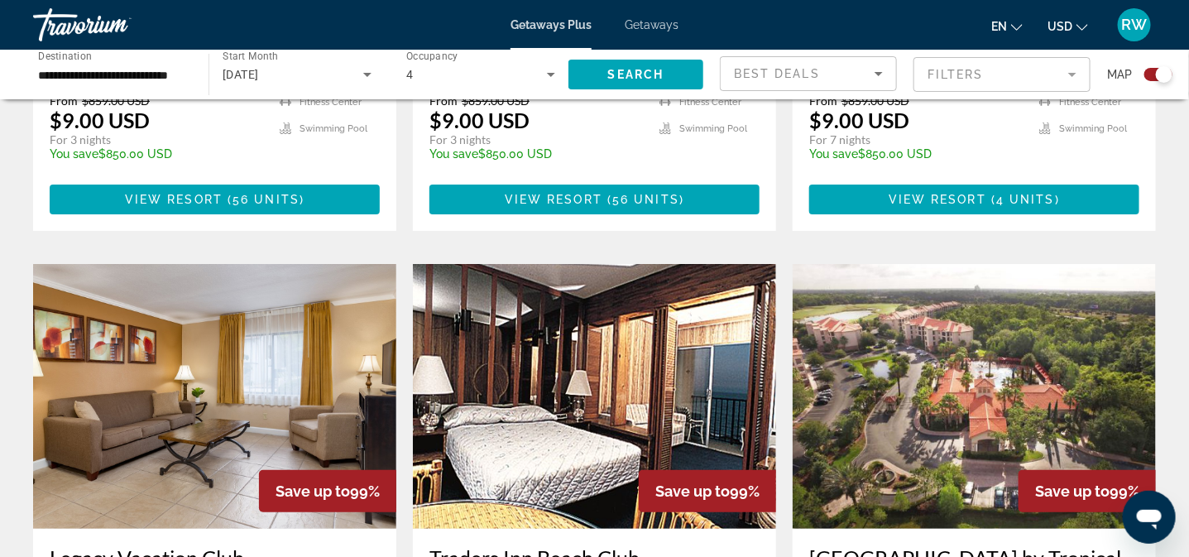
scroll to position [2756, 0]
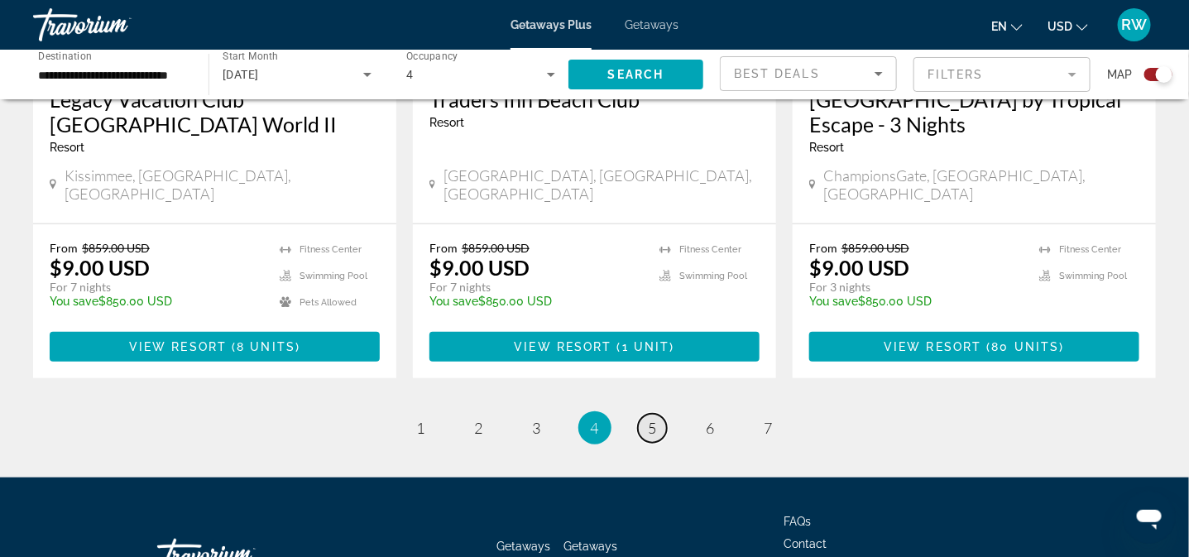
click at [651, 419] on span "5" at bounding box center [653, 428] width 8 height 18
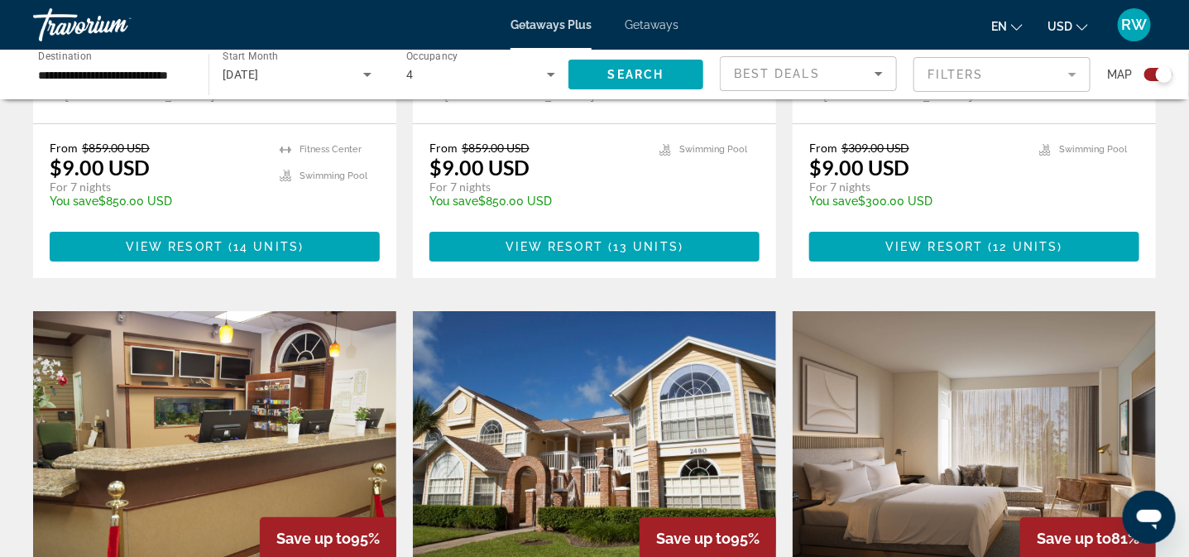
scroll to position [2297, 0]
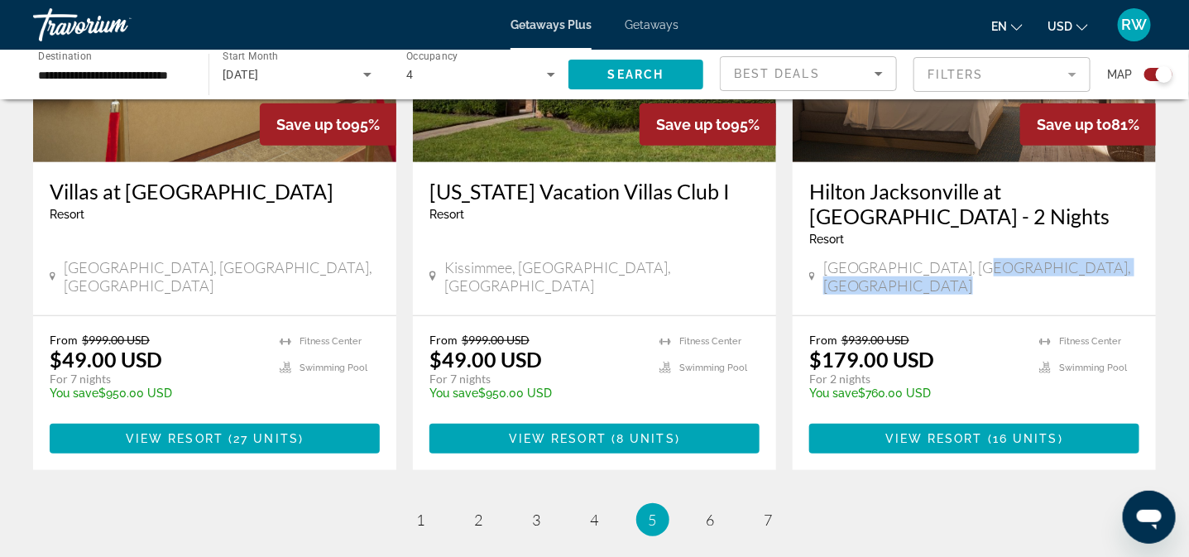
scroll to position [2731, 0]
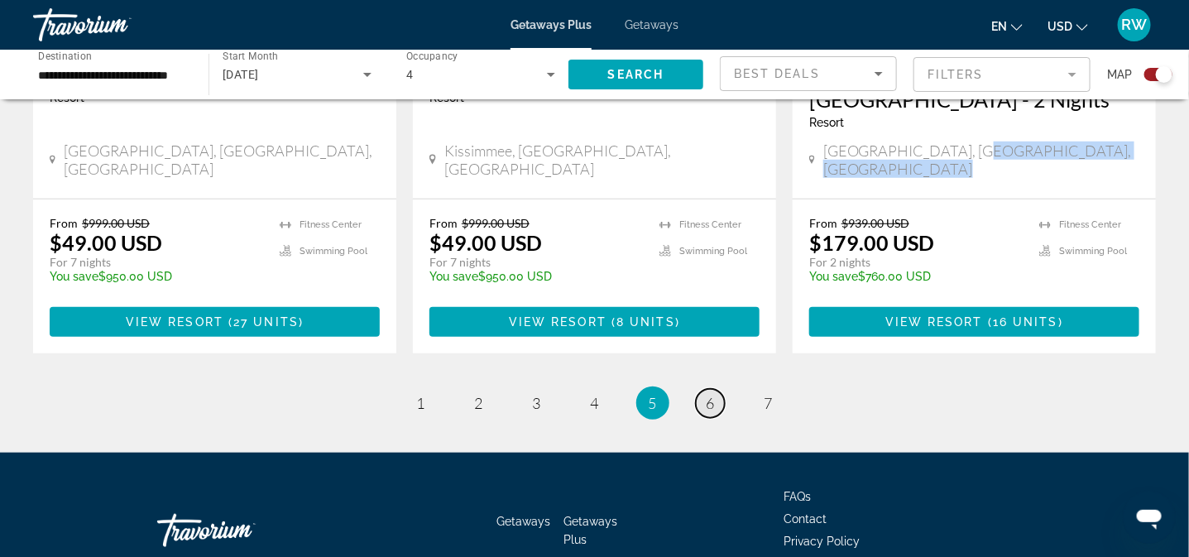
click at [707, 394] on span "6" at bounding box center [711, 403] width 8 height 18
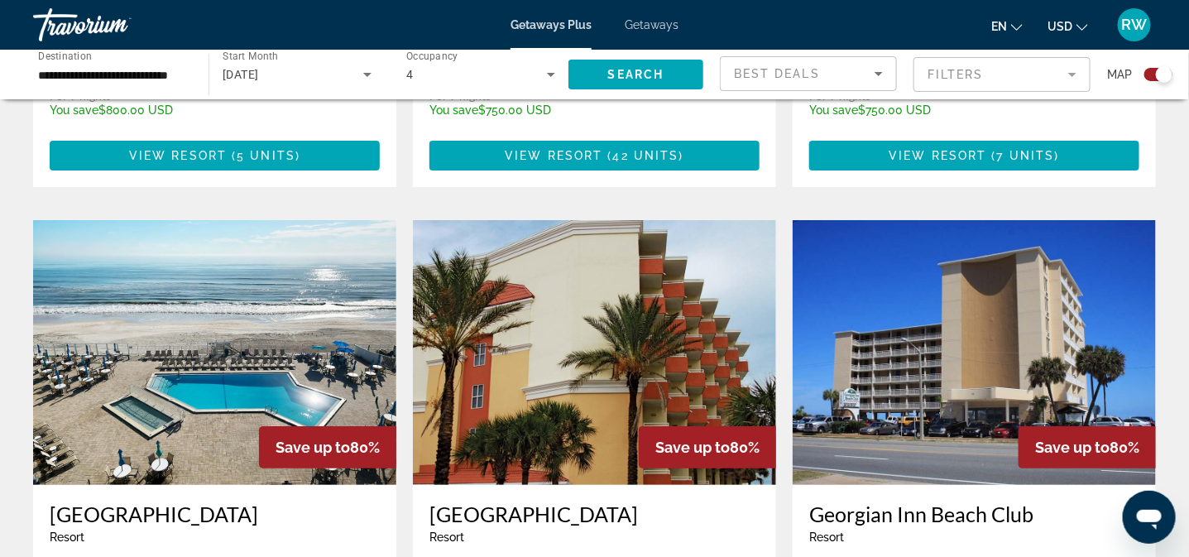
scroll to position [2657, 0]
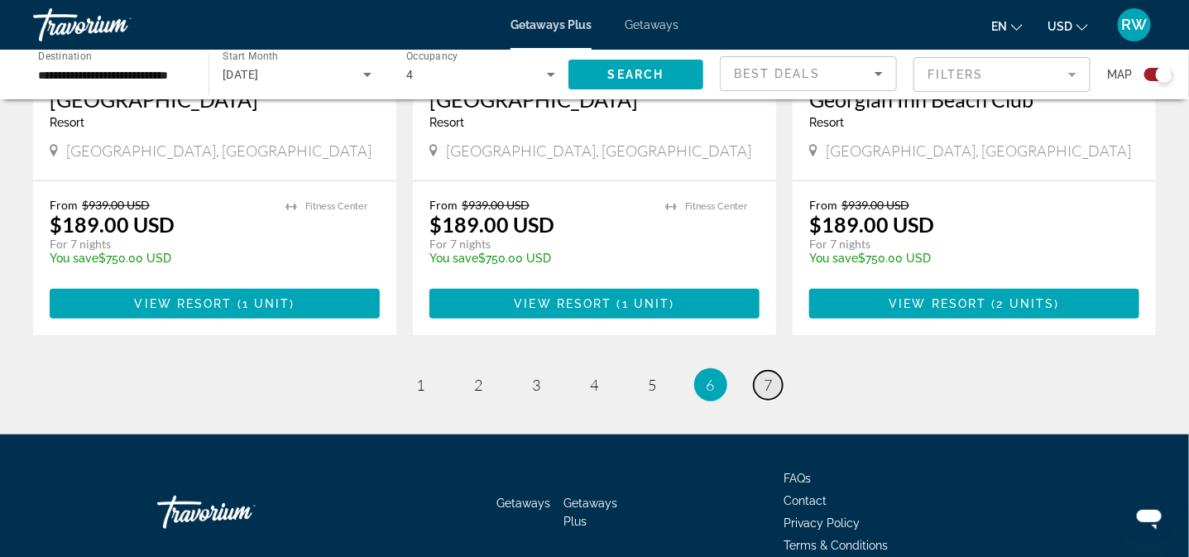
click at [768, 376] on span "7" at bounding box center [769, 385] width 8 height 18
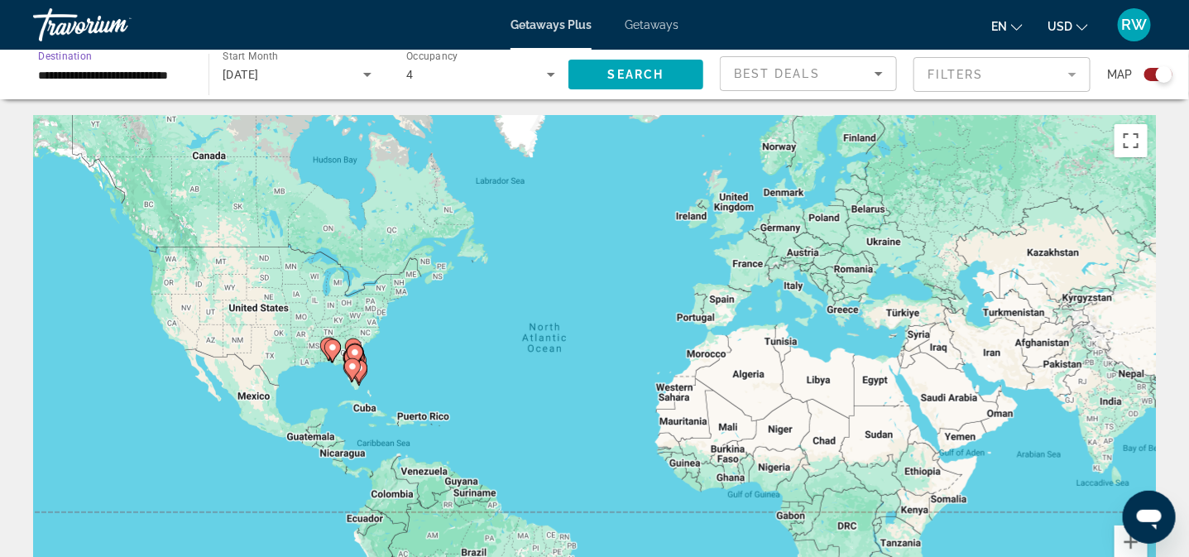
click at [78, 70] on input "**********" at bounding box center [112, 75] width 149 height 20
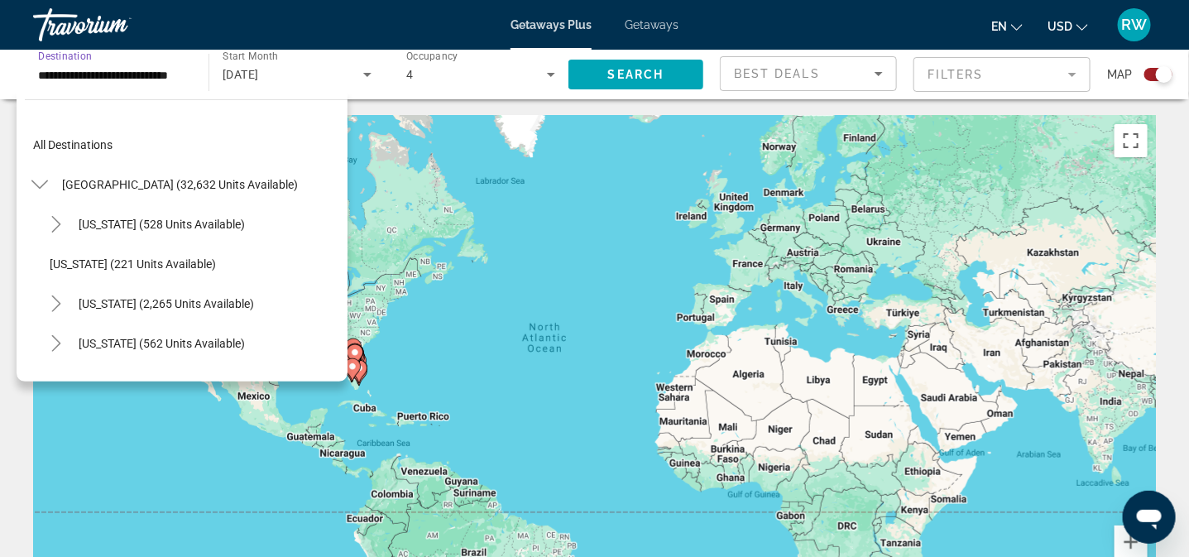
scroll to position [177, 0]
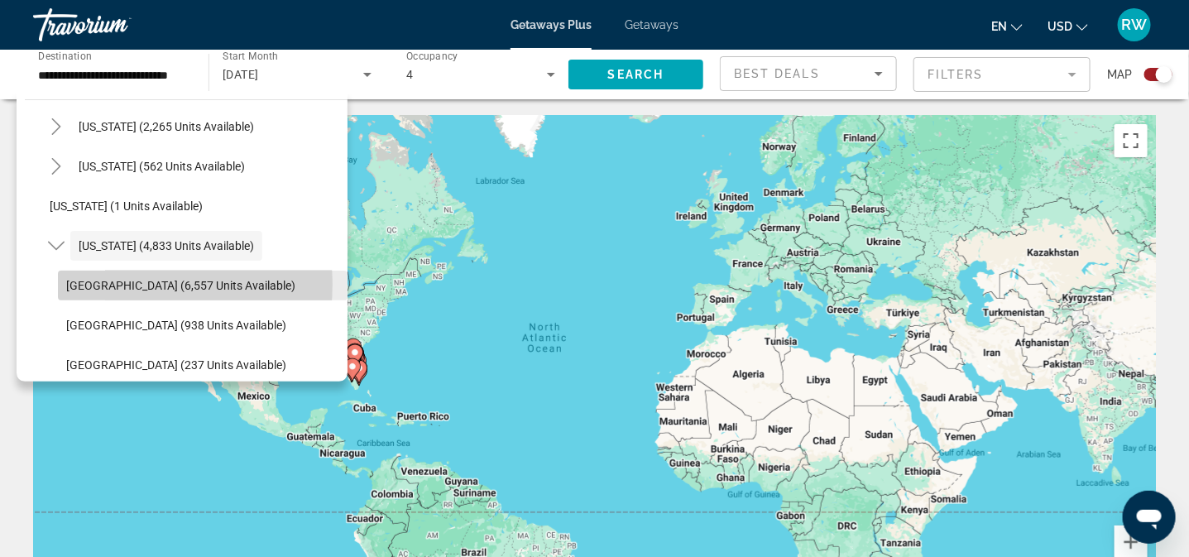
click at [113, 284] on span "Orlando & Disney Area (6,557 units available)" at bounding box center [180, 285] width 229 height 13
type input "**********"
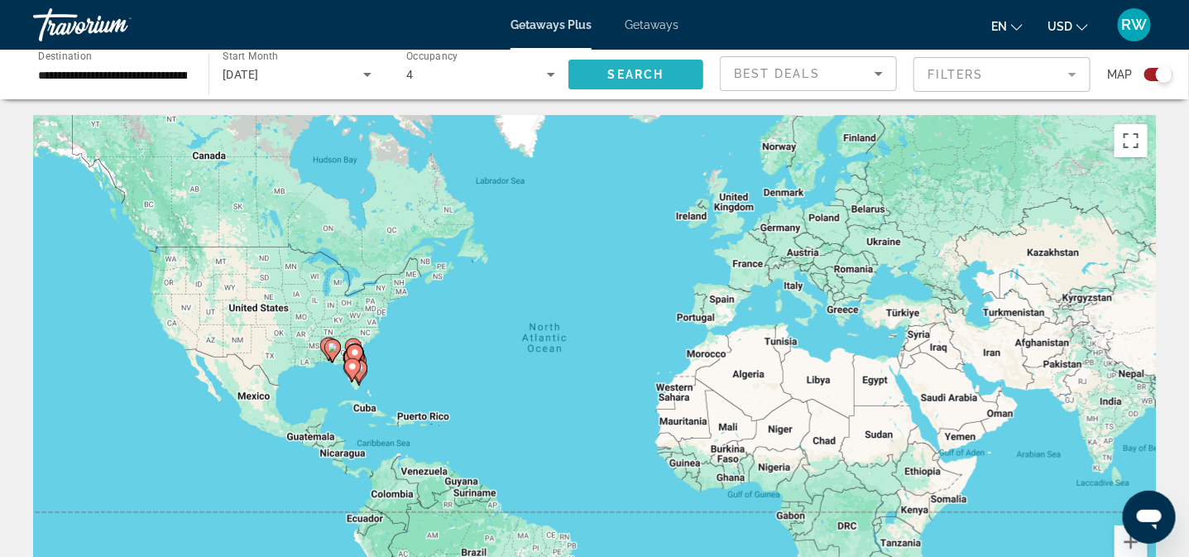
click at [602, 72] on span "Search widget" at bounding box center [635, 75] width 135 height 40
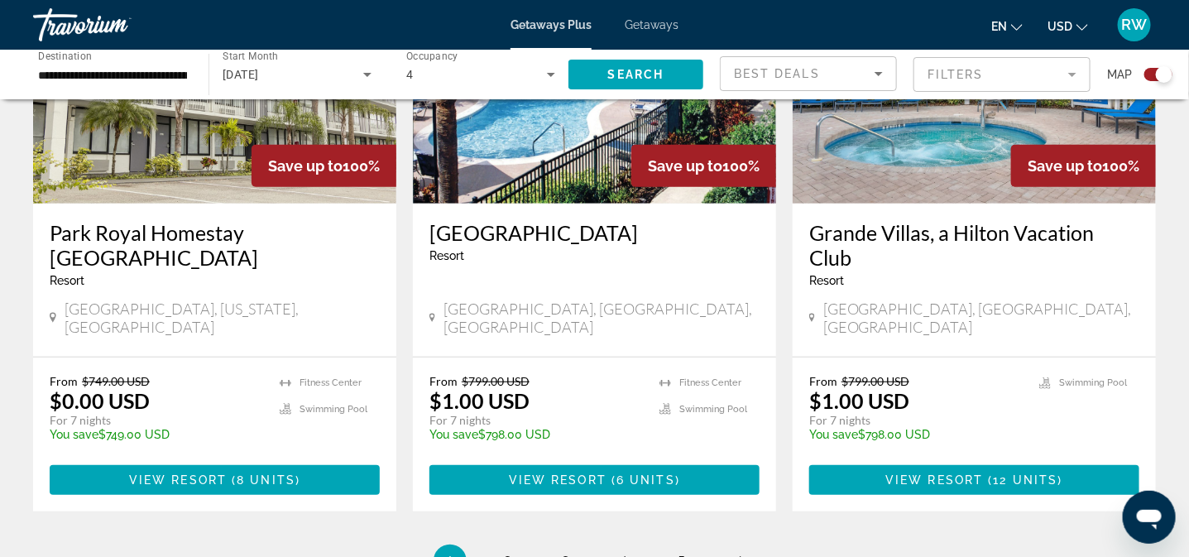
scroll to position [2664, 0]
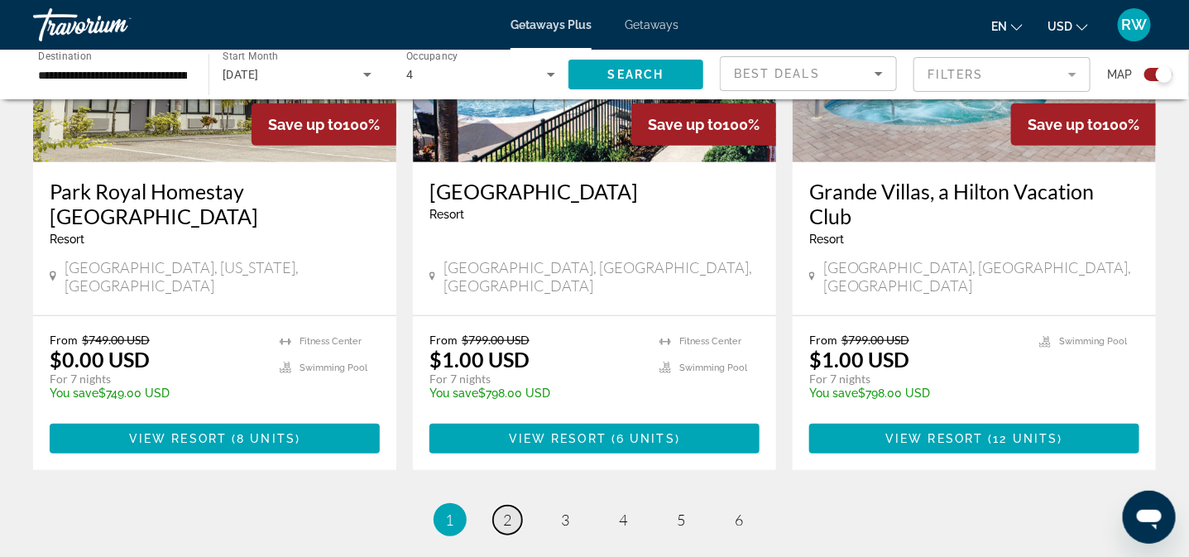
click at [510, 511] on span "2" at bounding box center [508, 520] width 8 height 18
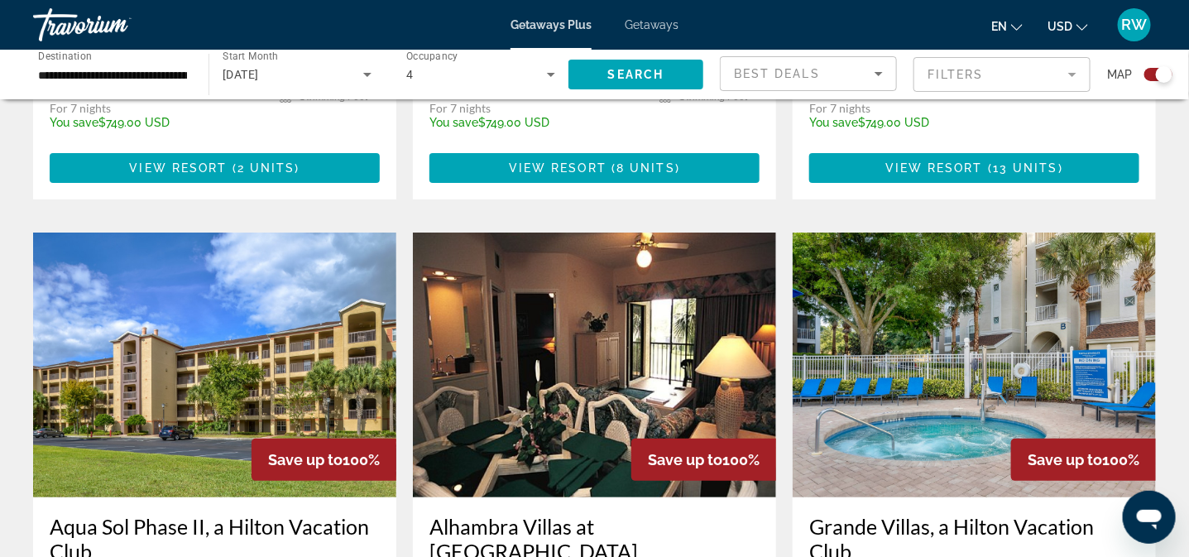
scroll to position [2731, 0]
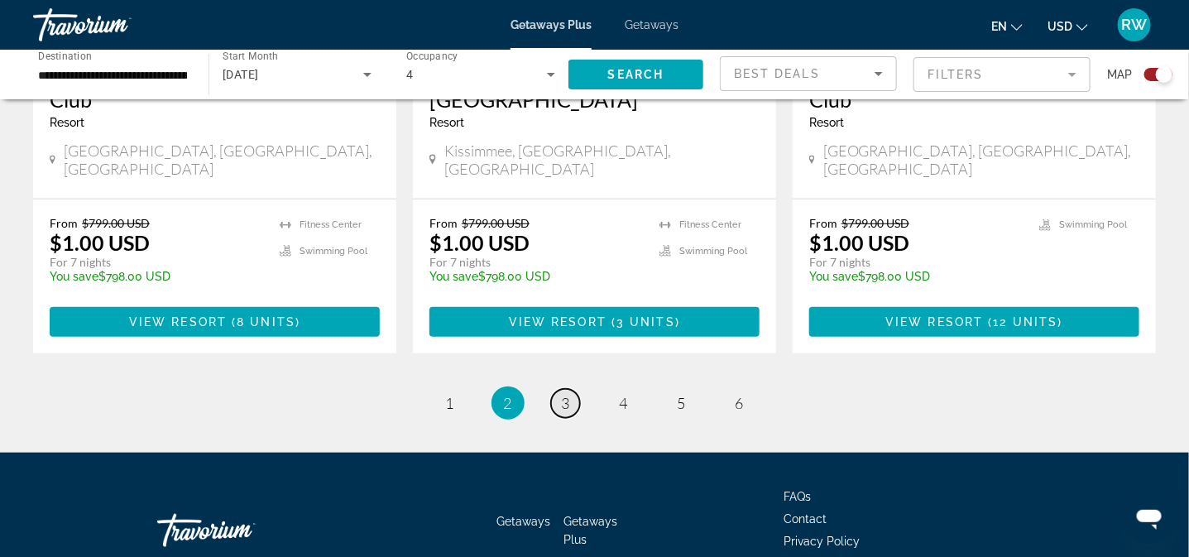
click at [568, 394] on span "3" at bounding box center [566, 403] width 8 height 18
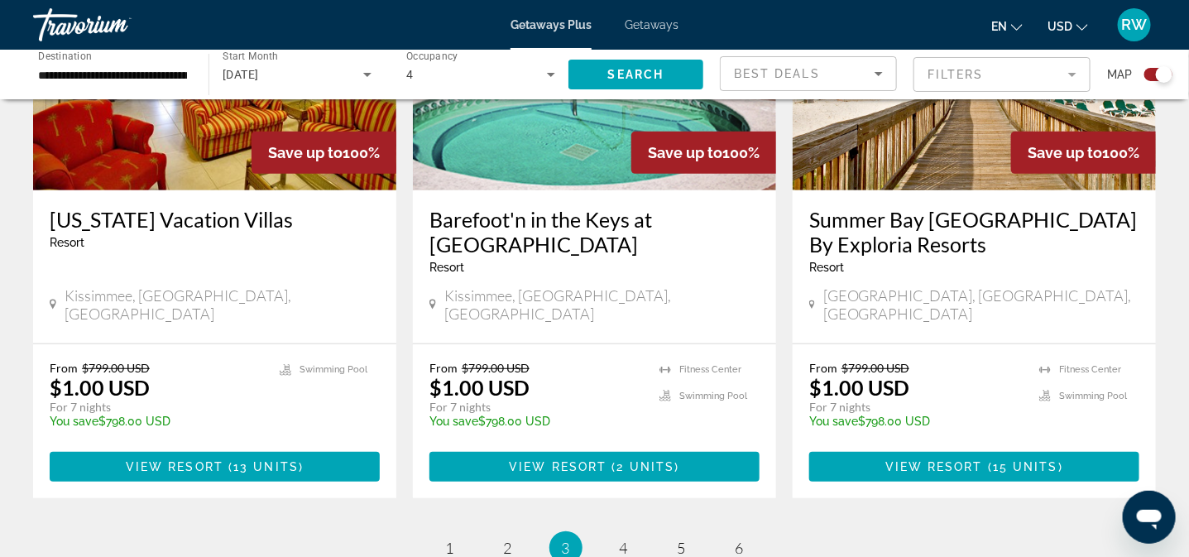
scroll to position [2656, 0]
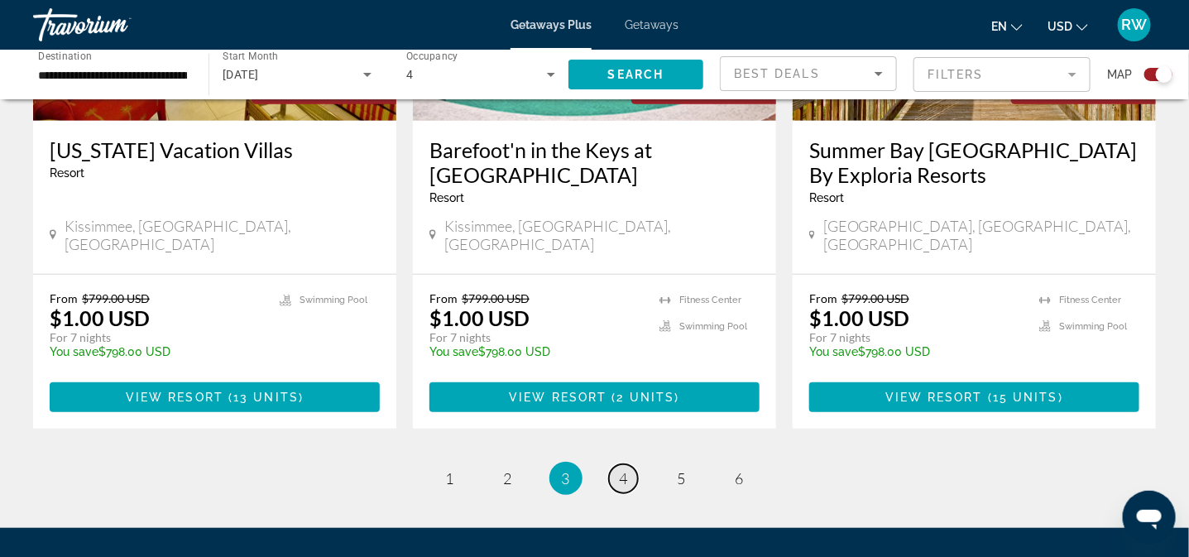
click at [623, 469] on span "4" at bounding box center [624, 478] width 8 height 18
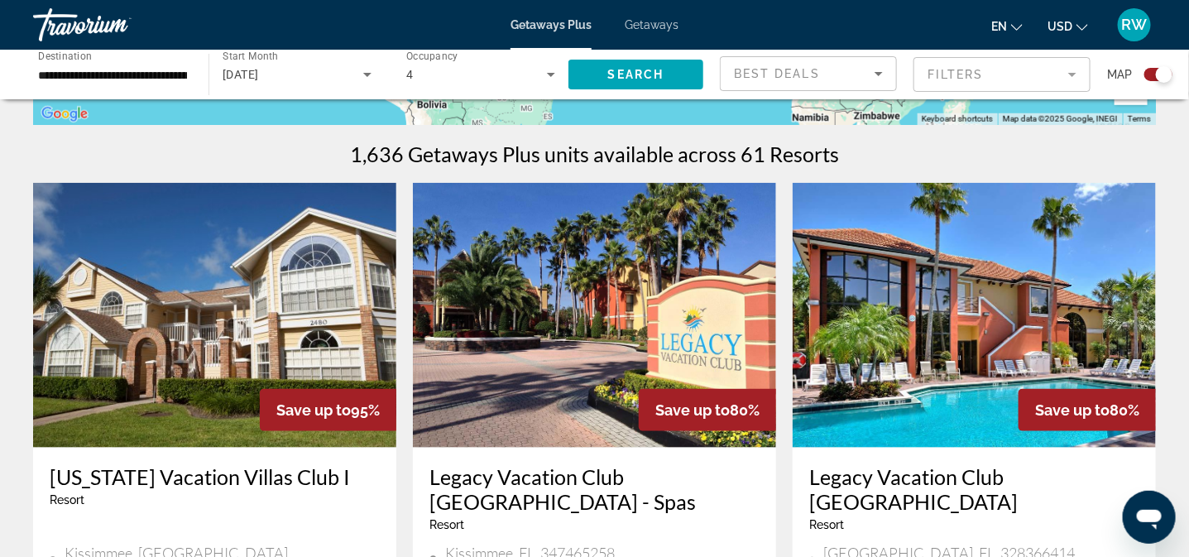
scroll to position [975, 0]
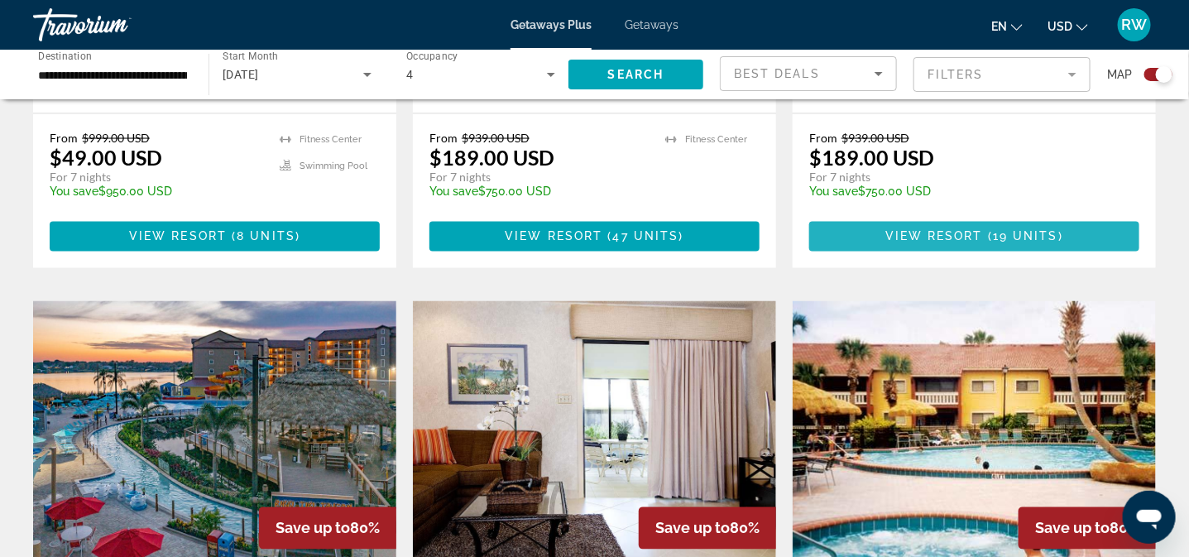
click at [1000, 230] on span "19 units" at bounding box center [1025, 236] width 65 height 13
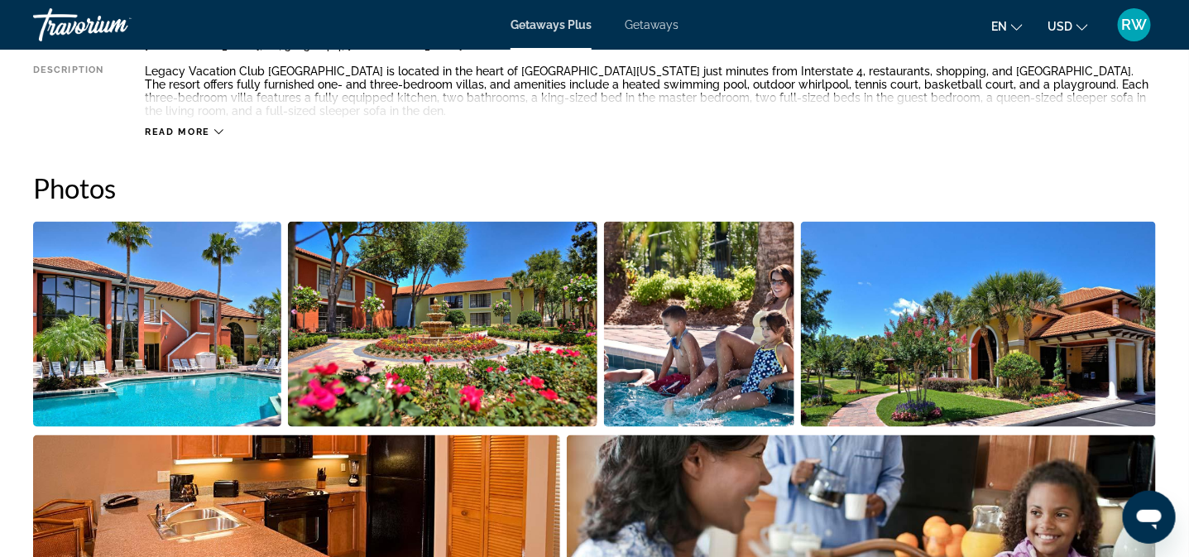
scroll to position [679, 0]
